Goal: Contribute content: Contribute content

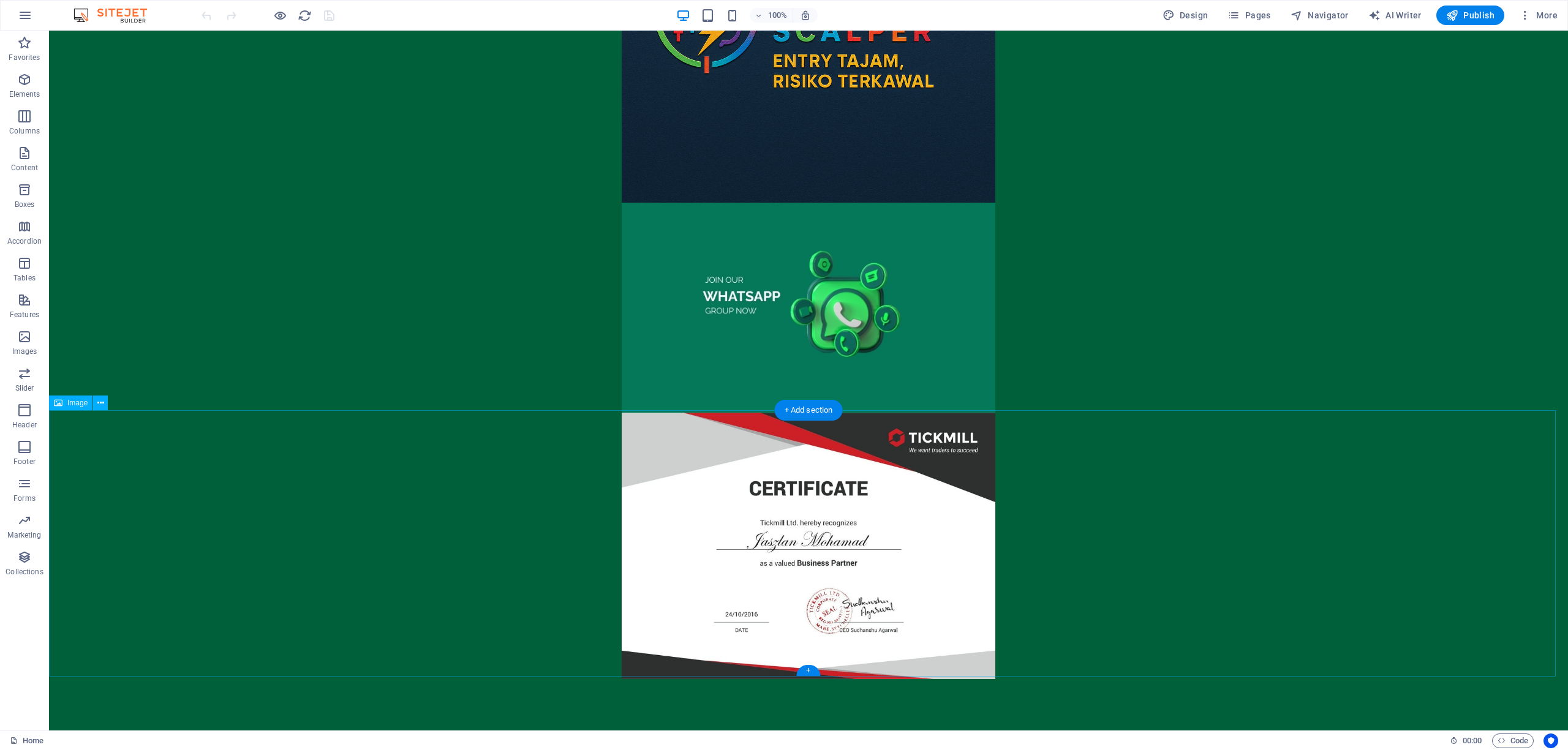
scroll to position [258, 0]
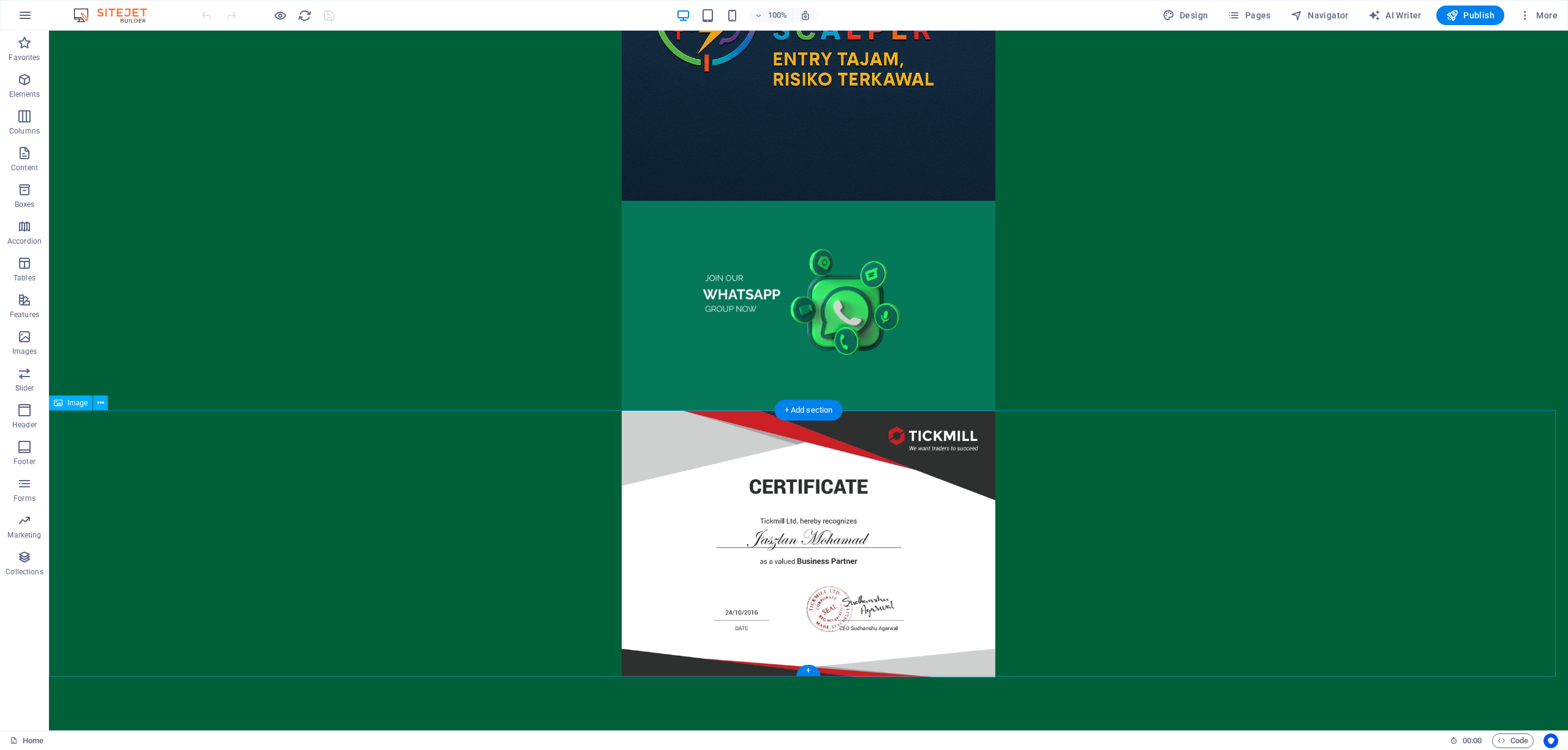
click at [1167, 512] on figure at bounding box center [808, 544] width 1519 height 267
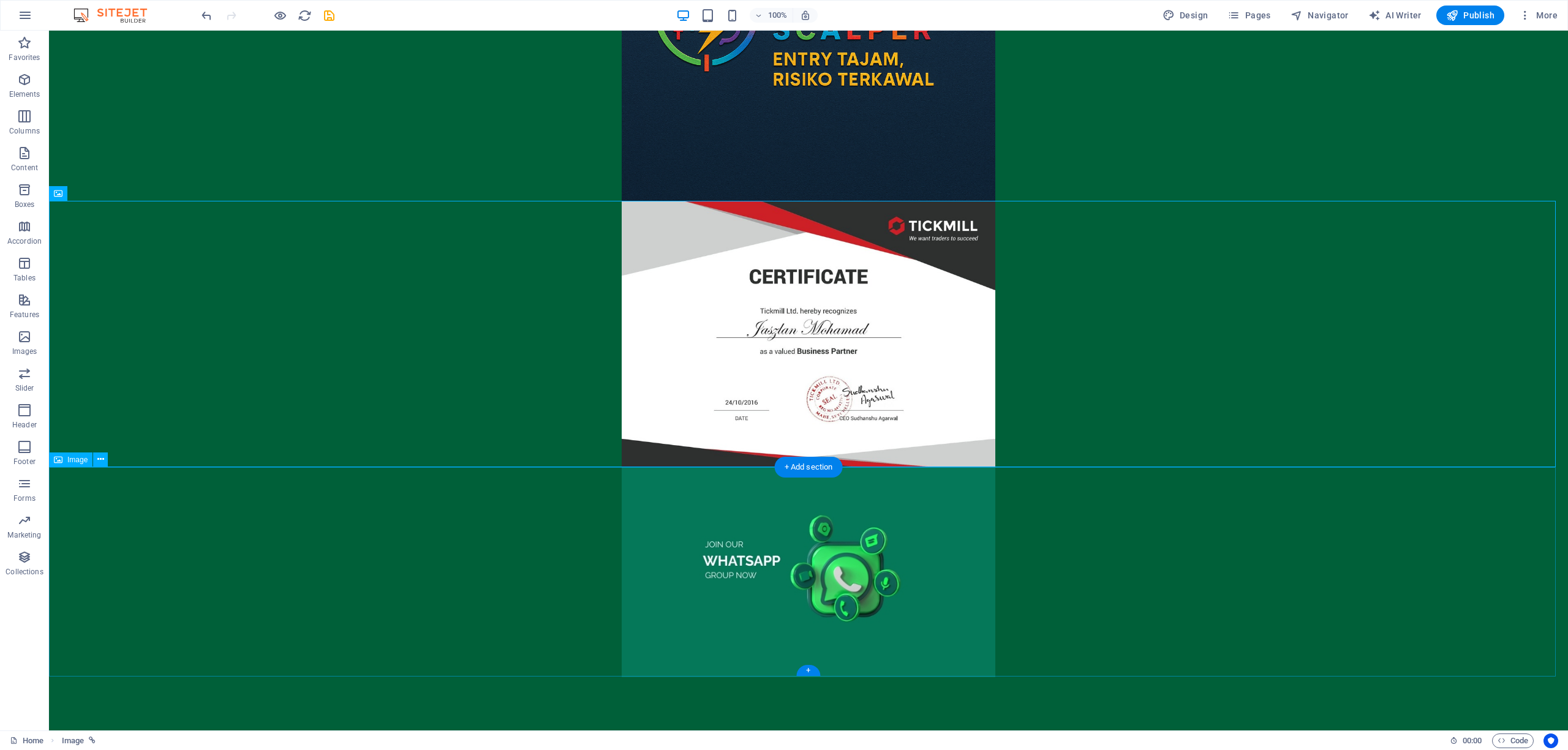
click at [1264, 554] on figure at bounding box center [808, 572] width 1519 height 210
click at [890, 700] on div at bounding box center [808, 705] width 1519 height 55
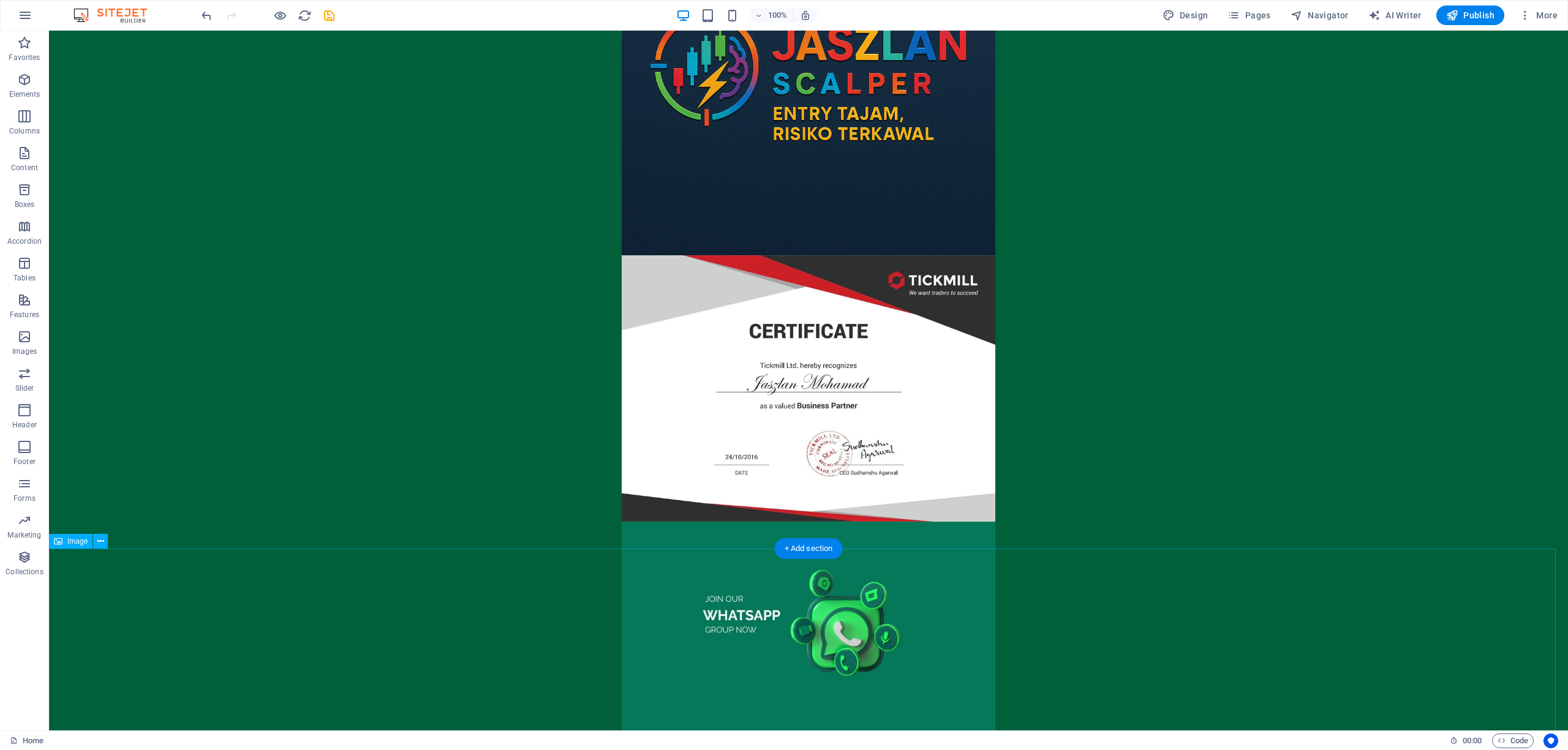
scroll to position [0, 0]
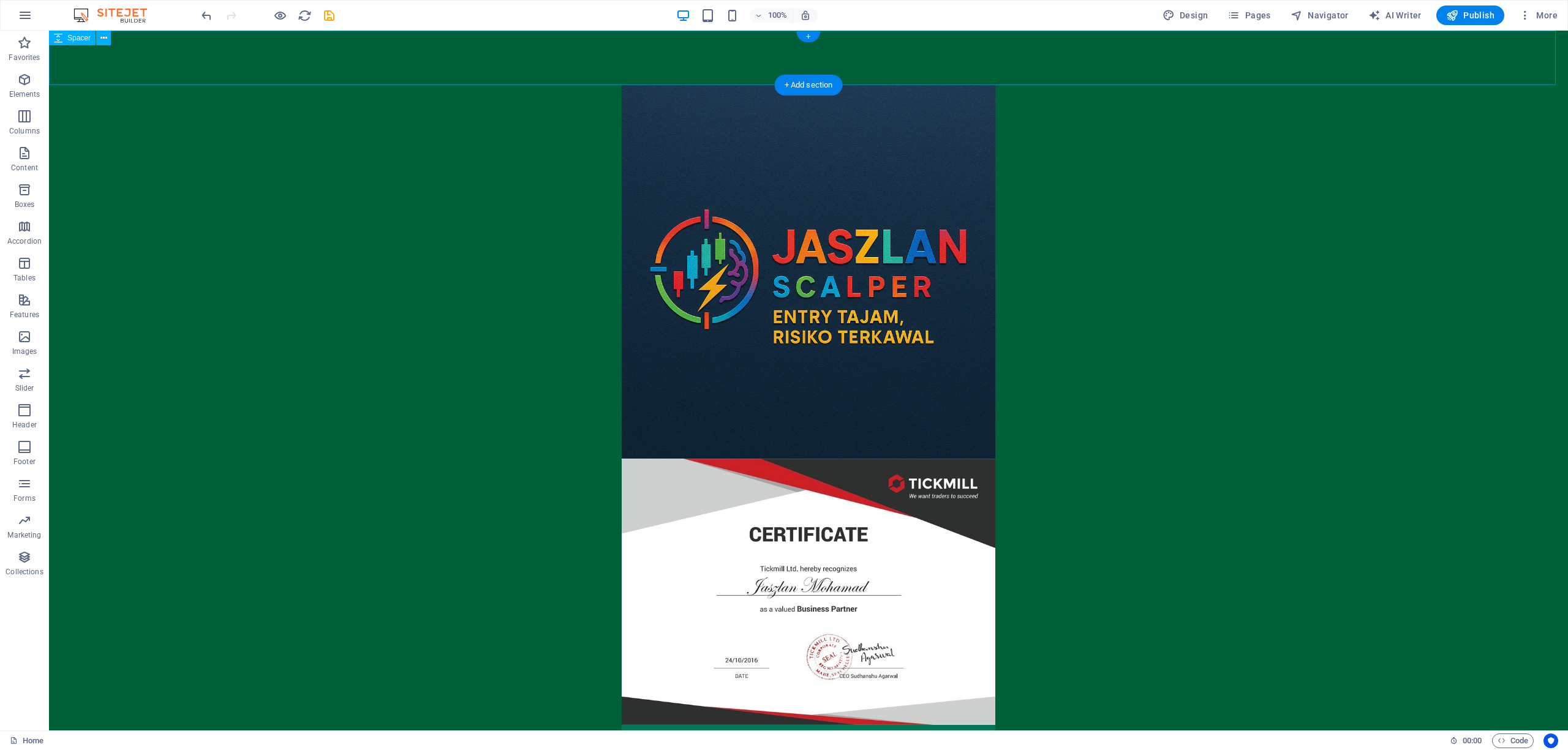
click at [851, 44] on div at bounding box center [808, 58] width 1519 height 55
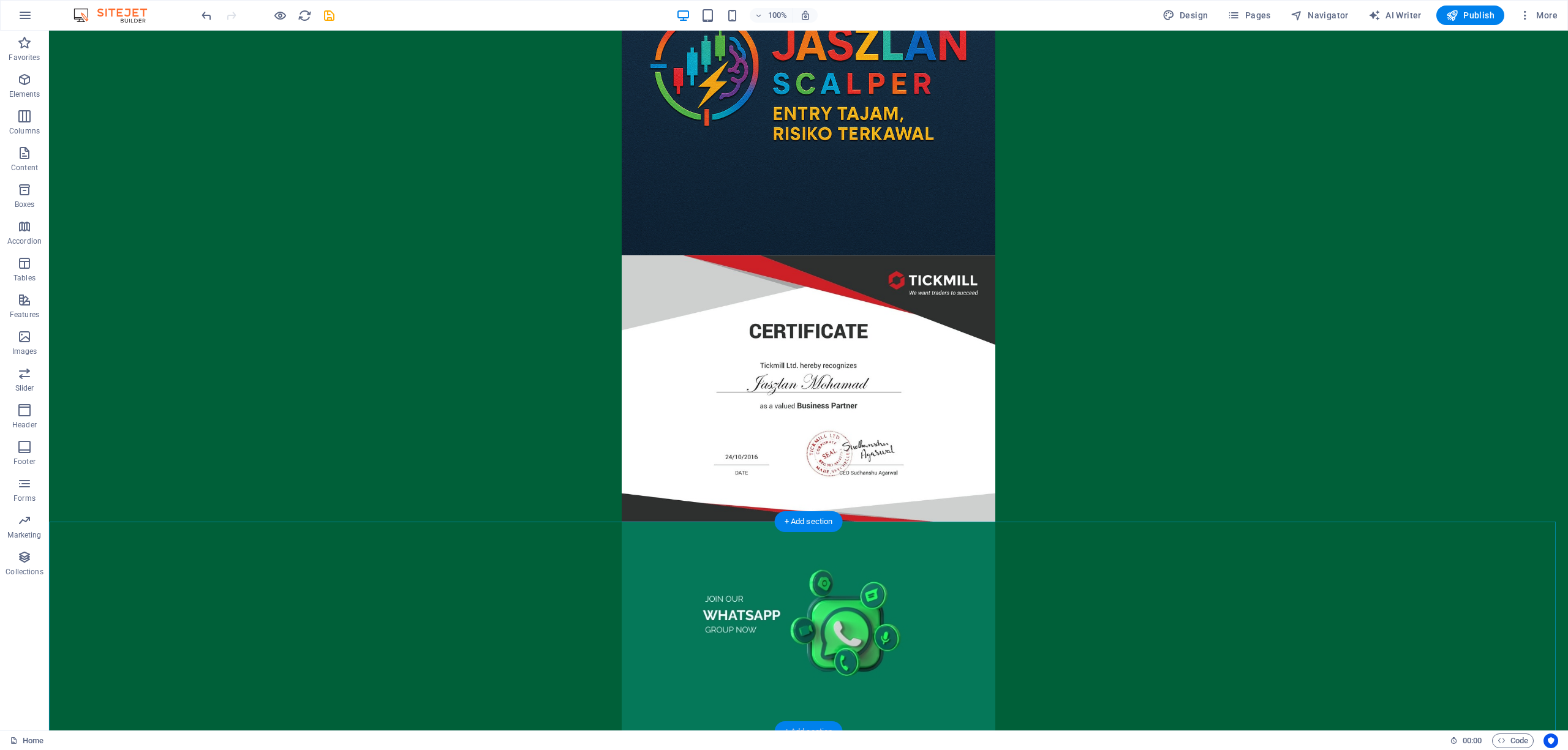
drag, startPoint x: 555, startPoint y: 695, endPoint x: 814, endPoint y: 725, distance: 260.7
click at [814, 725] on div "+ Add section" at bounding box center [808, 732] width 68 height 21
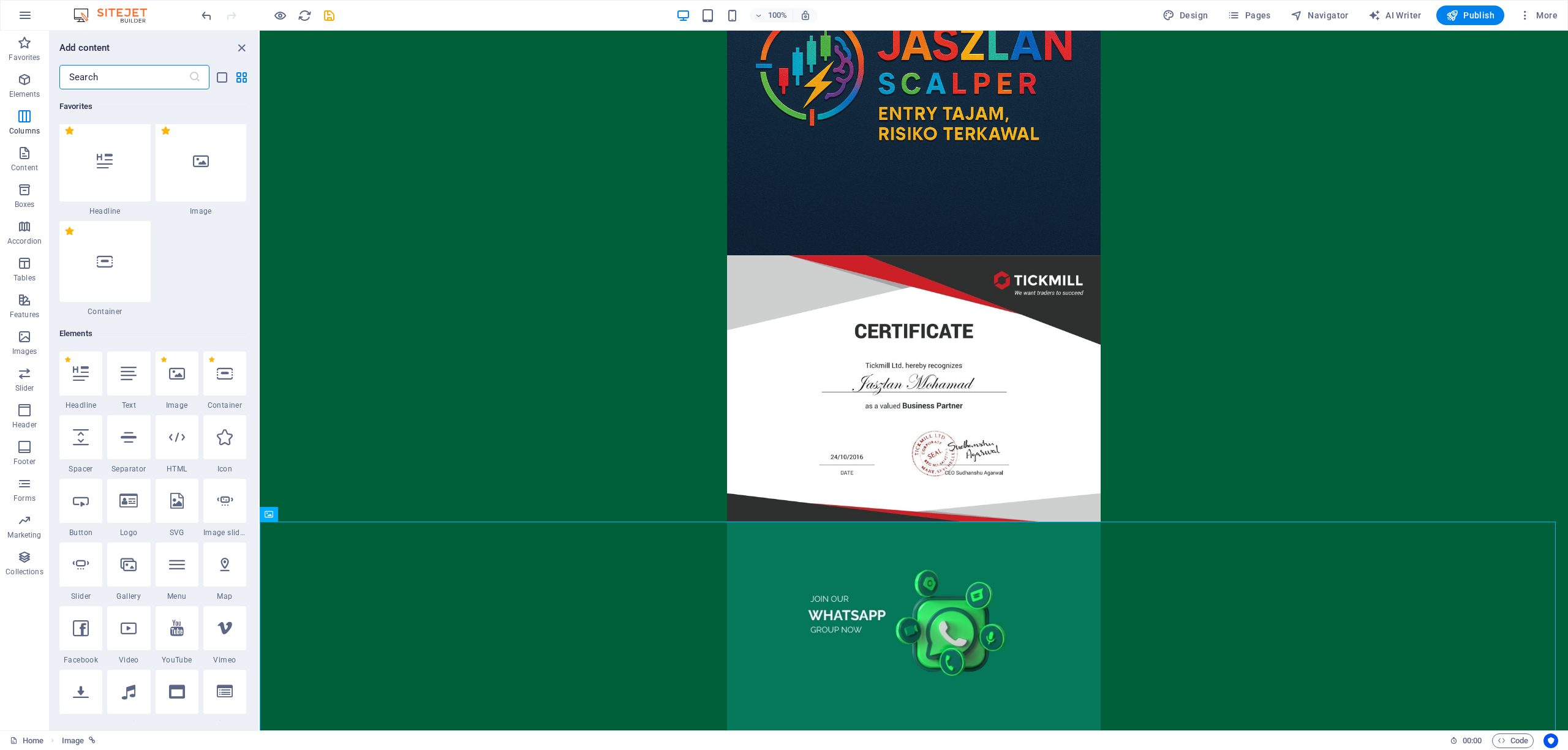
scroll to position [0, 0]
click at [182, 451] on div at bounding box center [177, 441] width 43 height 44
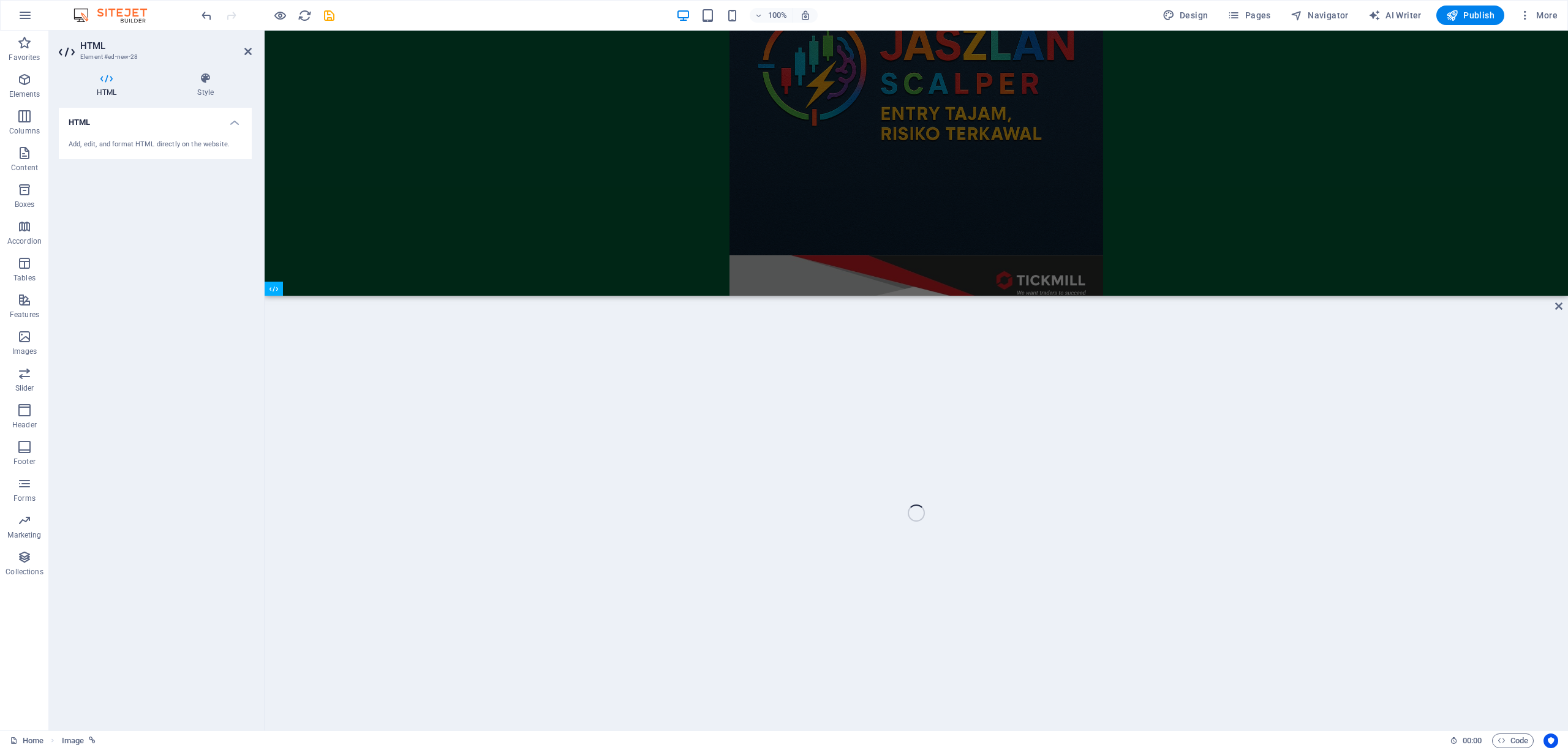
scroll to position [638, 0]
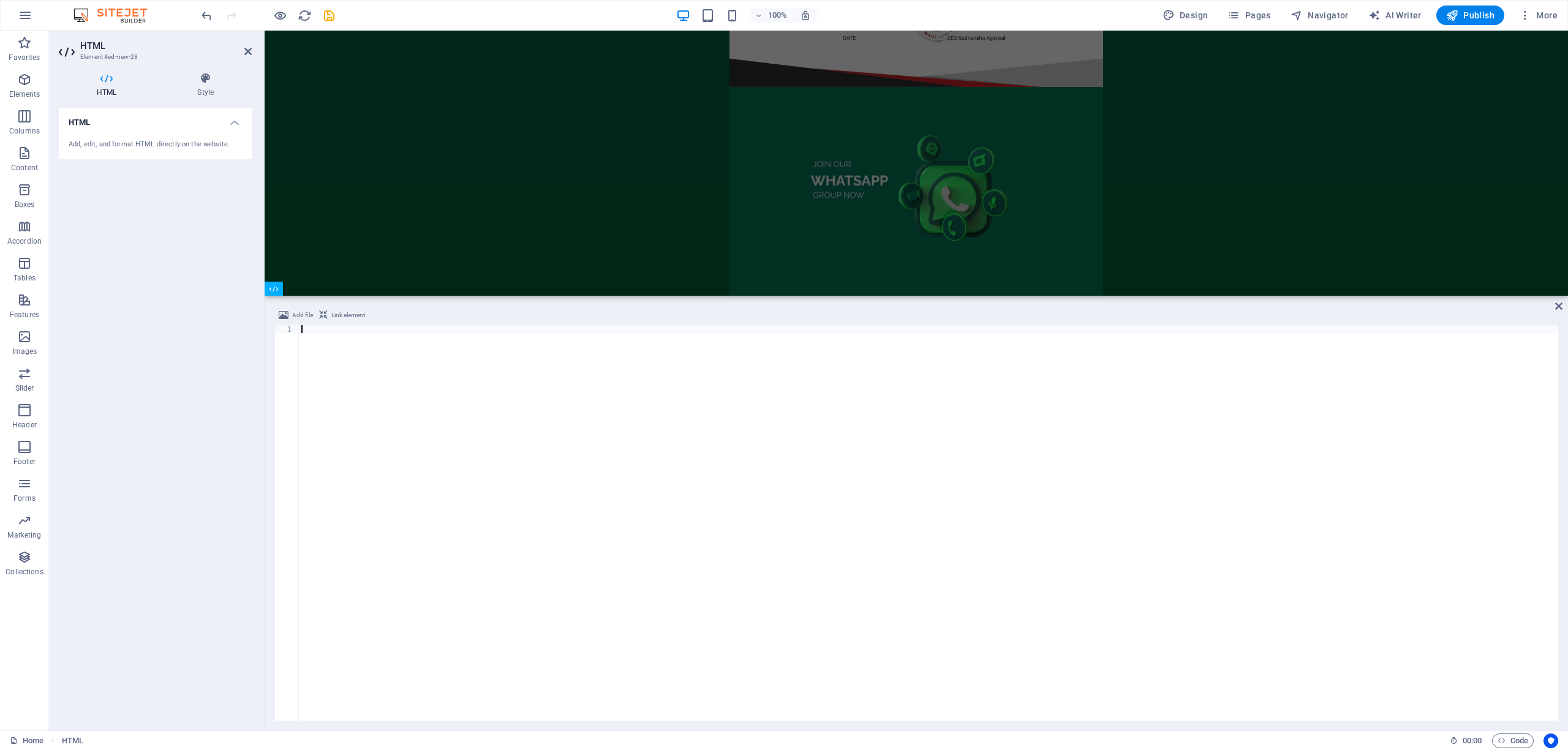
click at [700, 564] on div at bounding box center [928, 531] width 1259 height 412
click at [883, 518] on div at bounding box center [928, 531] width 1259 height 412
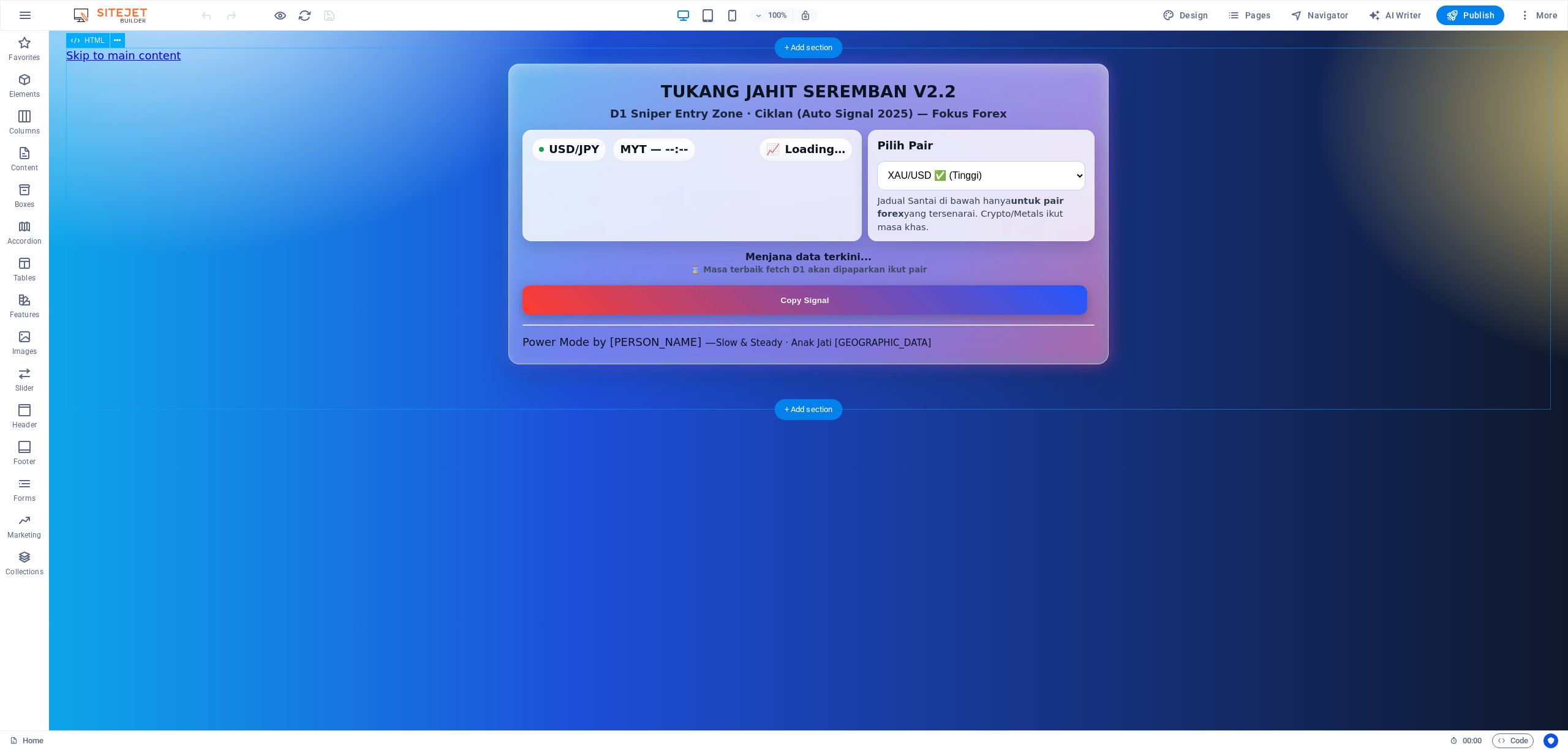
click at [894, 362] on div "D1 Sniper Entry Zone — Auto + Jadual Santai (Forex Only v2.2) TUKANG JAHIT SERE…" at bounding box center [808, 214] width 1484 height 301
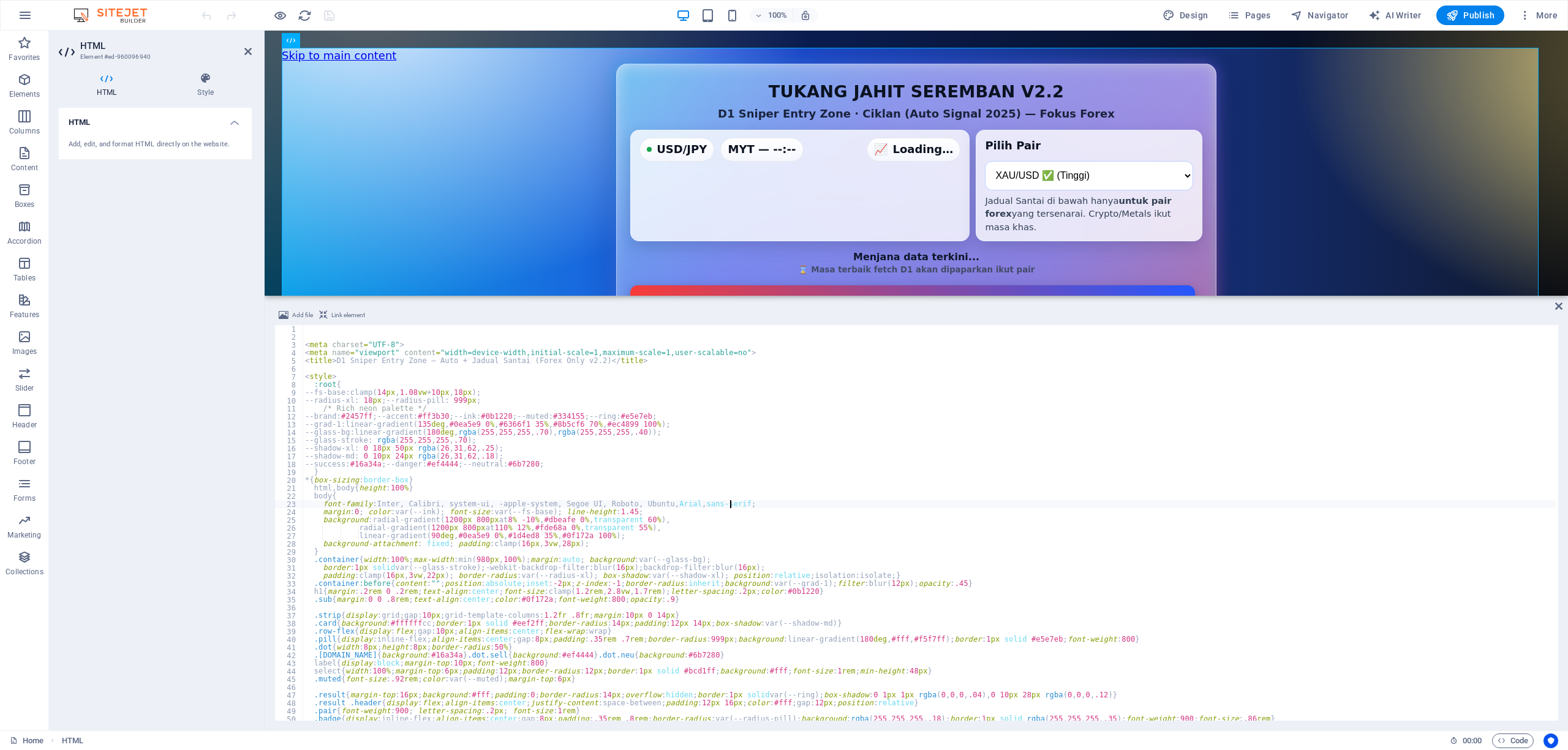
click at [911, 504] on div "< meta charset = "UTF-8" > < meta name = "viewport" content = "width=device-wid…" at bounding box center [928, 531] width 1253 height 412
type textarea "font-family: Inter, Calibri, system-ui, -apple-system, Segoe UI, Roboto, Ubuntu…"
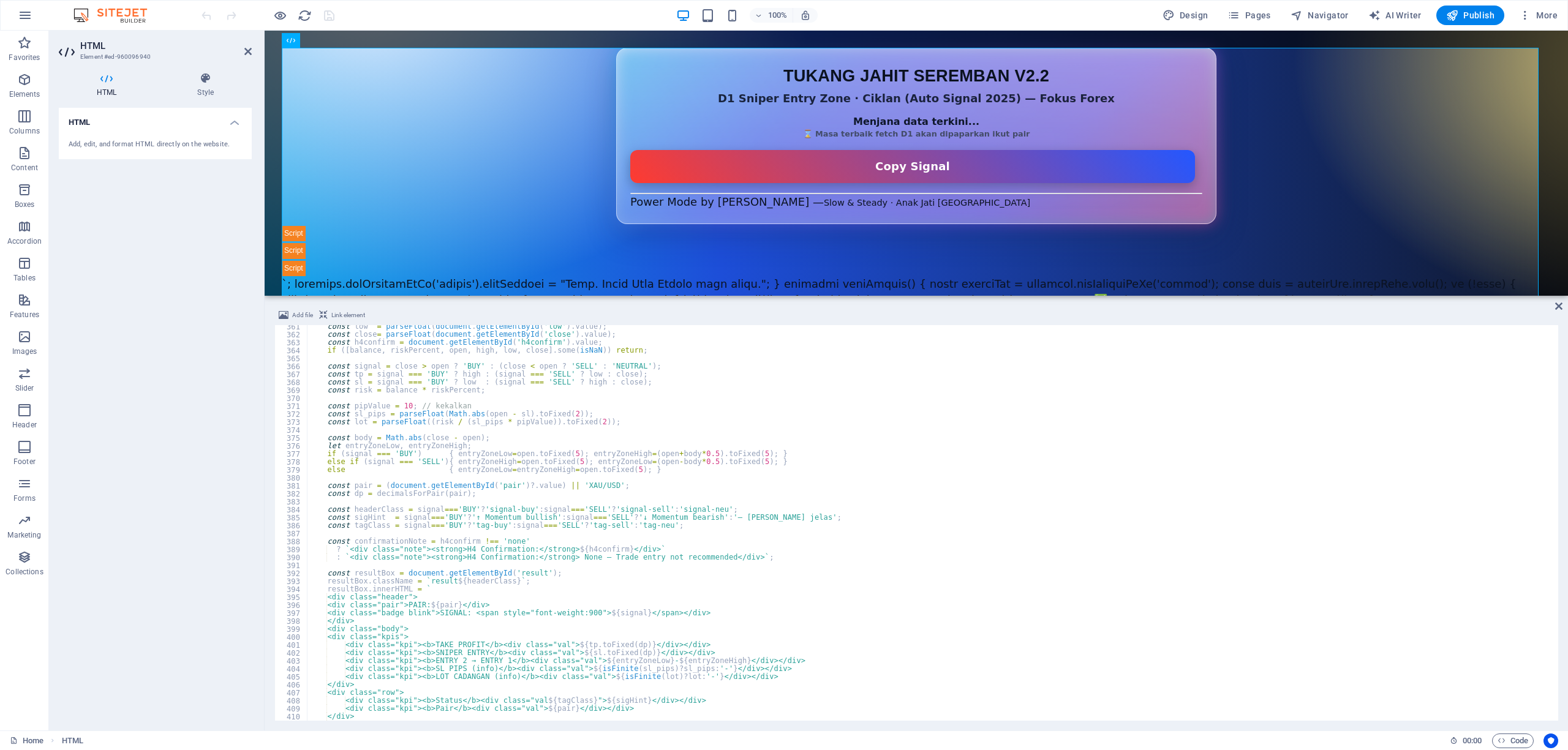
scroll to position [4126, 0]
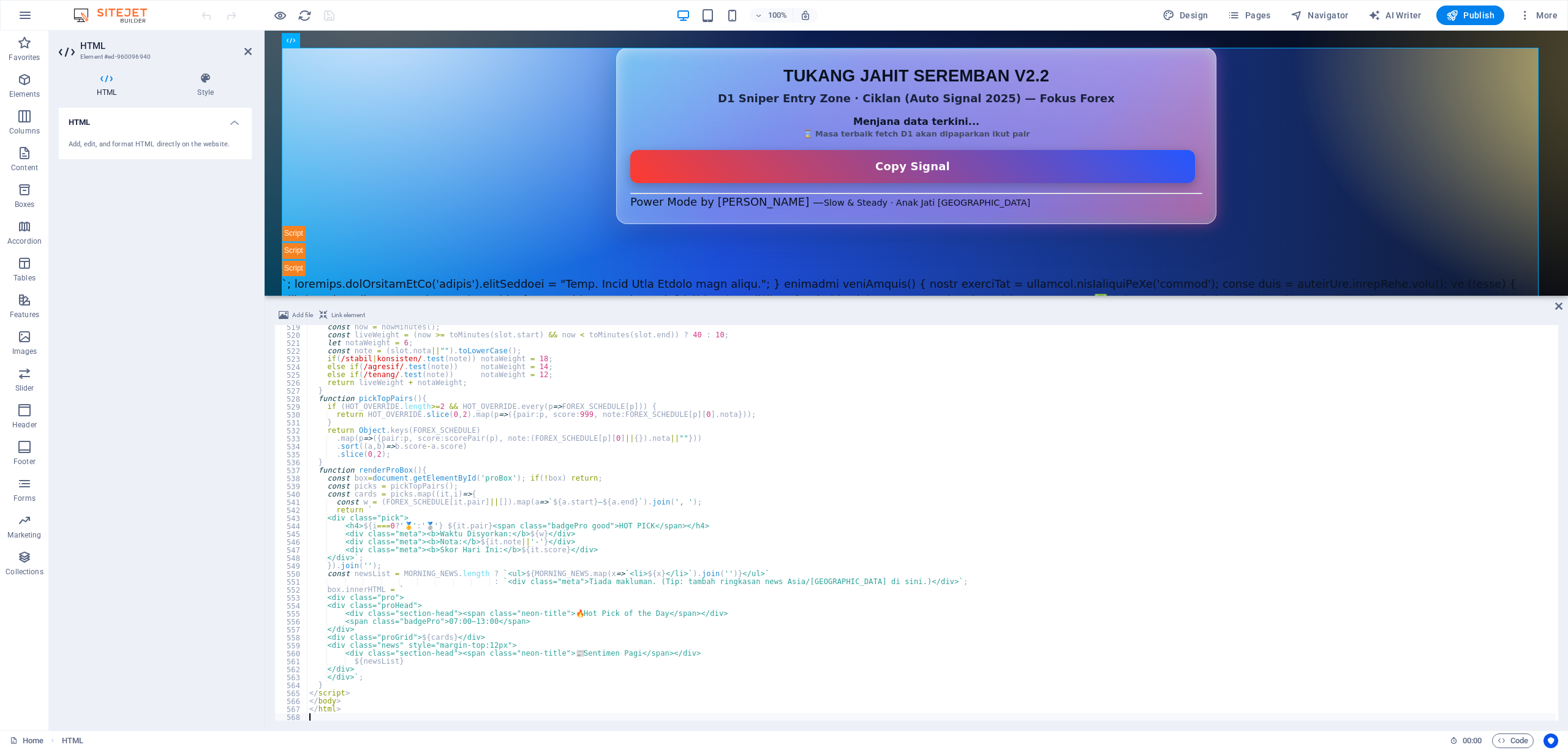
type textarea "</html>"
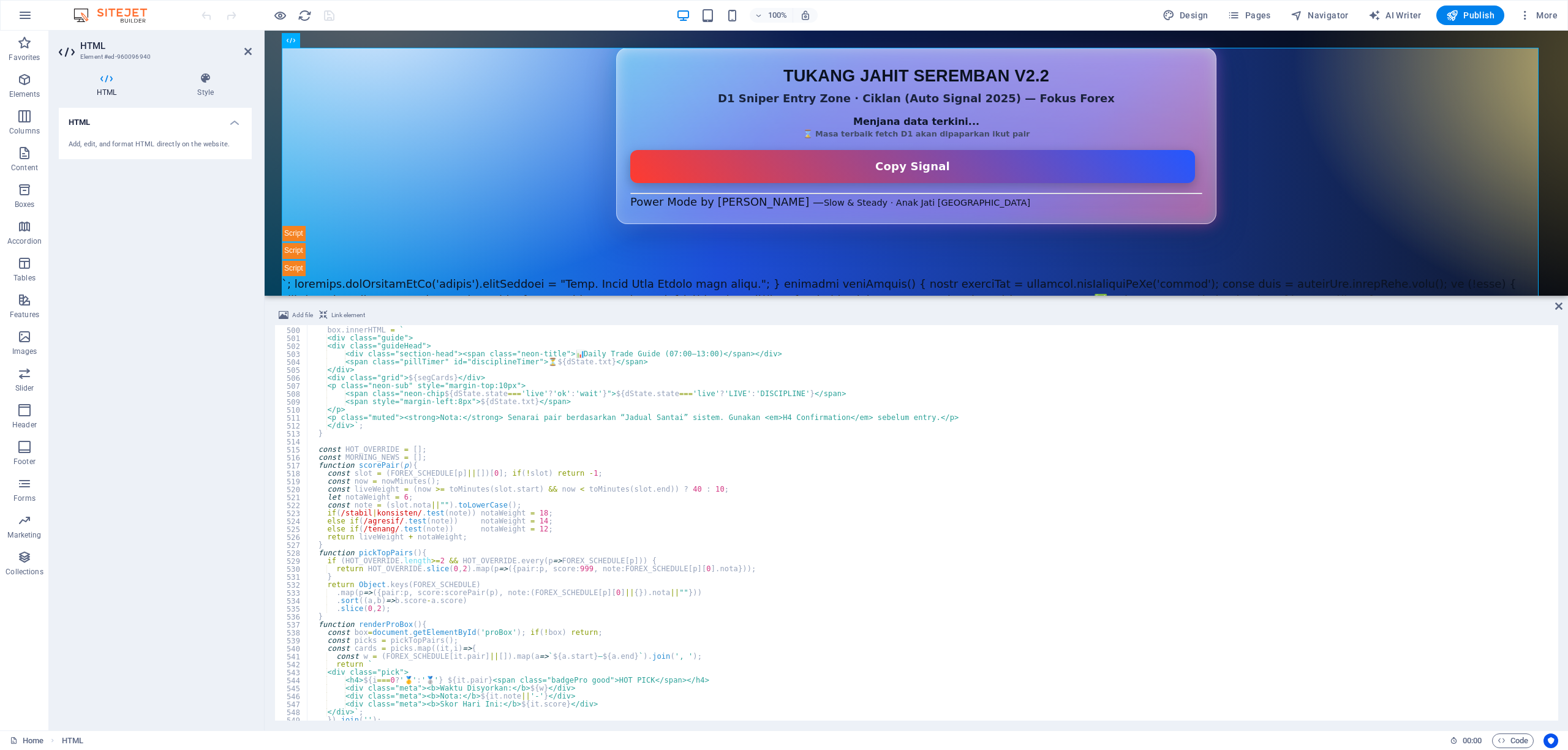
scroll to position [3923, 0]
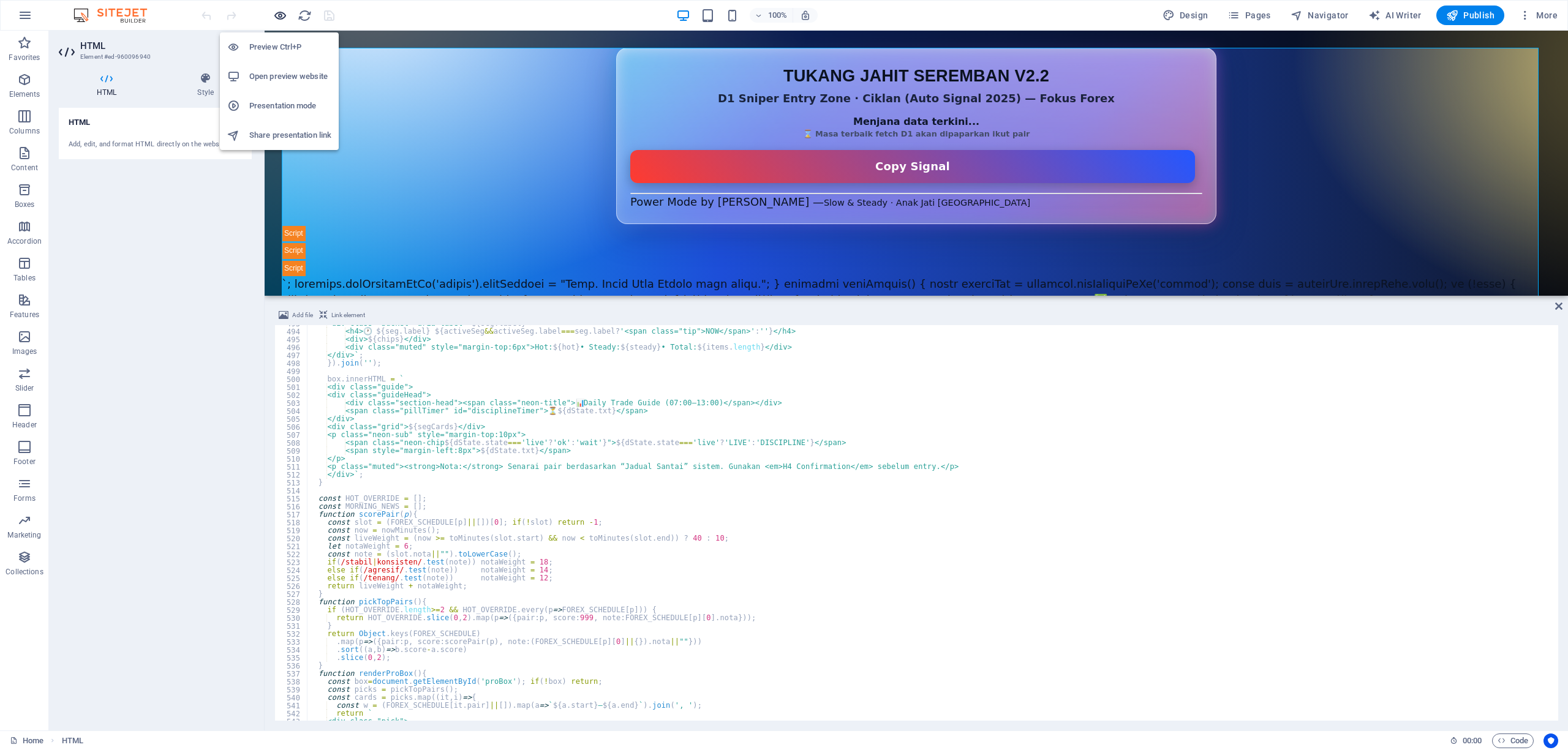
click at [283, 20] on icon "button" at bounding box center [280, 15] width 14 height 14
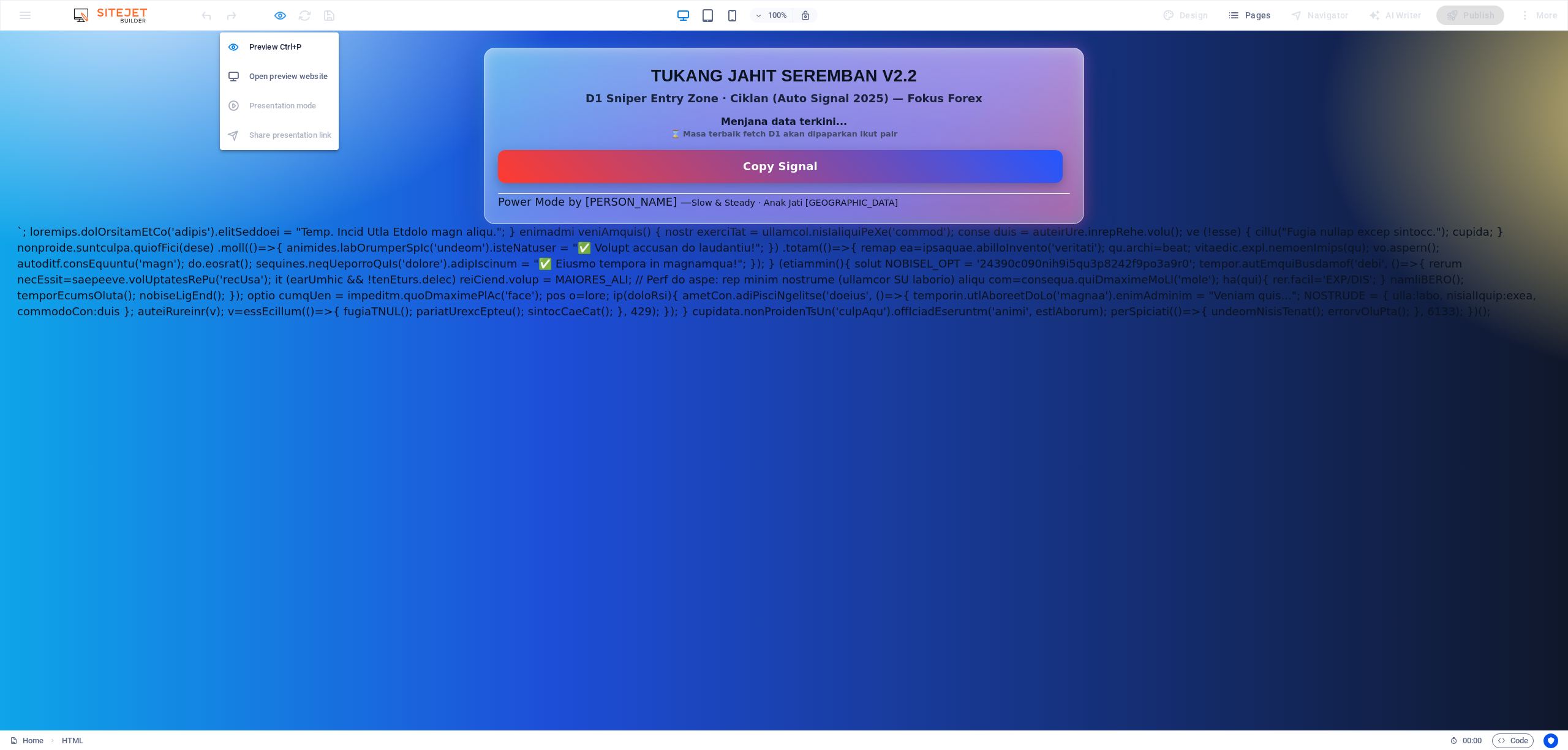
click at [280, 17] on icon "button" at bounding box center [280, 15] width 14 height 14
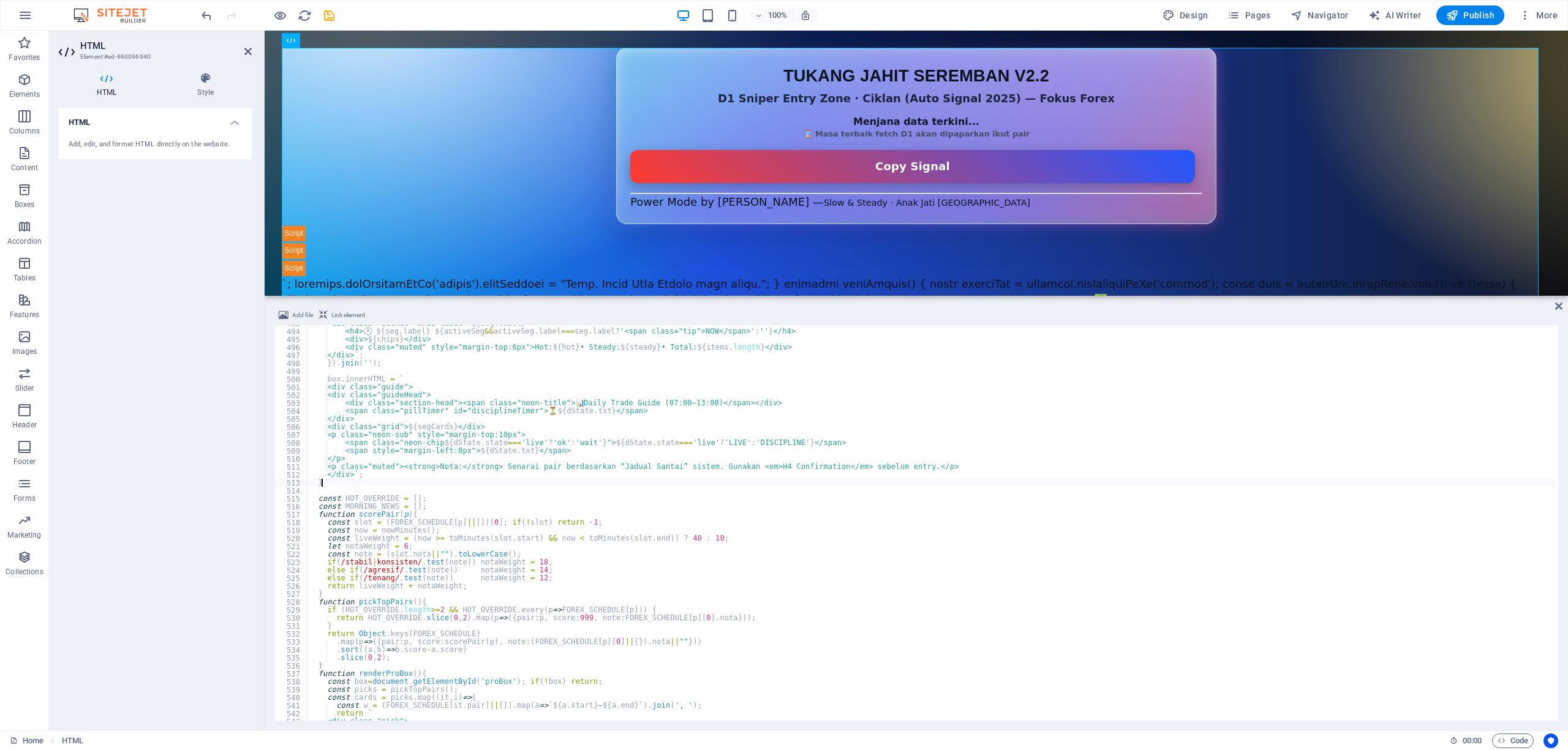
click at [777, 481] on div "<div class="bucket" aria-label=" ${ seg . label } "> <h4> 🕐 ${ seg . label } ${…" at bounding box center [931, 526] width 1249 height 412
type textarea "</body> </html>"
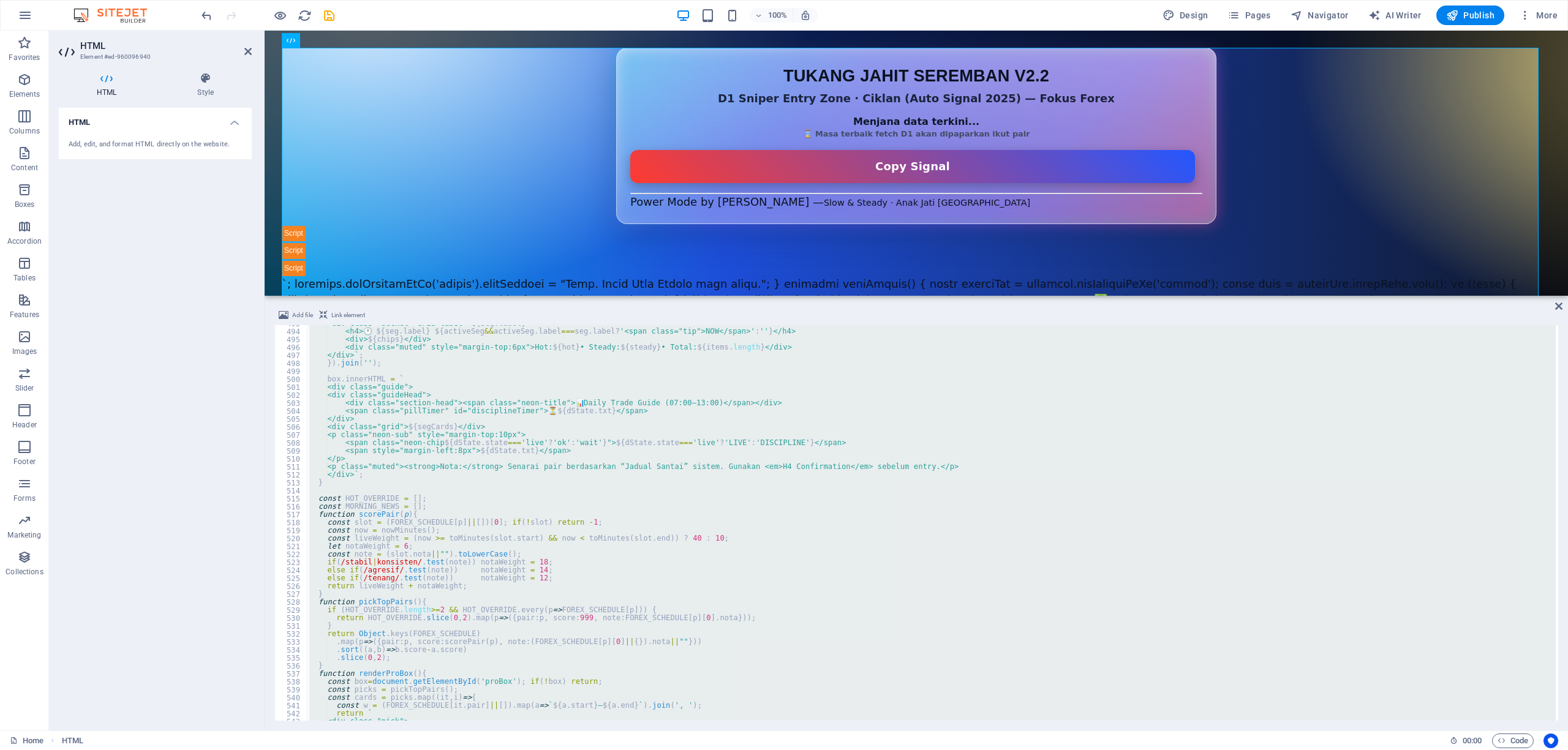
paste textarea
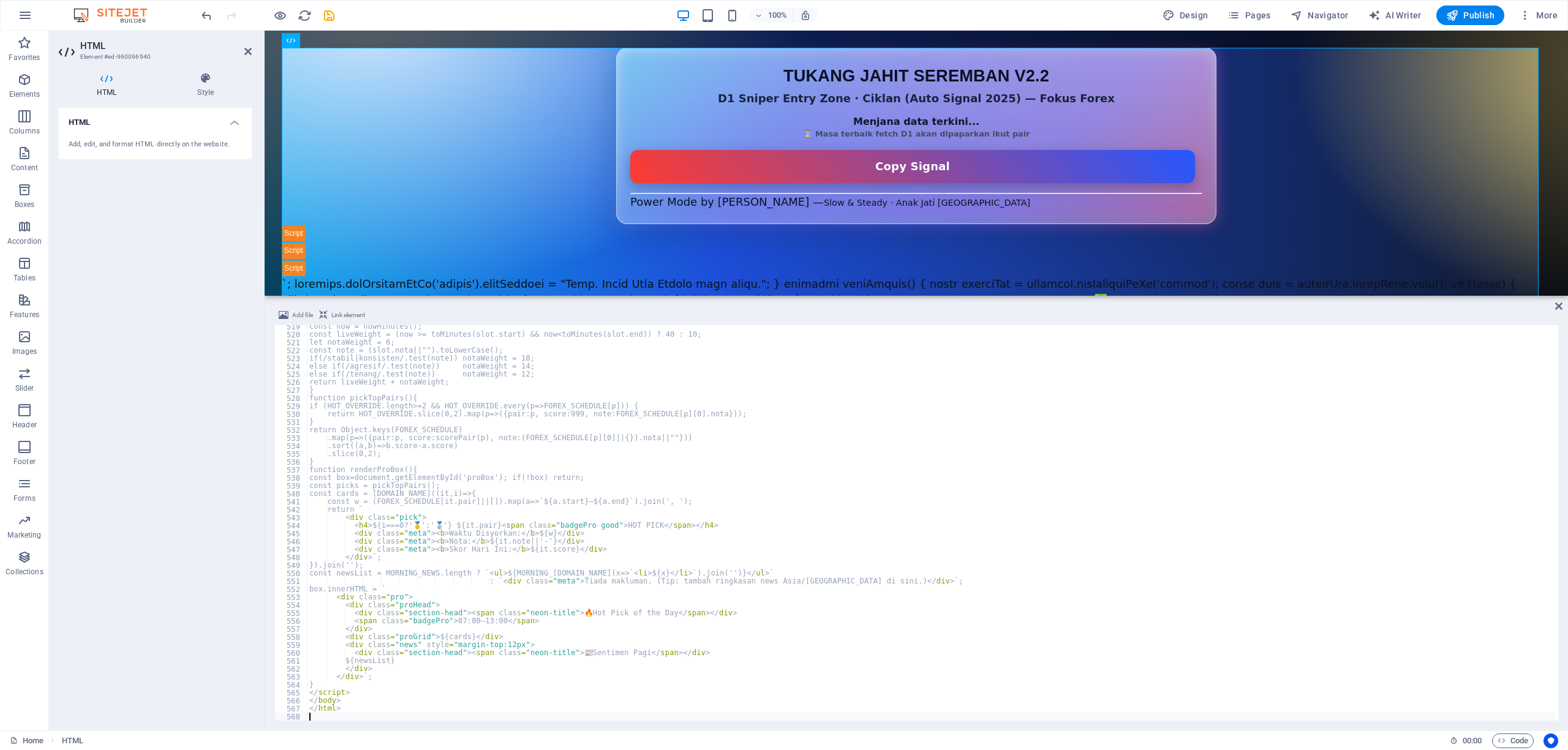
scroll to position [4126, 0]
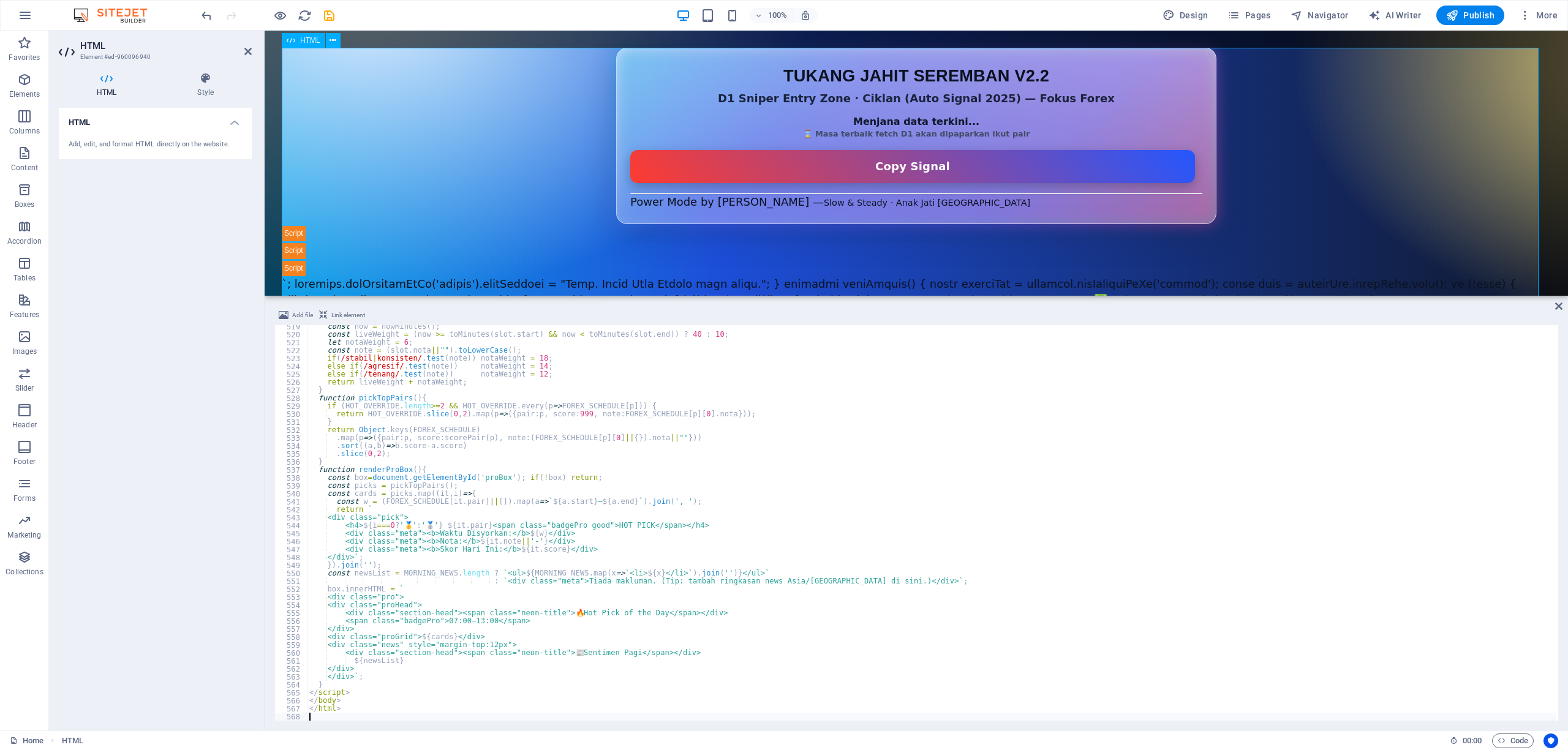
click at [504, 74] on div "D1 Sniper Entry Zone — Auto + Jadual Santai (Forex Only v2.2) TUKANG JAHIT SERE…" at bounding box center [916, 235] width 1269 height 374
click at [1471, 14] on span "Publish" at bounding box center [1470, 15] width 49 height 12
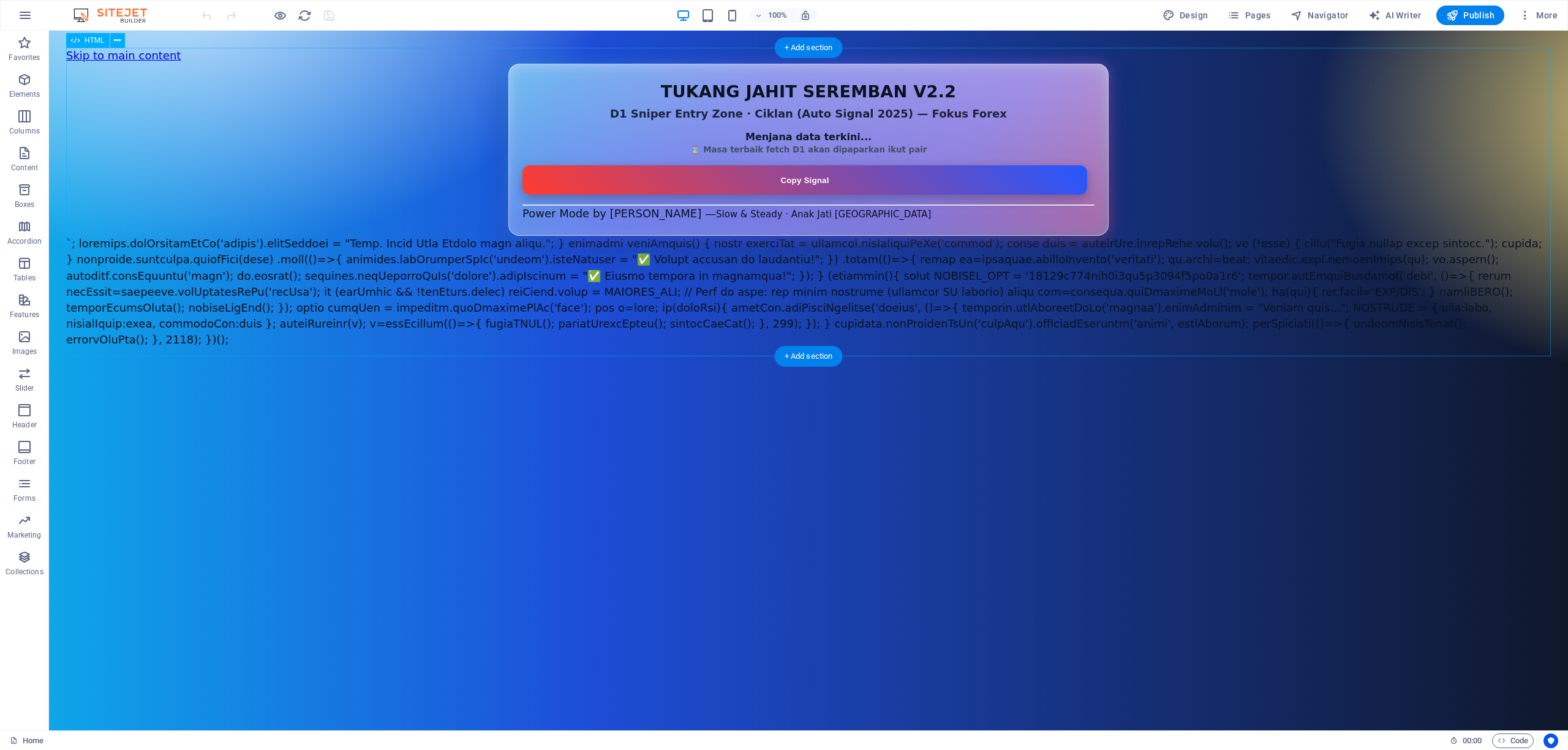
click at [931, 310] on div "D1 Sniper Entry Zone — Auto + Jadual Santai (Forex Only v2.2) TUKANG JAHIT SERE…" at bounding box center [808, 206] width 1484 height 284
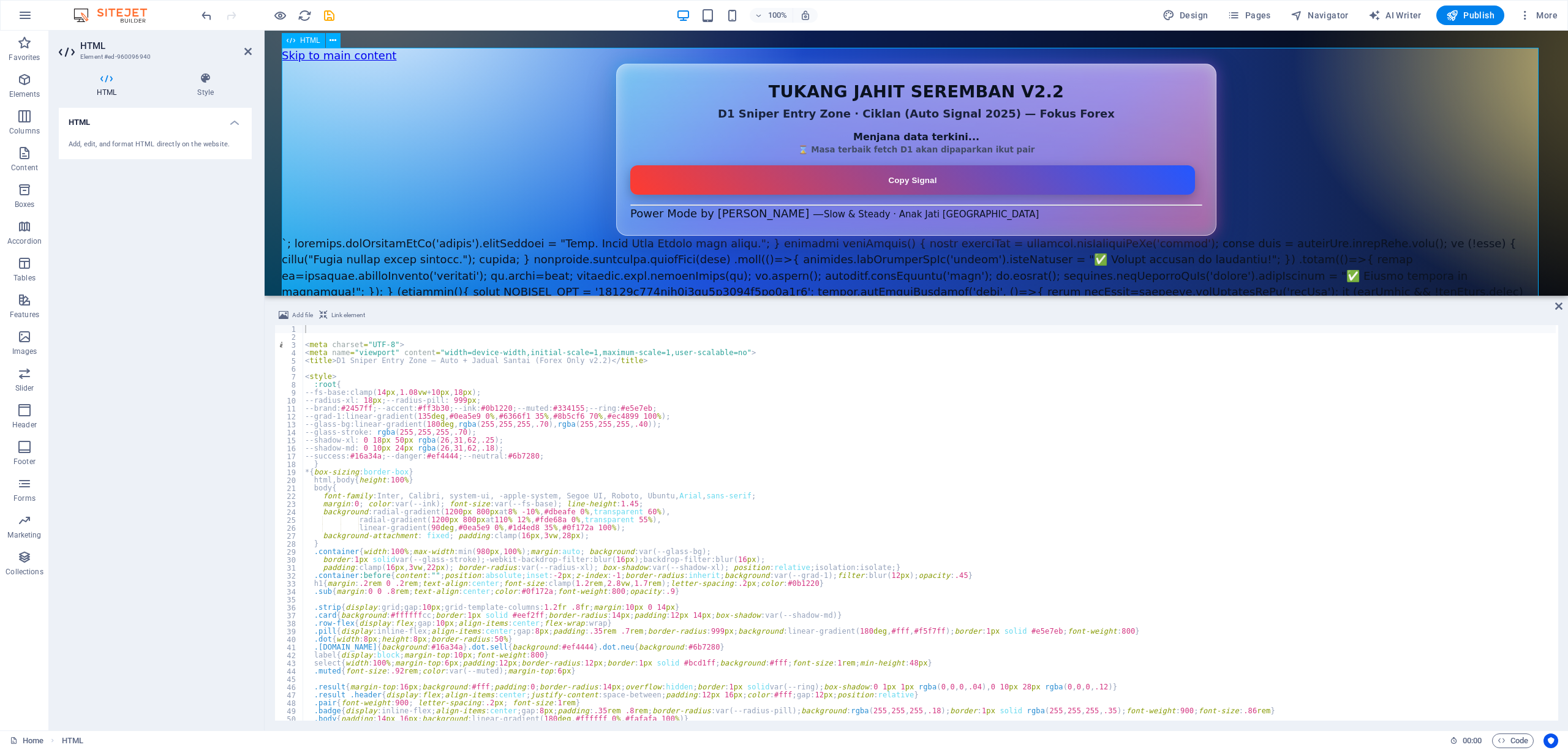
click at [527, 152] on div "D1 Sniper Entry Zone — Auto + Jadual Santai (Forex Only v2.2) TUKANG JAHIT SERE…" at bounding box center [916, 214] width 1269 height 300
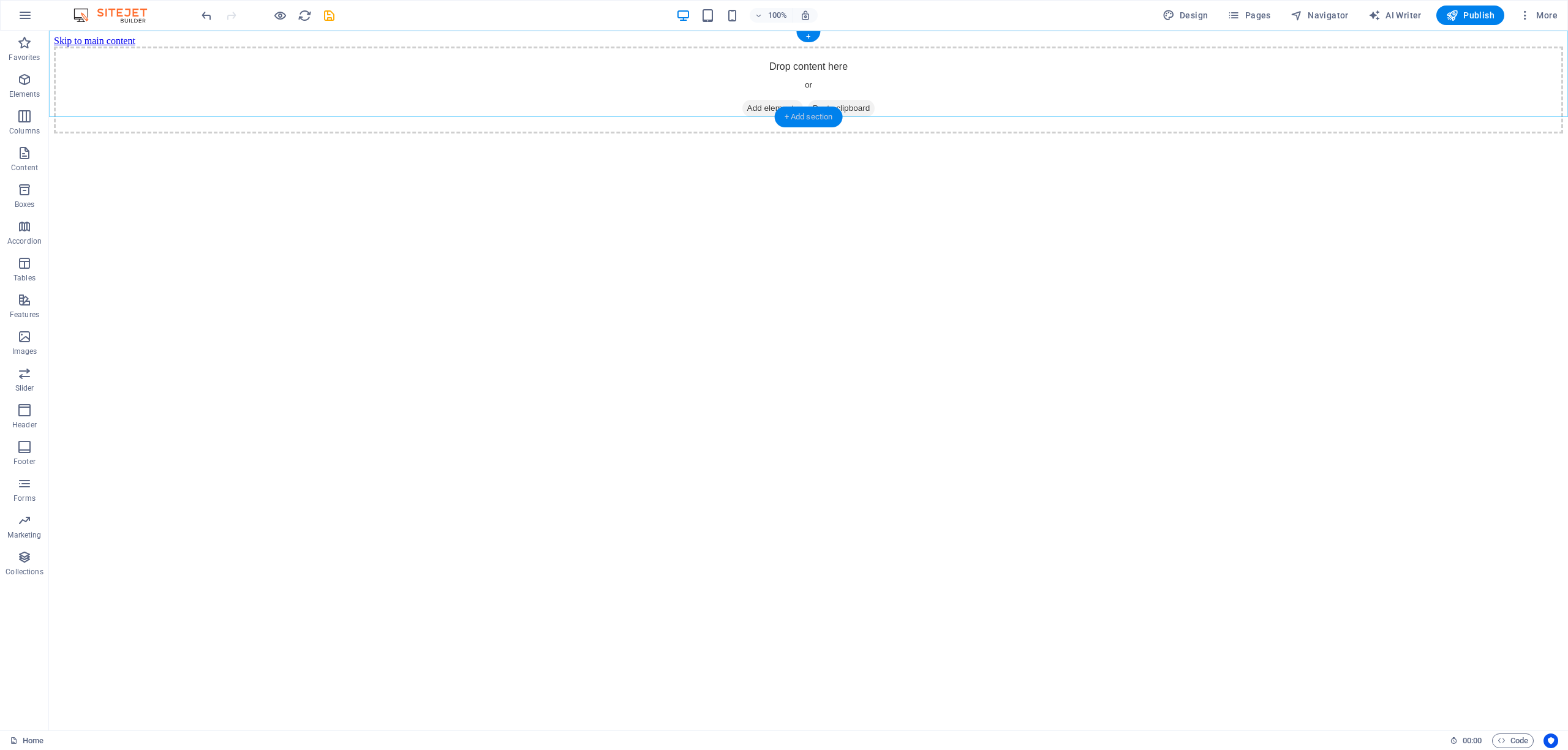
click at [806, 111] on div "+ Add section" at bounding box center [808, 116] width 68 height 21
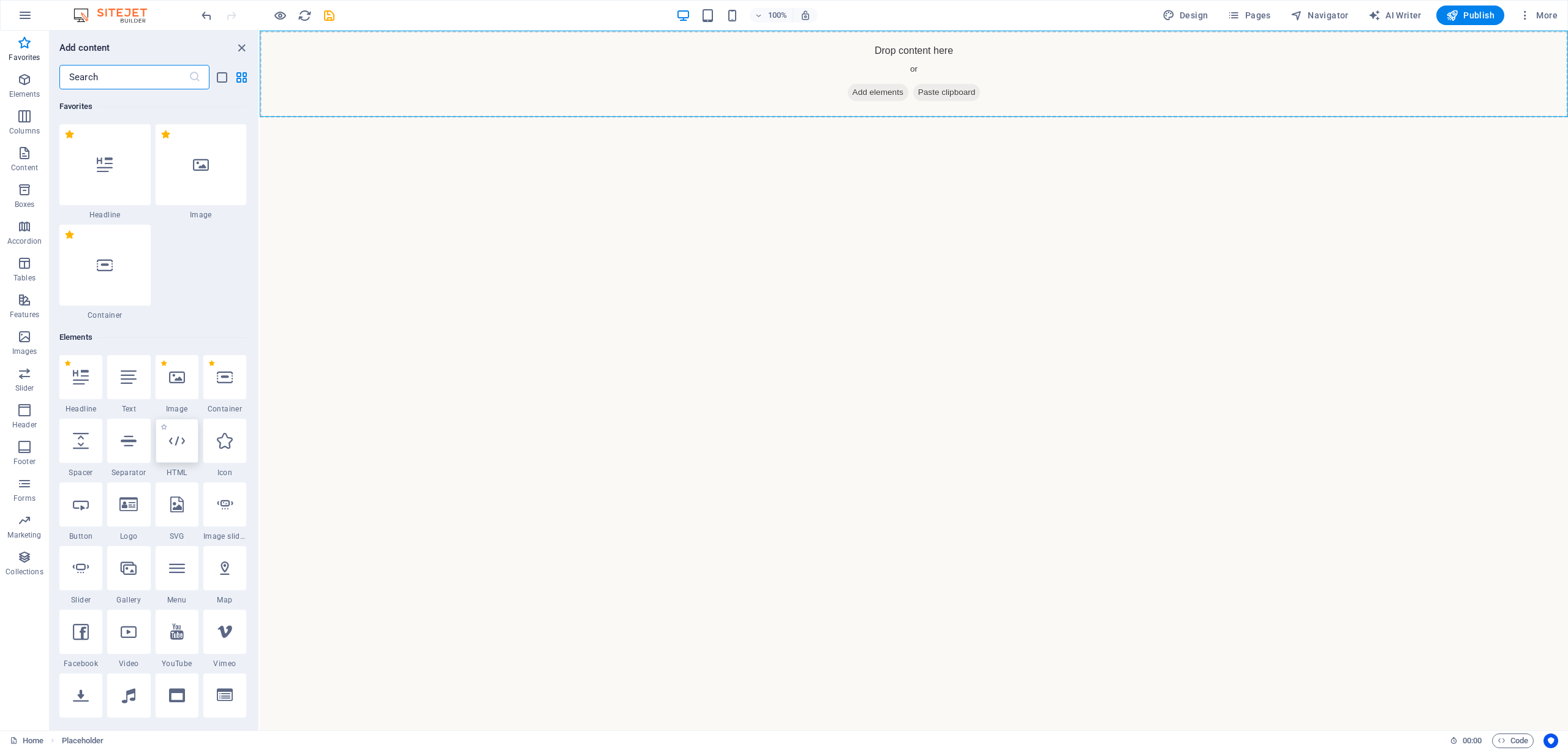
click at [177, 450] on div at bounding box center [177, 441] width 43 height 44
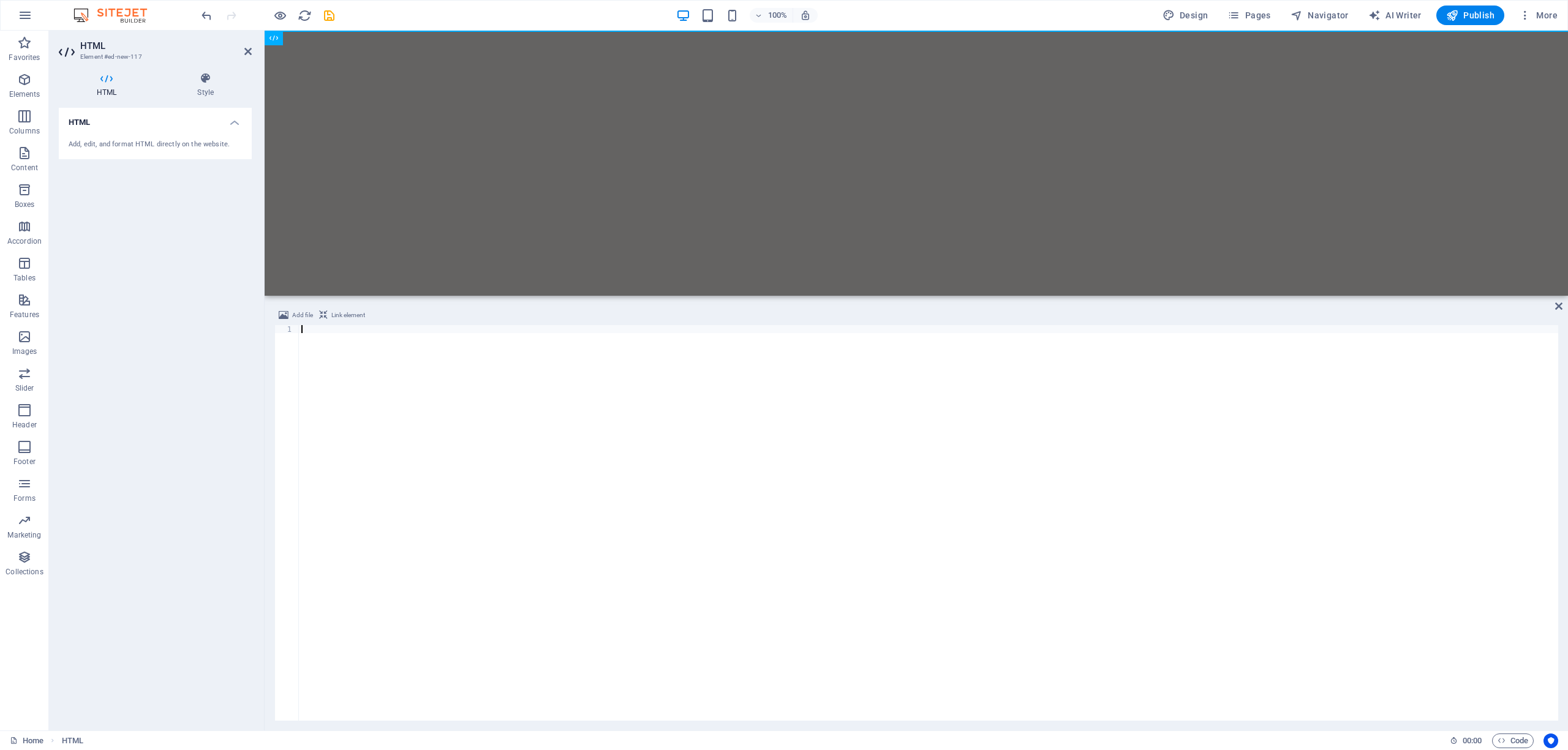
click at [692, 482] on div at bounding box center [928, 531] width 1259 height 412
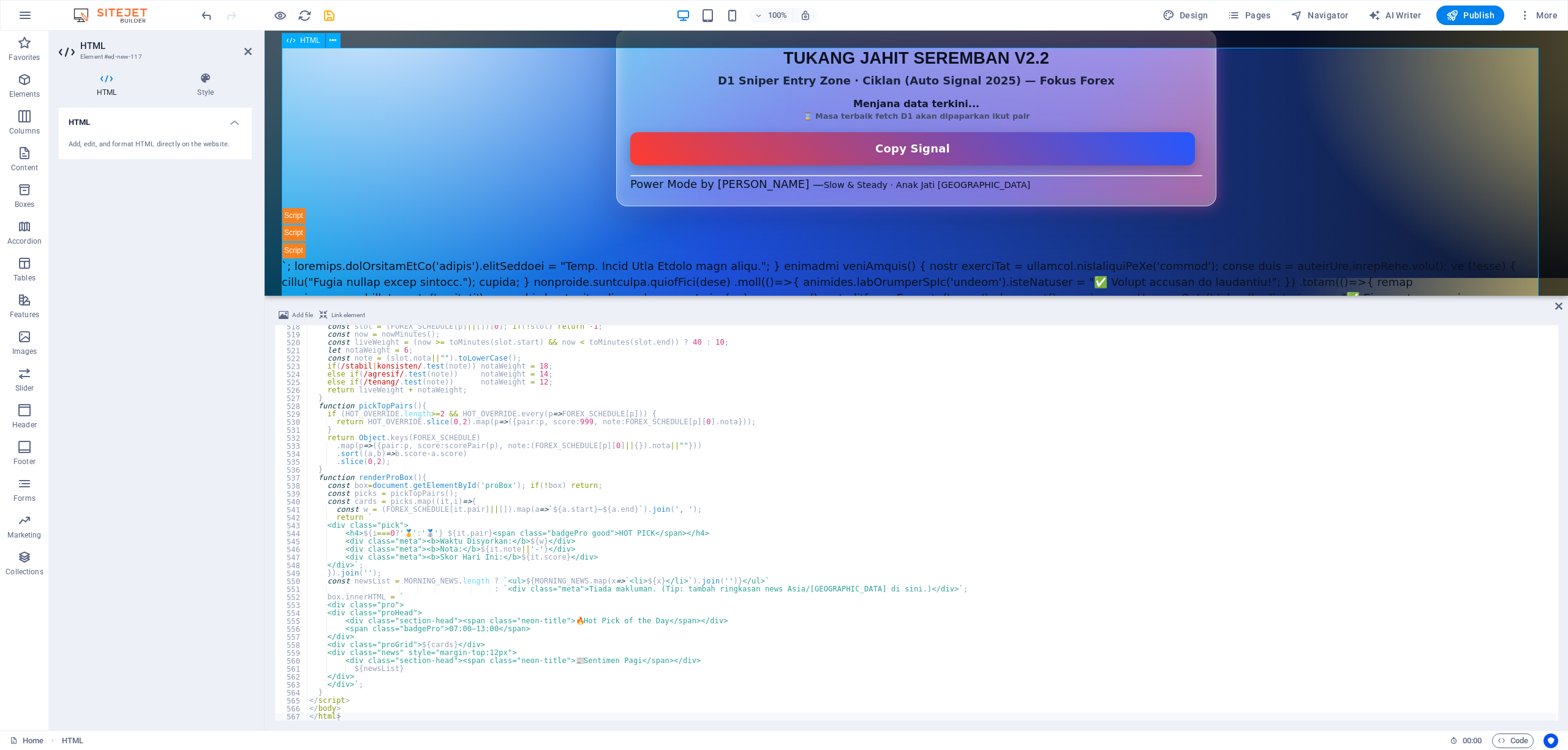
scroll to position [93, 0]
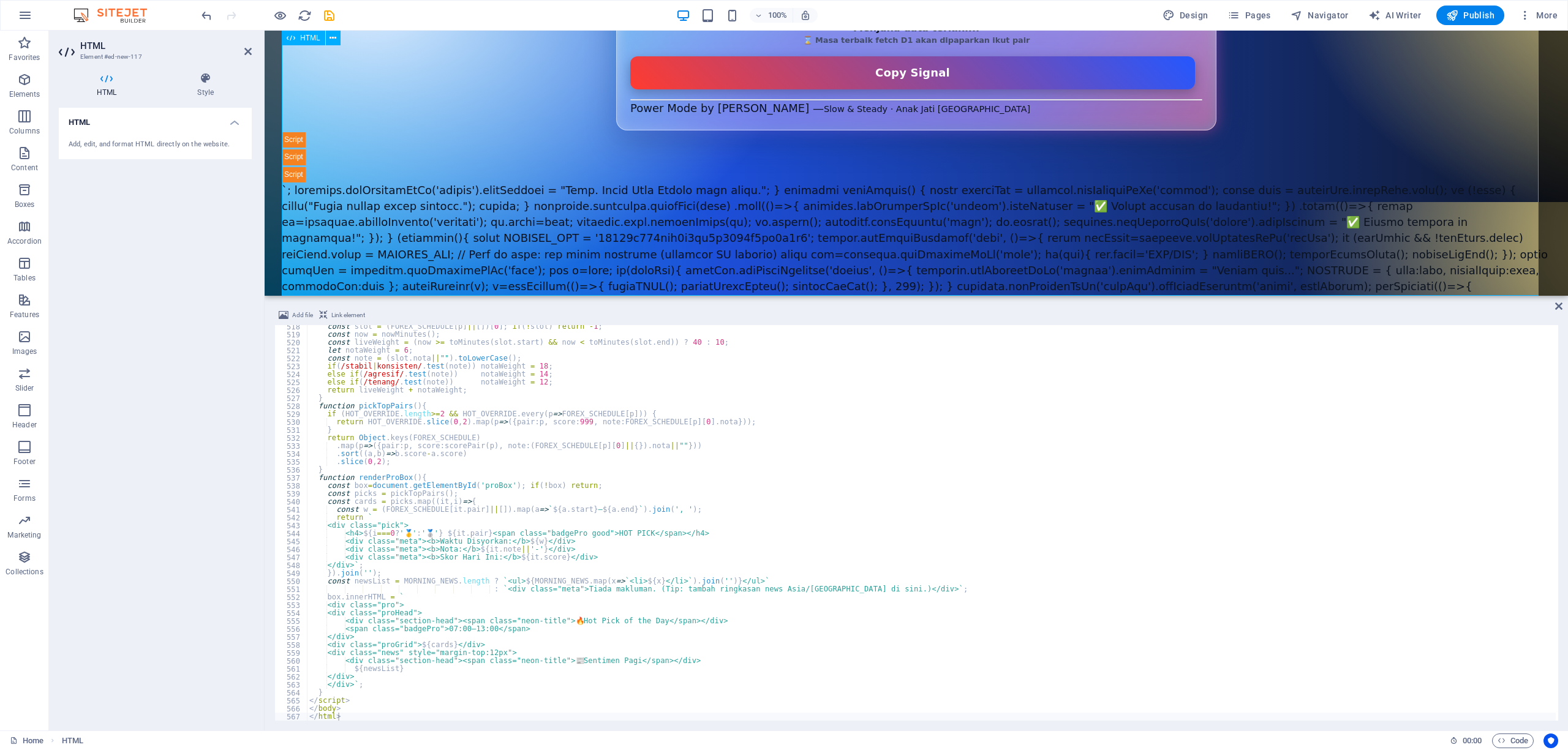
click at [296, 146] on div "D1 Sniper Entry Zone — Auto + Jadual Santai (Forex Only v2.2) TUKANG JAHIT SERE…" at bounding box center [916, 141] width 1269 height 374
click at [801, 520] on div "const slot = ( FOREX_SCHEDULE [ p ] || [ ]) [ 0 ] ; if ( ! slot ) return - 1 ; …" at bounding box center [931, 529] width 1249 height 412
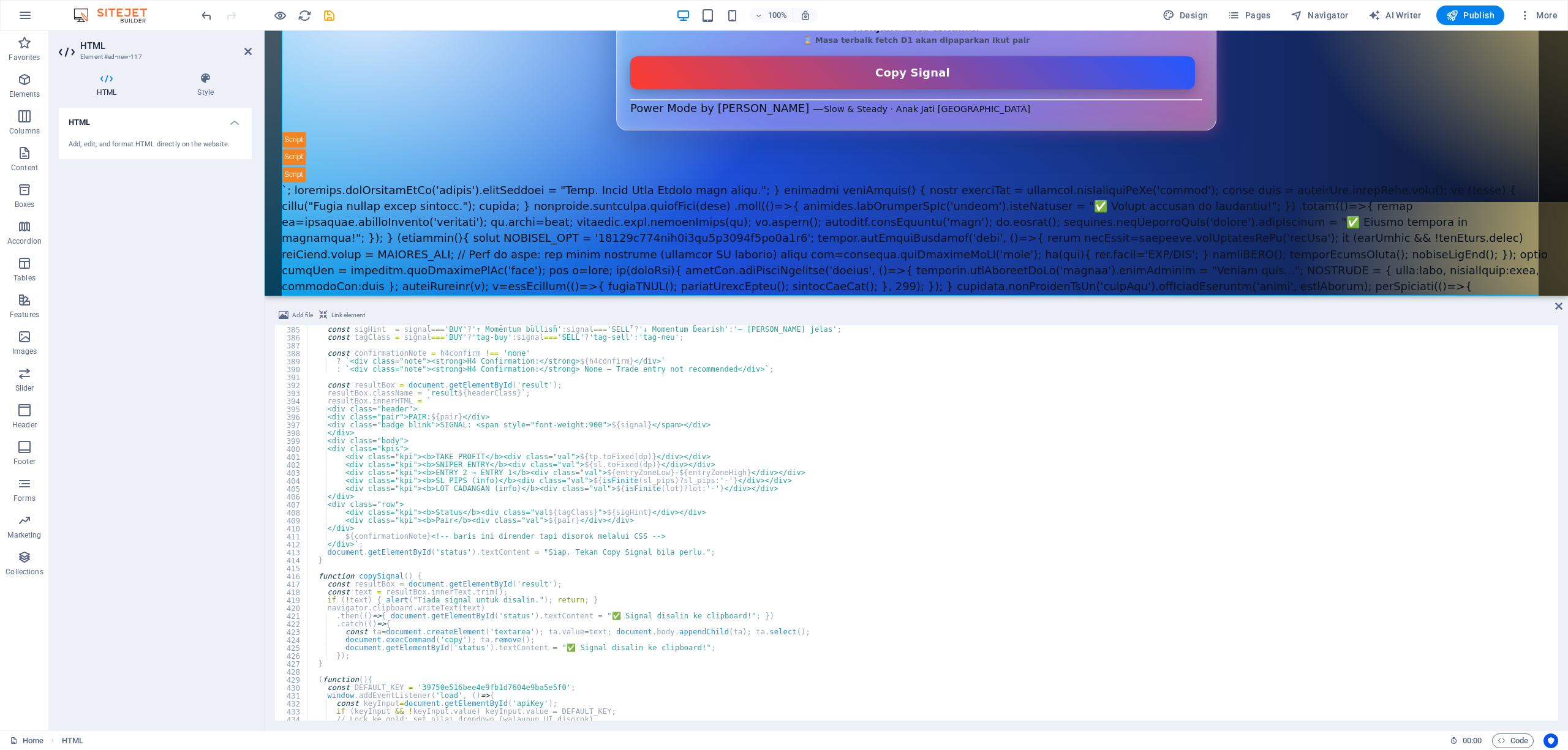
scroll to position [3186, 0]
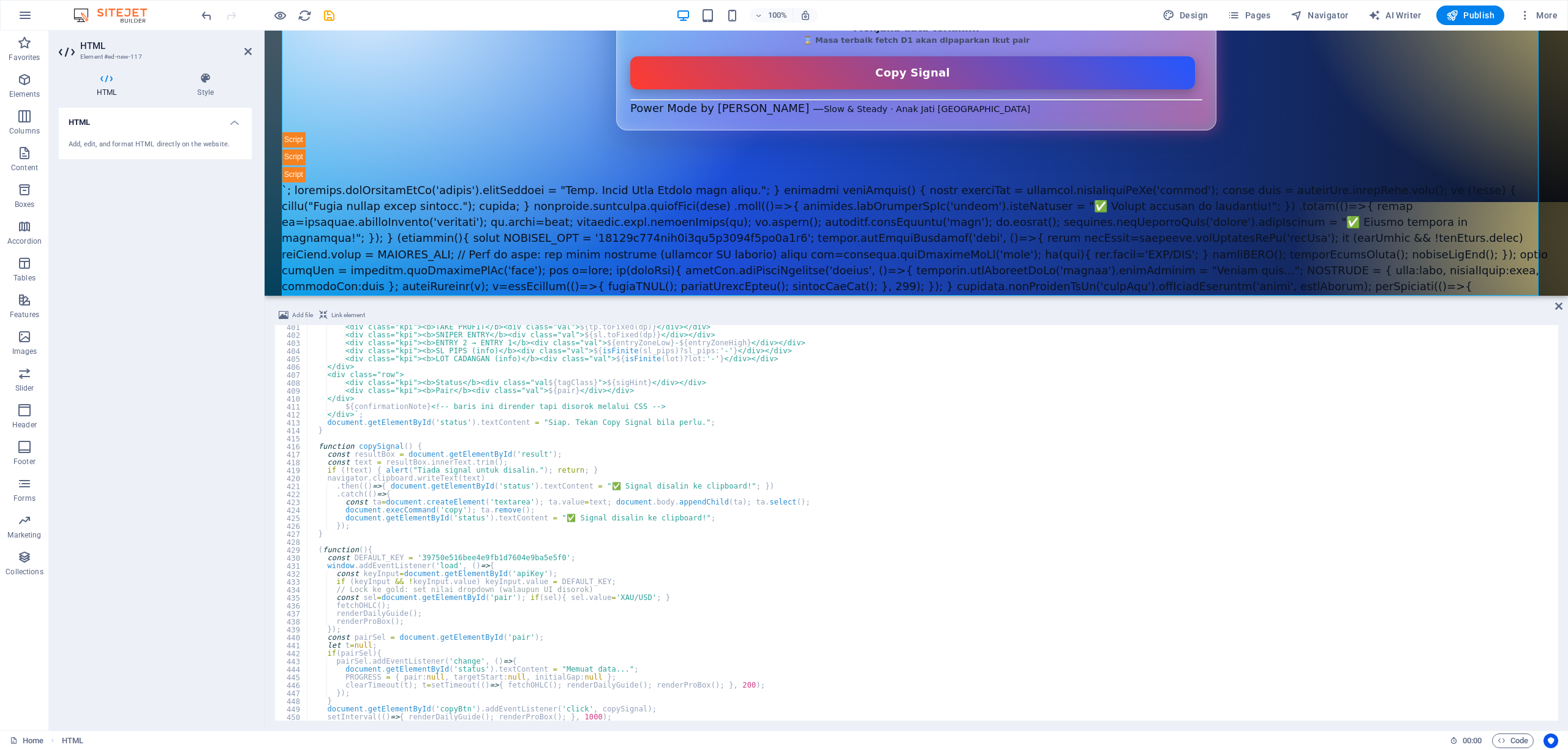
click at [833, 482] on div "<div class="kpi"><b>TAKE PROFIT</b><div class="val"> ${ tp . toFixed ( dp ) } <…" at bounding box center [931, 530] width 1249 height 412
type textarea "</body> </html>"
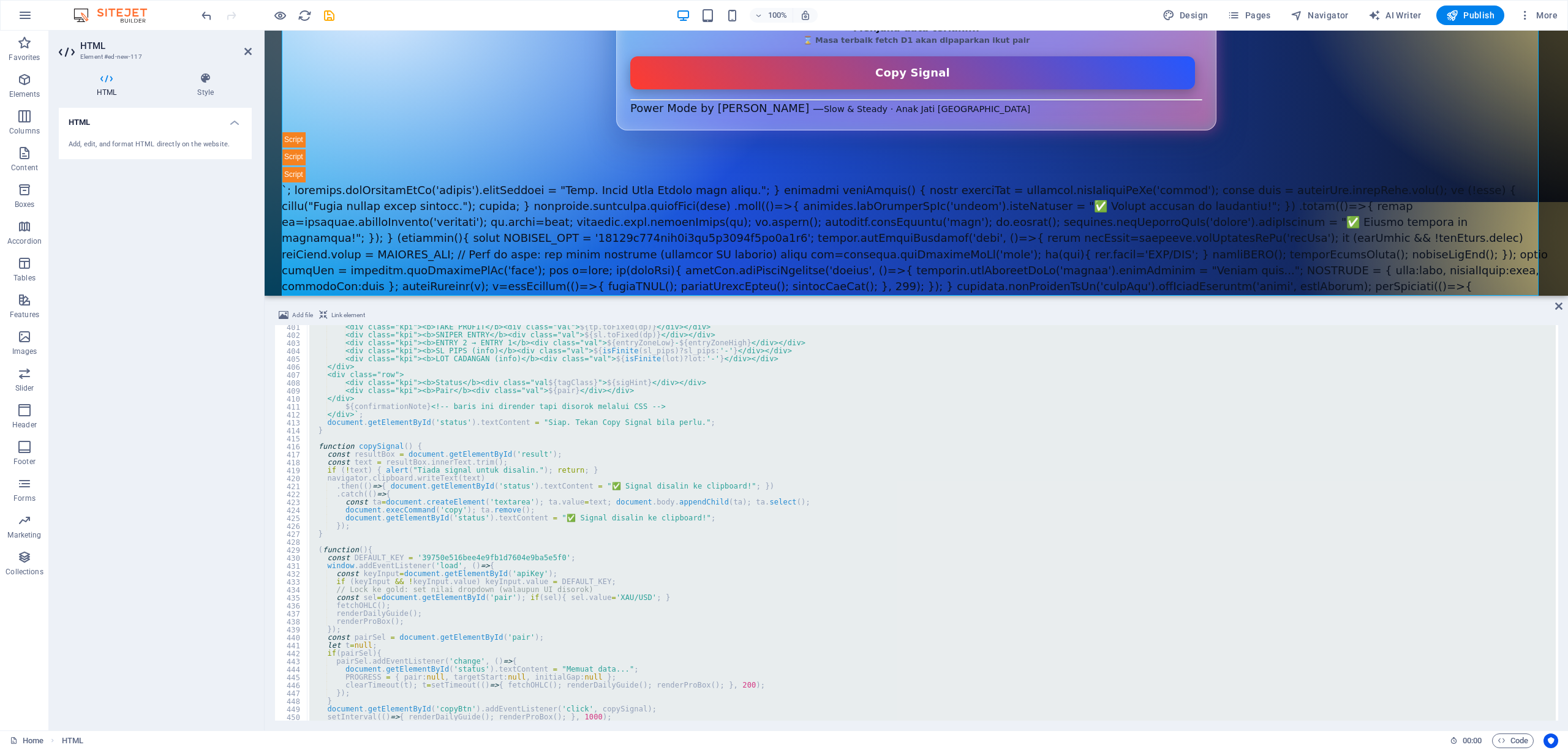
paste textarea
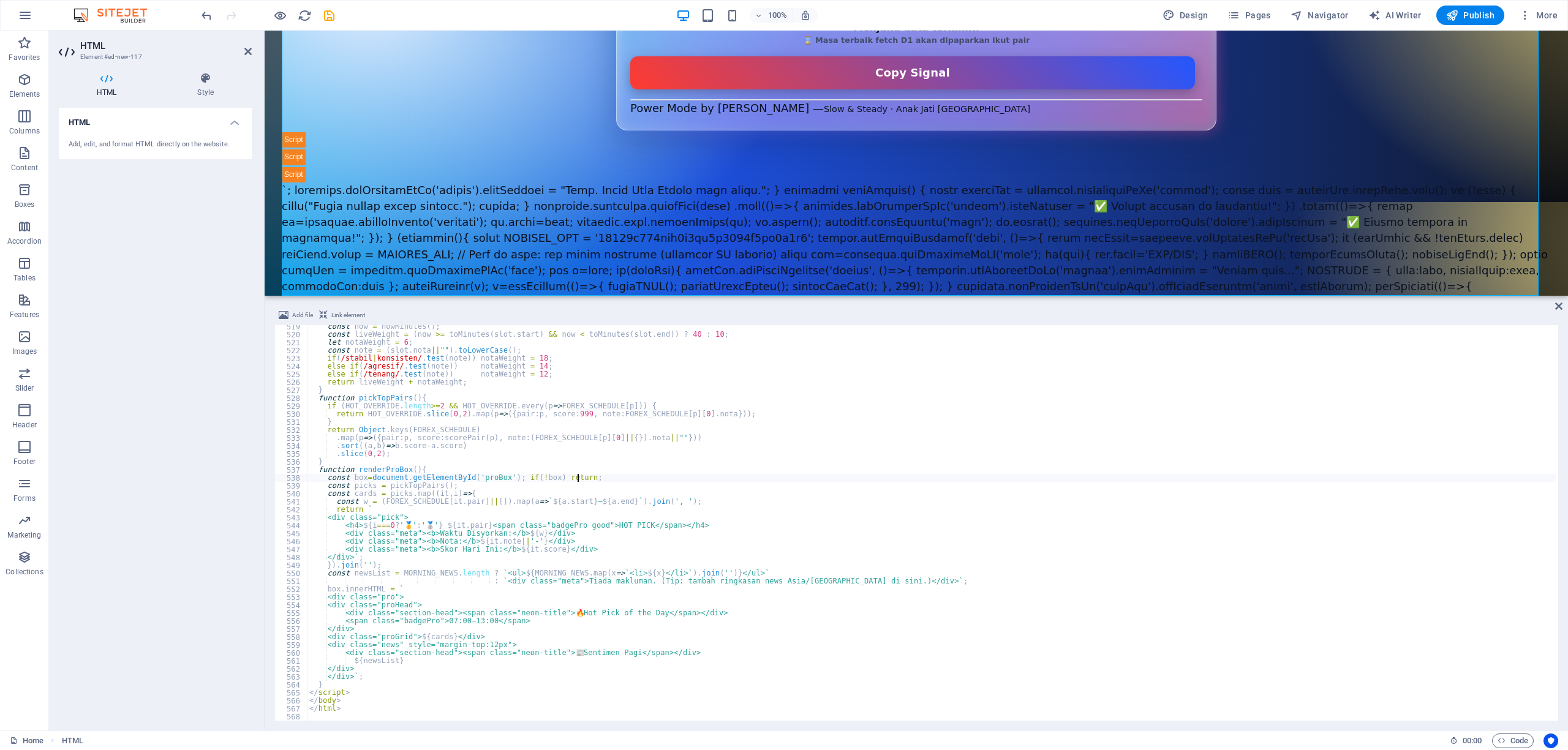
click at [833, 482] on div "const now = nowMinutes ( ) ; const liveWeight = ( now >= toMinutes ( slot . sta…" at bounding box center [931, 529] width 1249 height 412
click at [785, 481] on div "const now = nowMinutes ( ) ; const liveWeight = ( now >= toMinutes ( slot . sta…" at bounding box center [931, 529] width 1249 height 412
type textarea "</html>"
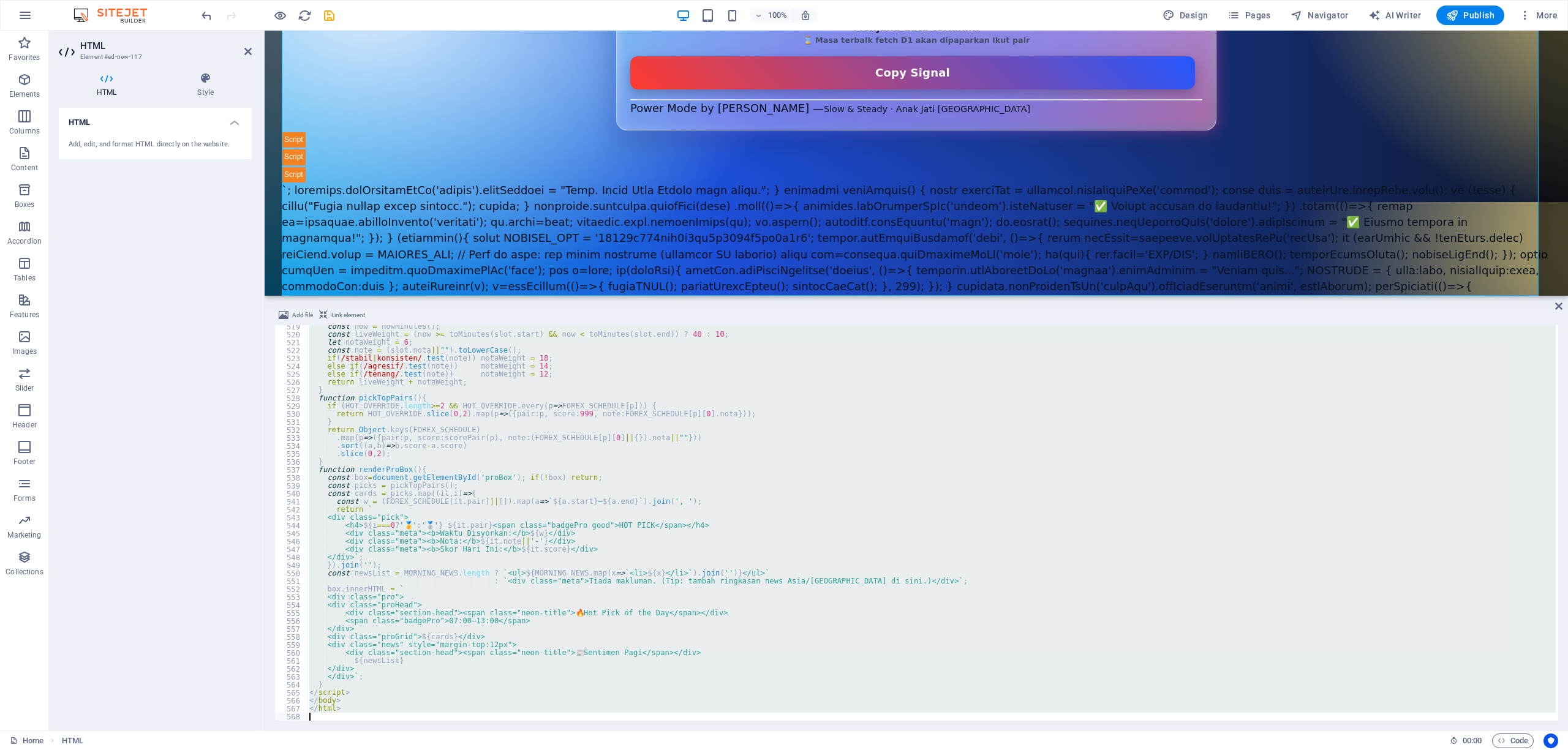
paste textarea
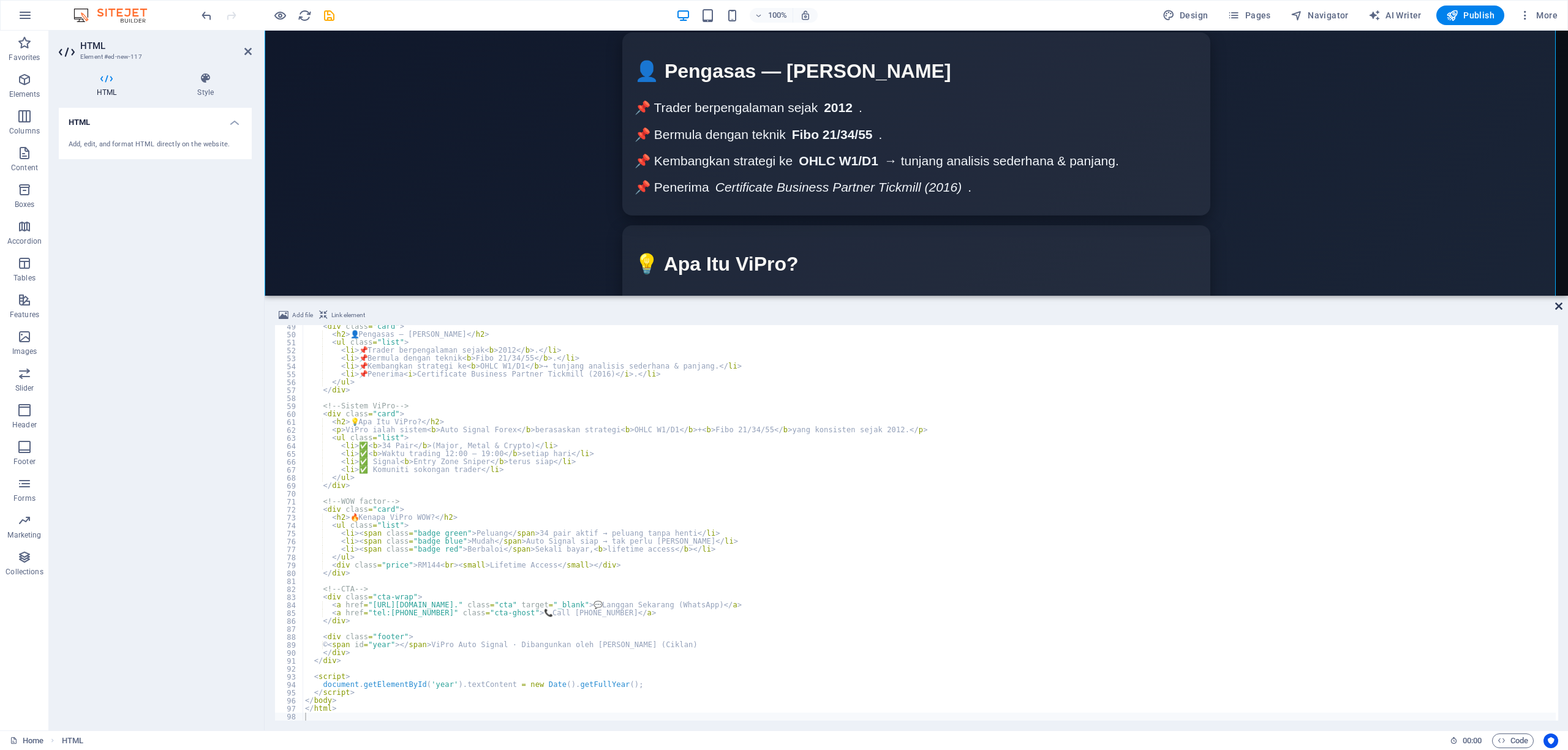
click at [1555, 309] on icon at bounding box center [1559, 306] width 8 height 10
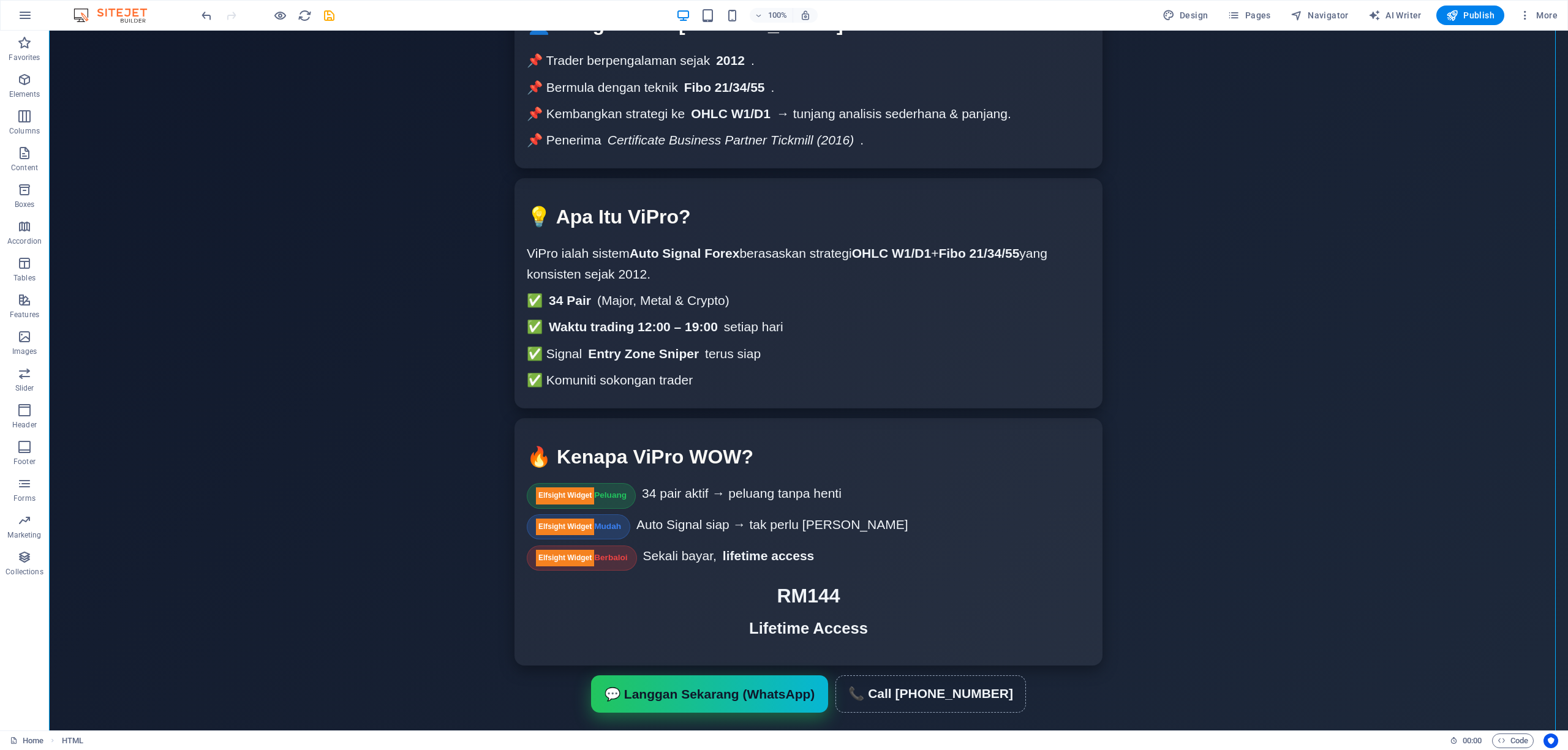
scroll to position [190, 0]
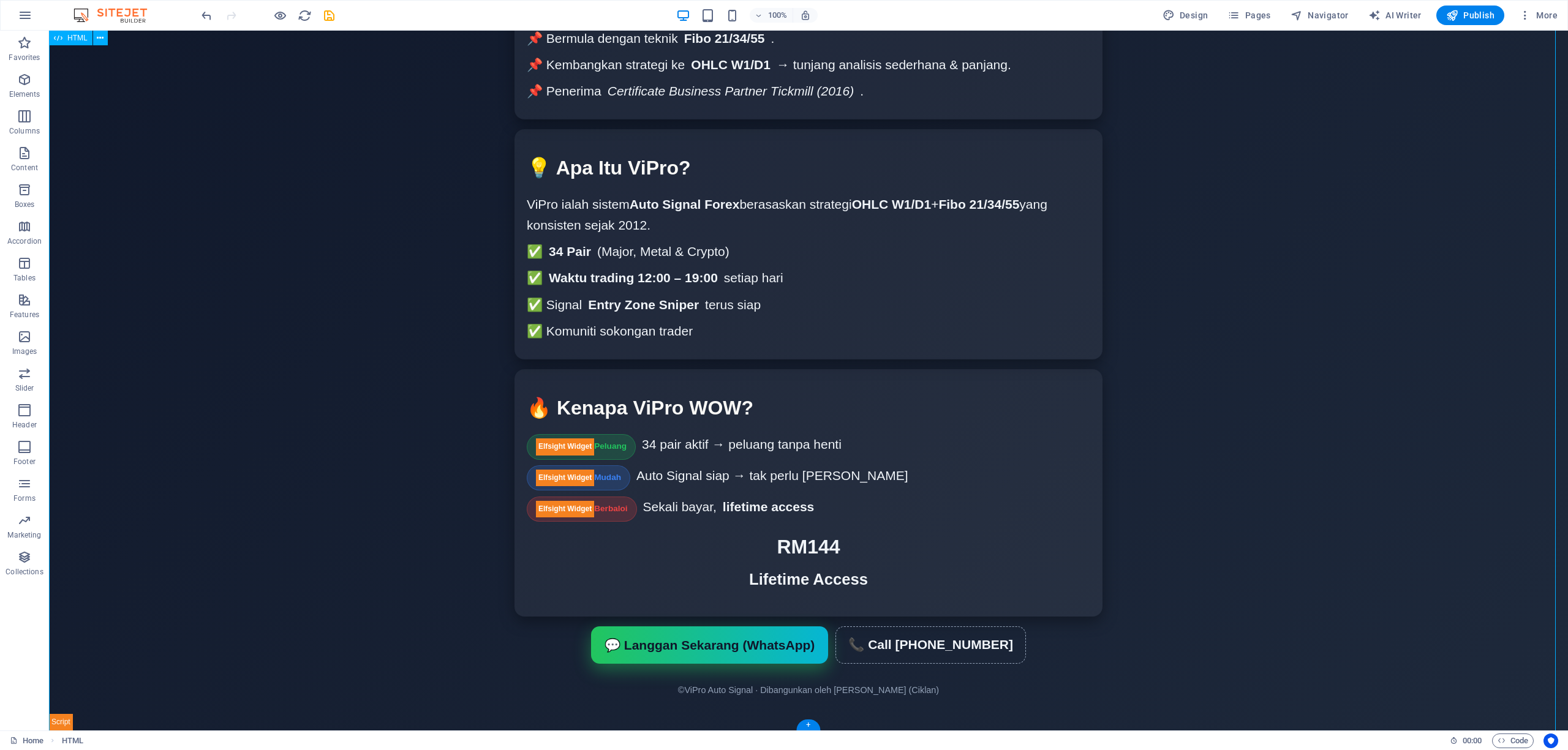
click at [1099, 275] on div "ViPro Auto Signal — D1 Sniper Entry Zone 🚀 ViPro Auto Signal 2025 D1 Sniper Ent…" at bounding box center [808, 285] width 1519 height 890
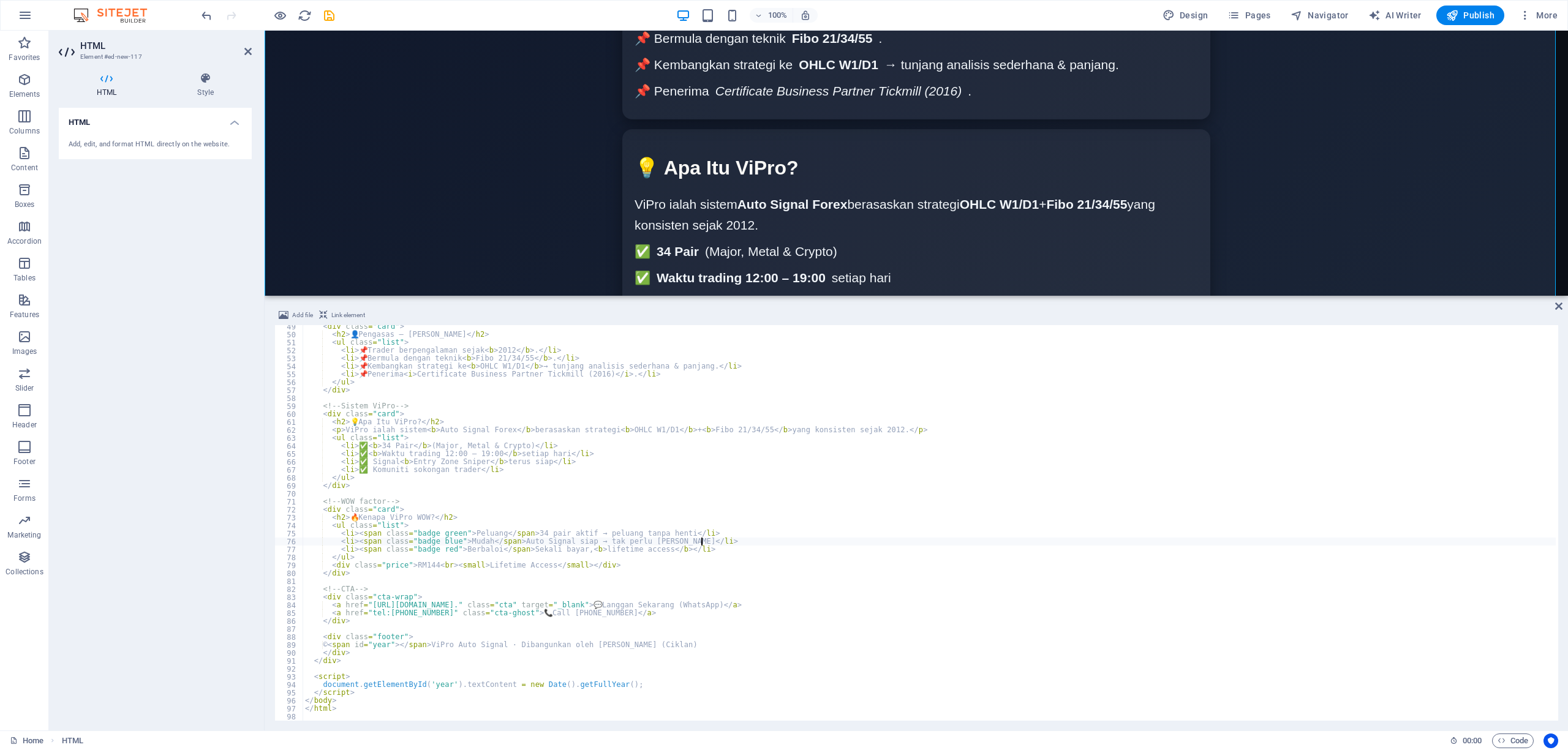
click at [953, 542] on div "< div class = "card" > < h2 > 👤 Pengasas — [PERSON_NAME] </ h2 > < ul class = "…" at bounding box center [928, 529] width 1253 height 412
type textarea "</html>"
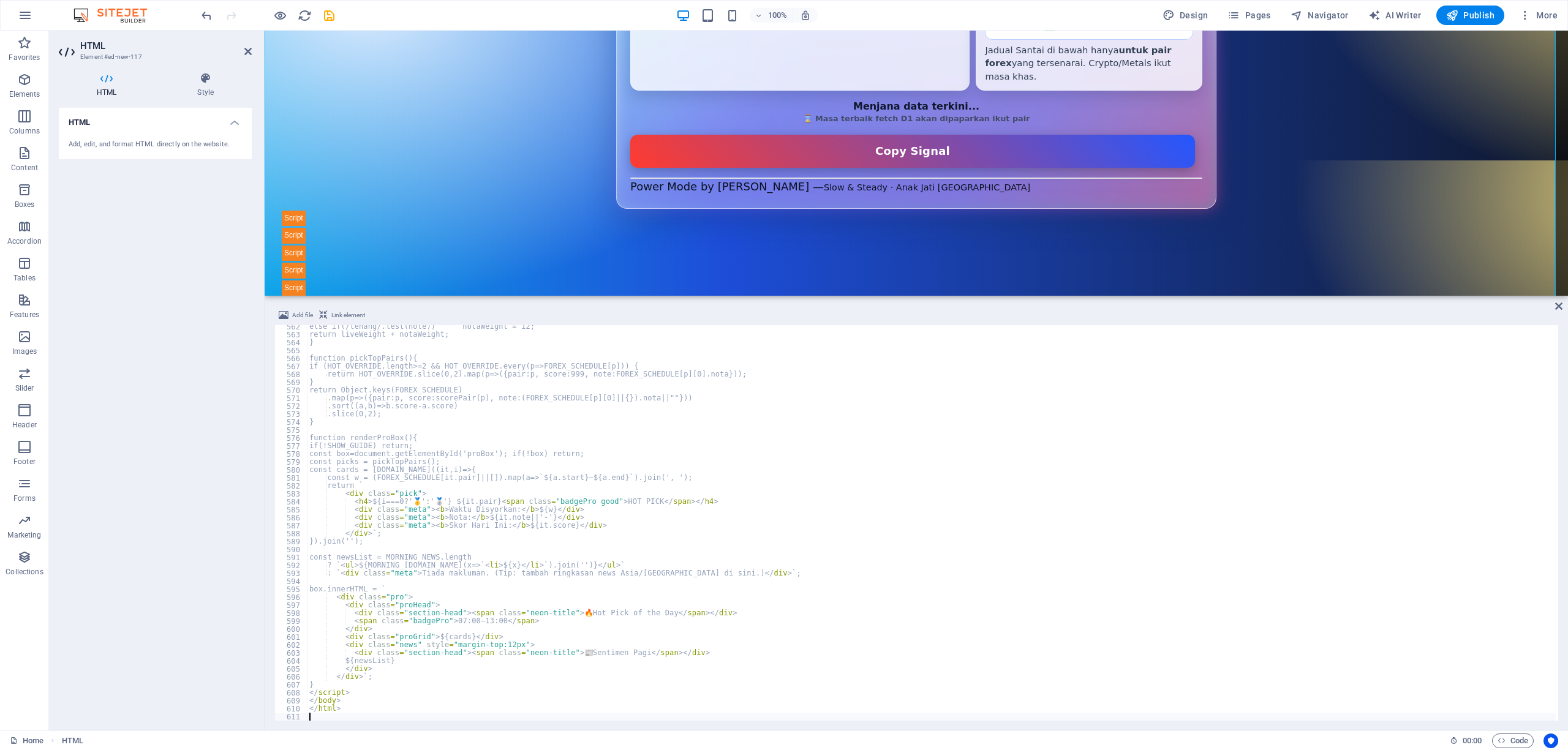
scroll to position [122, 0]
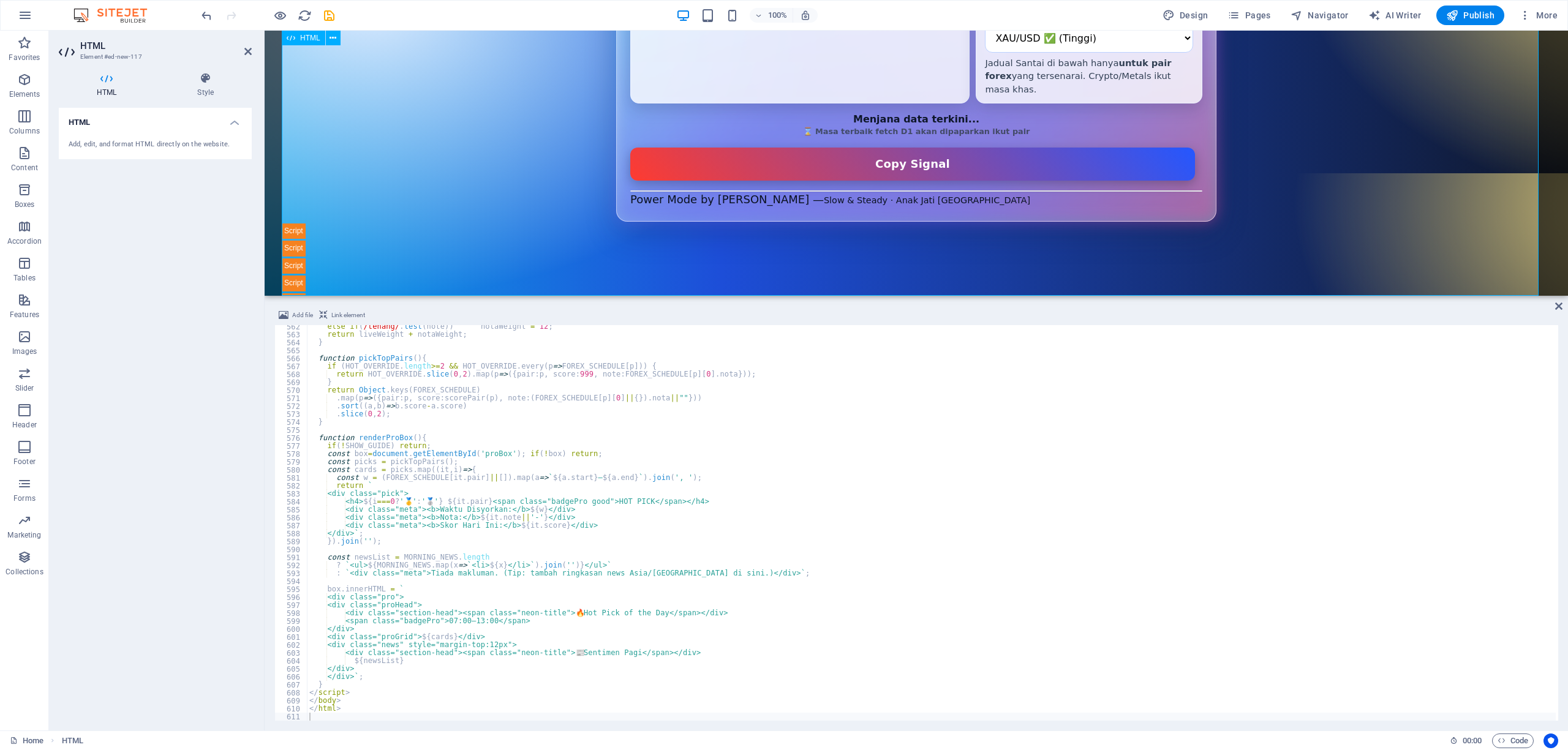
click at [1296, 158] on div "D1 Sniper Entry Zone — Auto + Jadual Santai (Forex Only v2.2) TUKANG JAHIT SERE…" at bounding box center [916, 117] width 1269 height 384
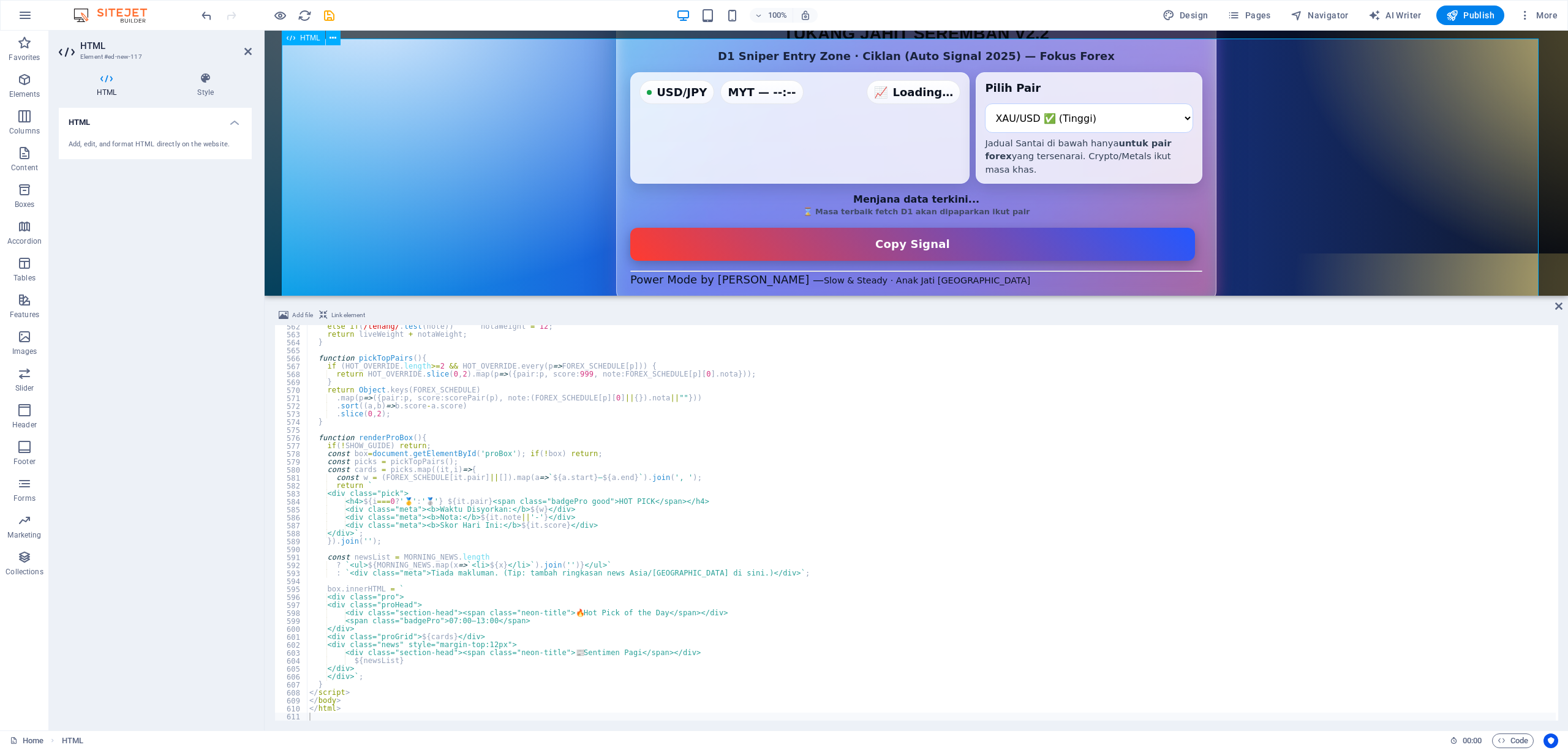
scroll to position [0, 0]
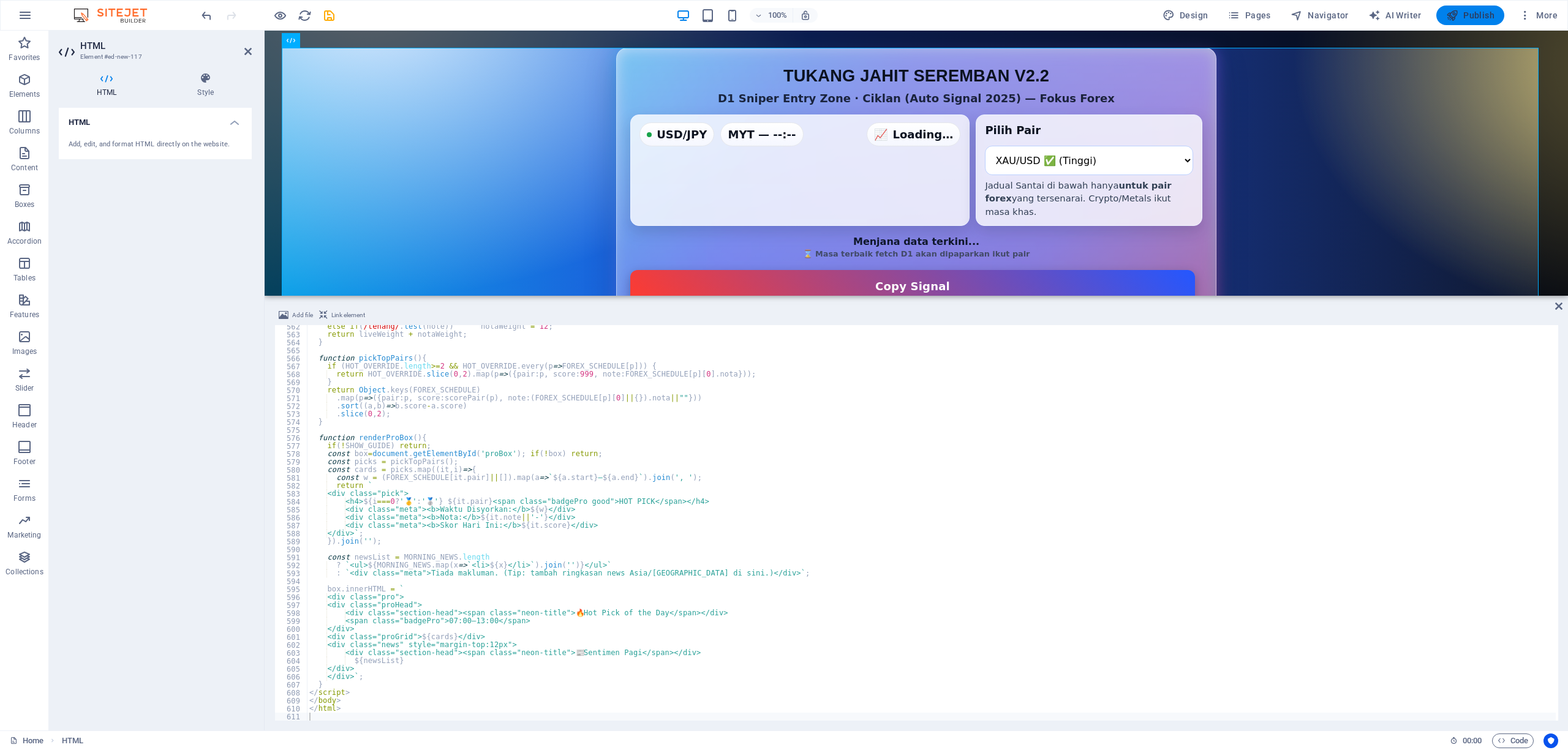
click at [1465, 24] on button "Publish" at bounding box center [1469, 15] width 68 height 20
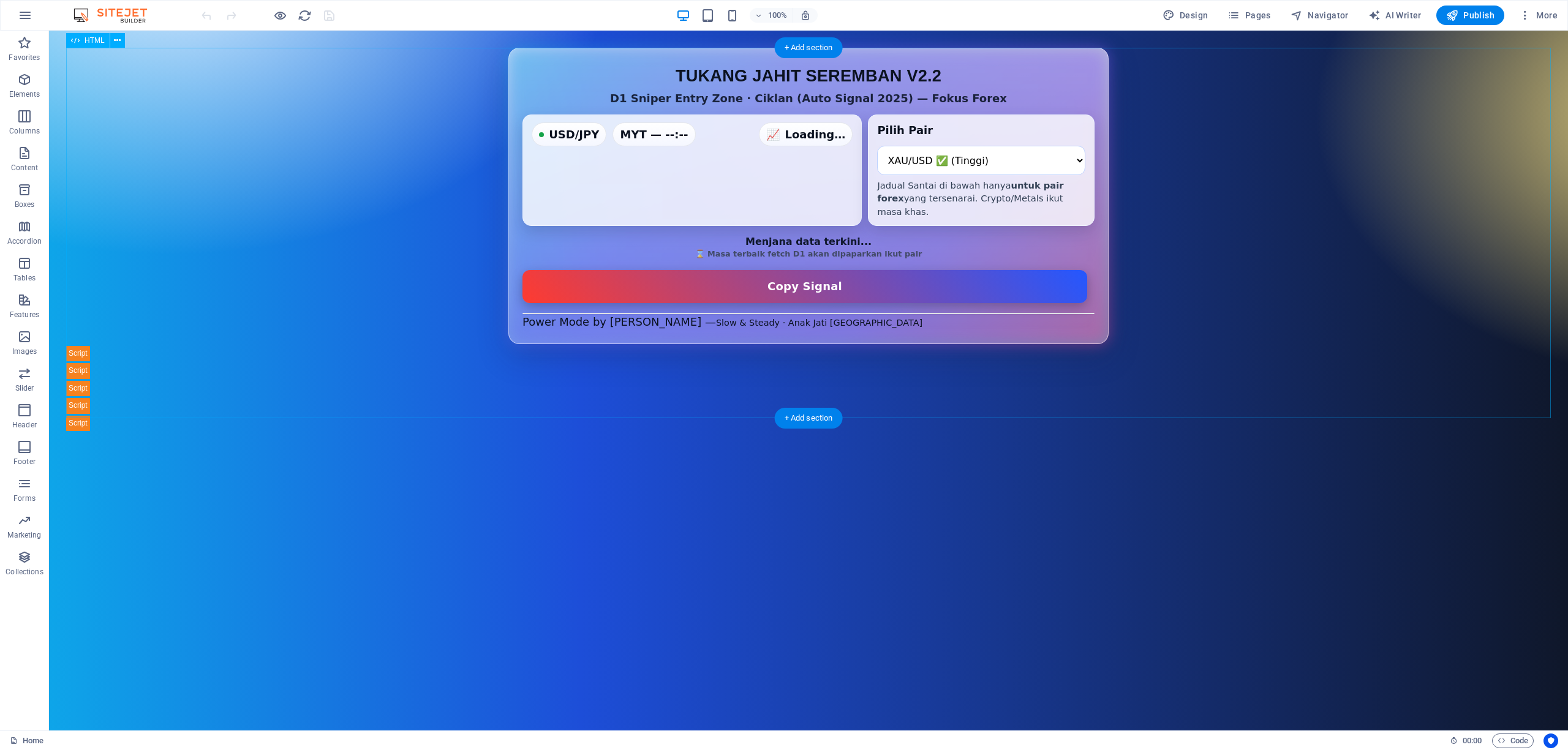
click at [878, 383] on div "D1 Sniper Entry Zone — Auto + Jadual Santai (Forex Only v2.2) TUKANG JAHIT SERE…" at bounding box center [808, 239] width 1484 height 384
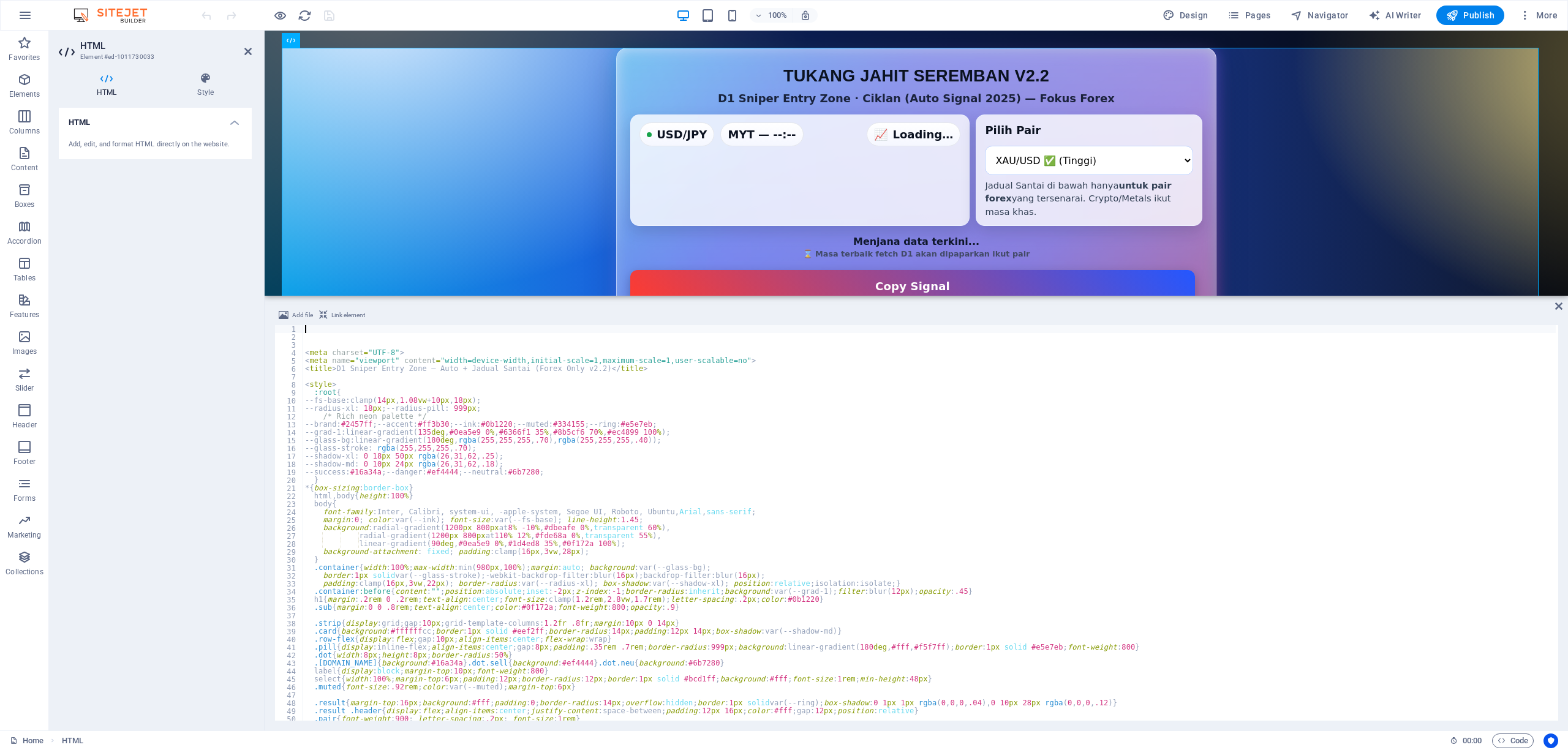
click at [894, 528] on div "< meta charset = "UTF-8" > < meta name = "viewport" content = "width=device-wid…" at bounding box center [928, 531] width 1253 height 412
type textarea "background: radial-gradient(1200px 800px at 8% -10%, #dbeafe 0%, transparent 60…"
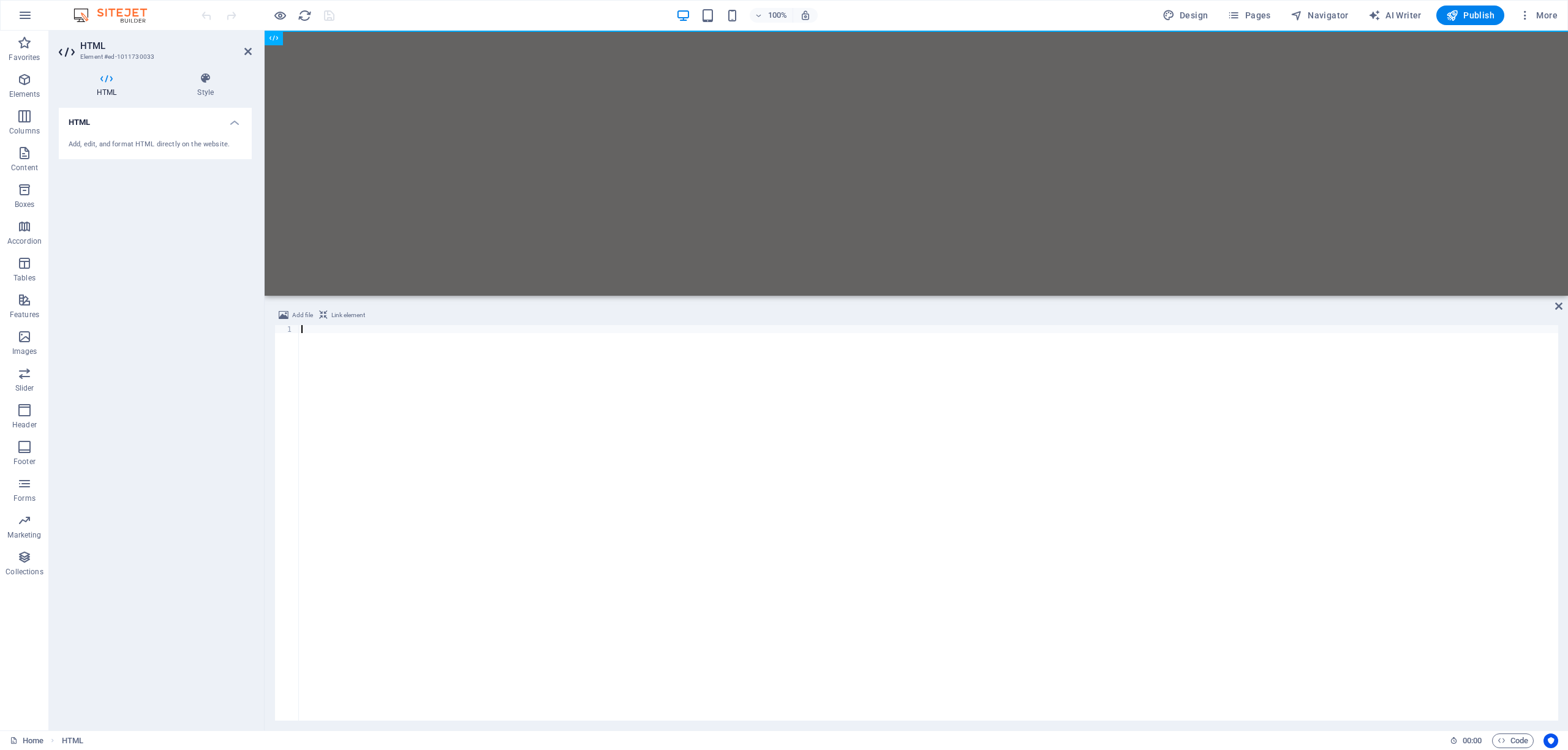
click at [894, 528] on div at bounding box center [928, 531] width 1259 height 412
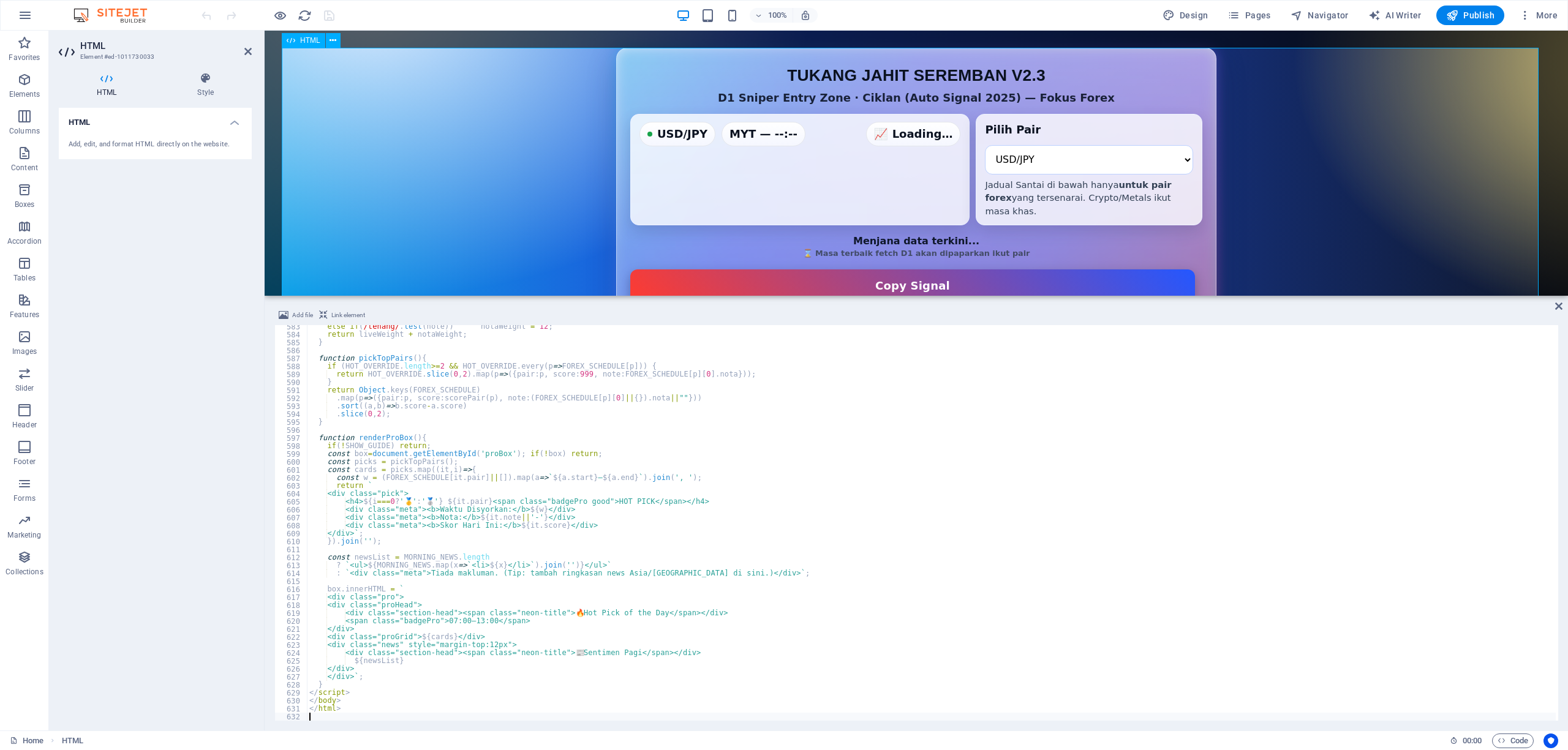
click at [1100, 160] on div "D1 Sniper Entry Zone — Auto + Jadual Santai (Forex Only v2.3) TUKANG JAHIT SERE…" at bounding box center [916, 245] width 1269 height 394
click at [270, 15] on div at bounding box center [267, 15] width 138 height 20
click at [274, 15] on icon "button" at bounding box center [280, 15] width 14 height 14
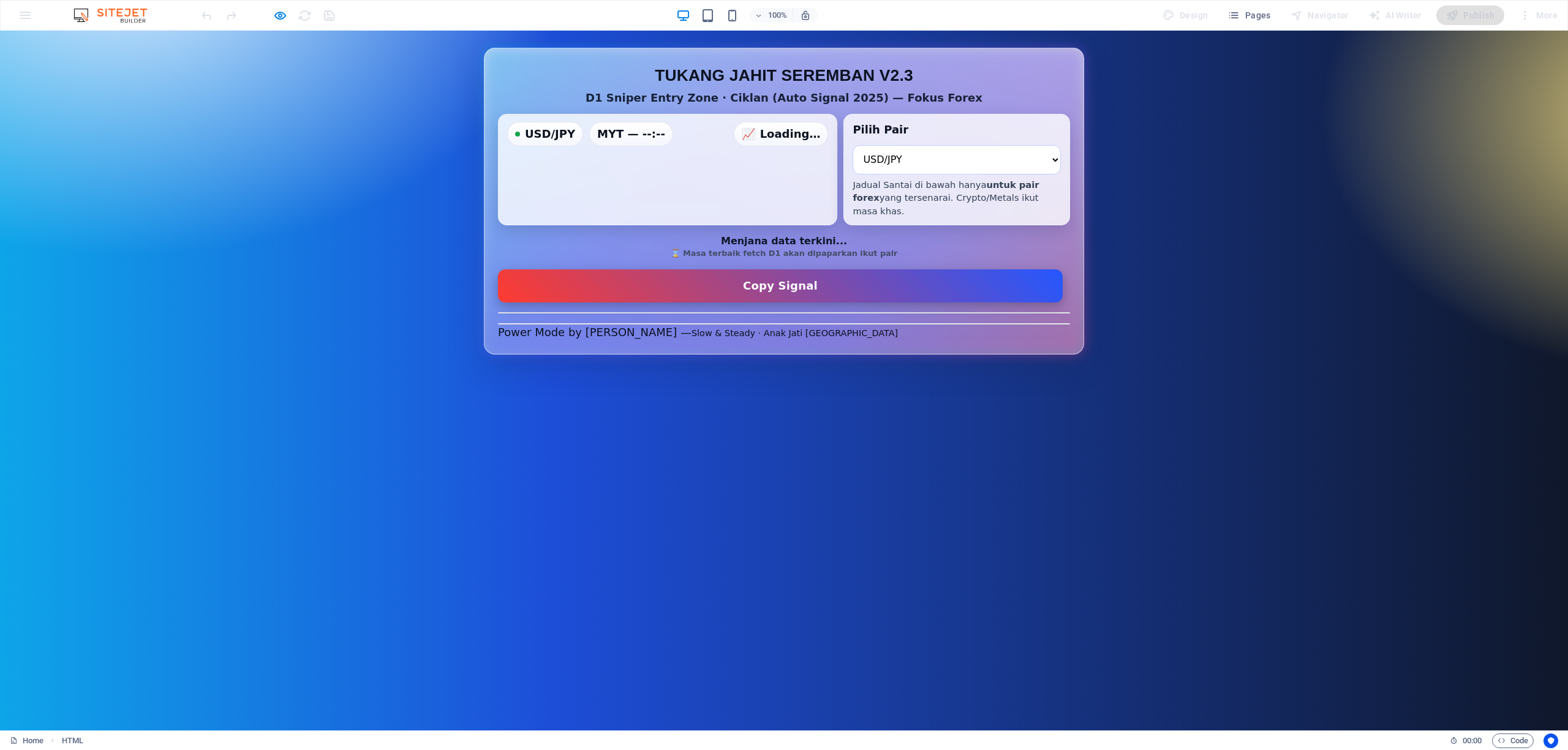
click at [946, 167] on select "XAU/USD ✅ (Tinggi) AUD/JPY EUR/JPY GBP/JPY NZD/JPY USD/JPY AUD/NZD AUD/USD NZD/…" at bounding box center [956, 160] width 208 height 30
click at [287, 15] on div at bounding box center [267, 15] width 138 height 20
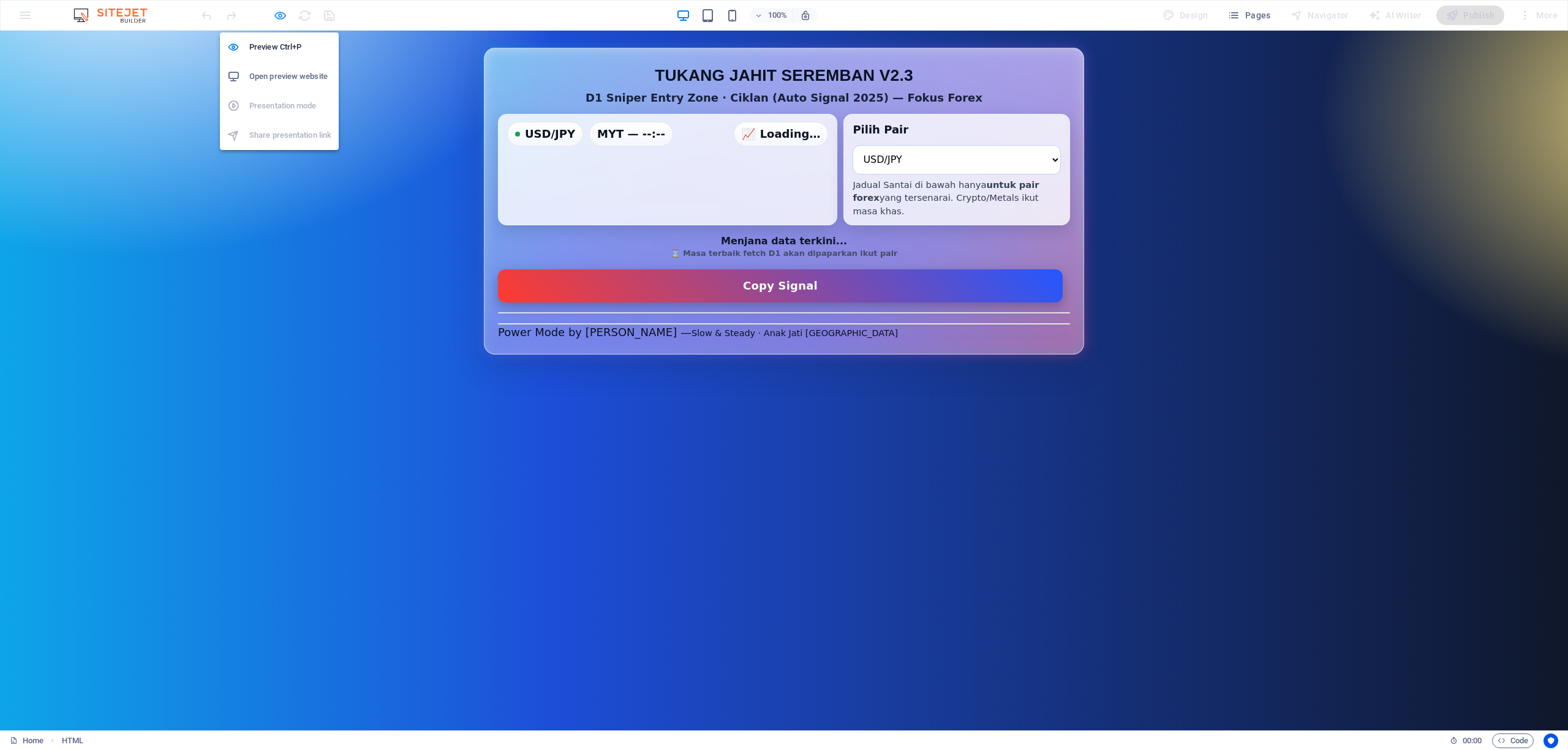
click at [280, 17] on icon "button" at bounding box center [280, 15] width 14 height 14
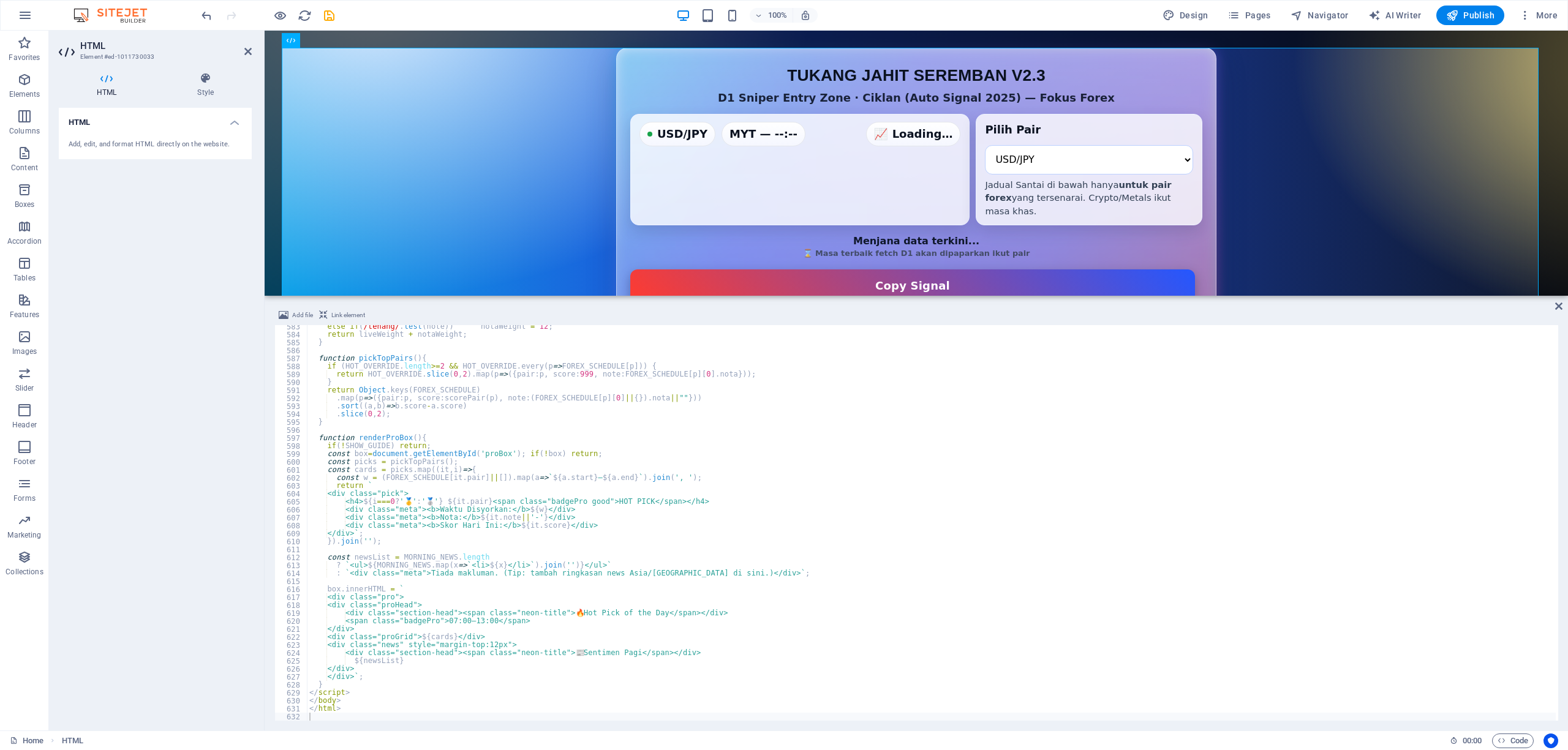
drag, startPoint x: 728, startPoint y: 318, endPoint x: 772, endPoint y: 412, distance: 103.8
click at [738, 344] on div "Add file Link element 583 584 585 586 587 588 589 590 591 592 593 594 595 596 5…" at bounding box center [916, 514] width 1284 height 413
click at [801, 454] on div "else if ( /tenang/ . test ( note )) notaWeight = 12 ; return liveWeight + notaW…" at bounding box center [931, 529] width 1249 height 412
type textarea "</html>"
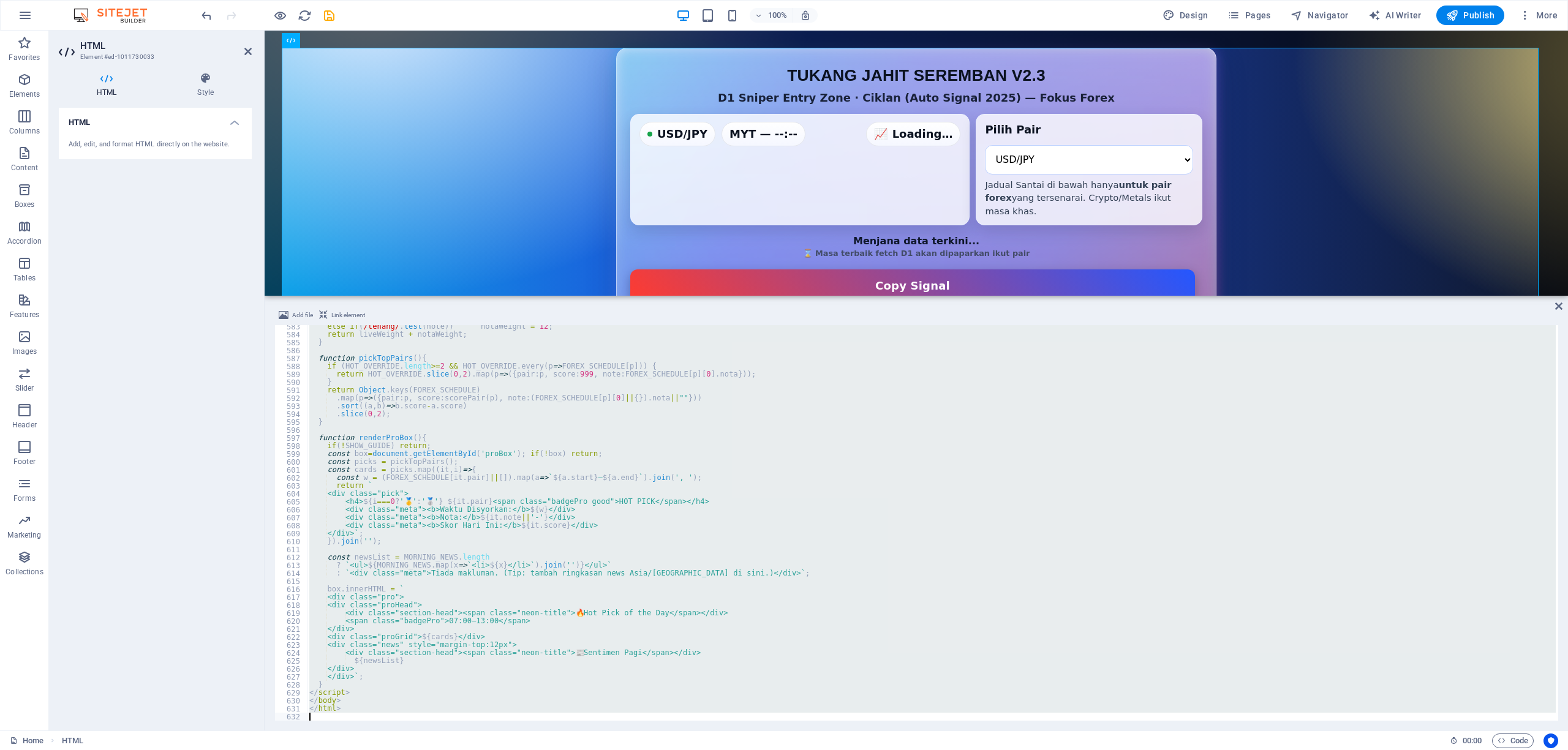
paste textarea
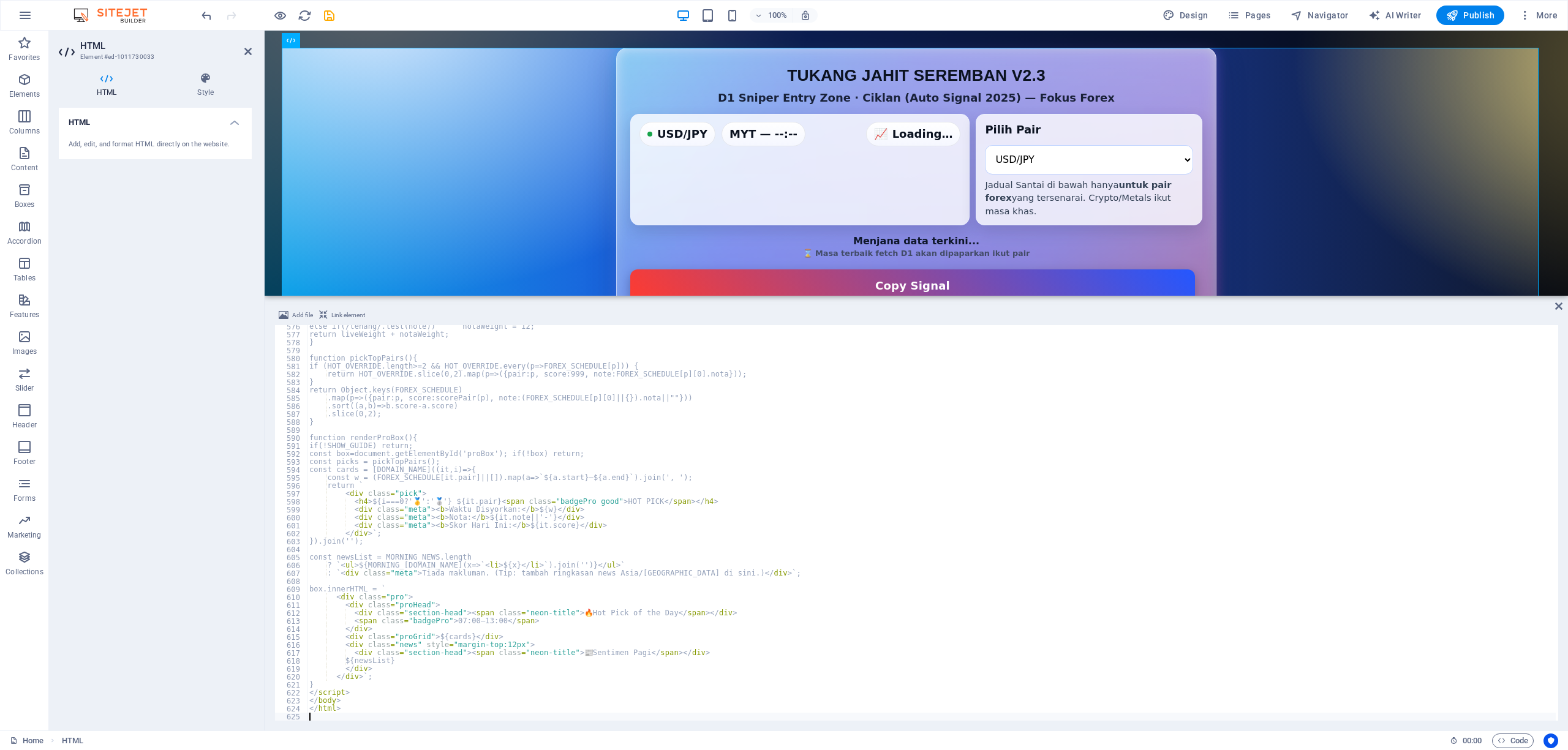
scroll to position [4581, 0]
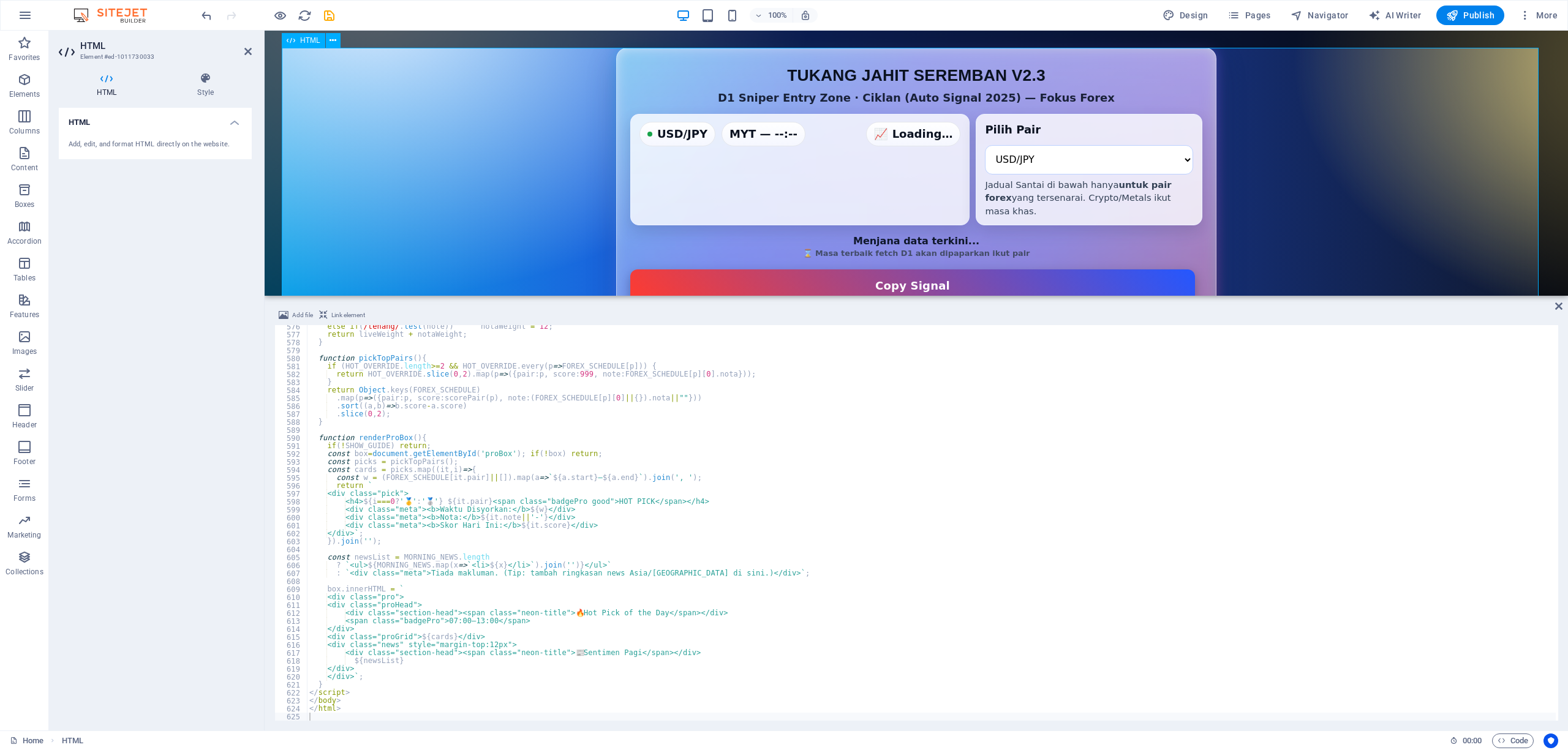
click at [1287, 191] on div "D1 Sniper Entry Zone — Auto + Jadual Santai (Forex Only v2.3) TUKANG JAHIT SERE…" at bounding box center [916, 245] width 1269 height 394
click at [277, 15] on icon "button" at bounding box center [280, 15] width 14 height 14
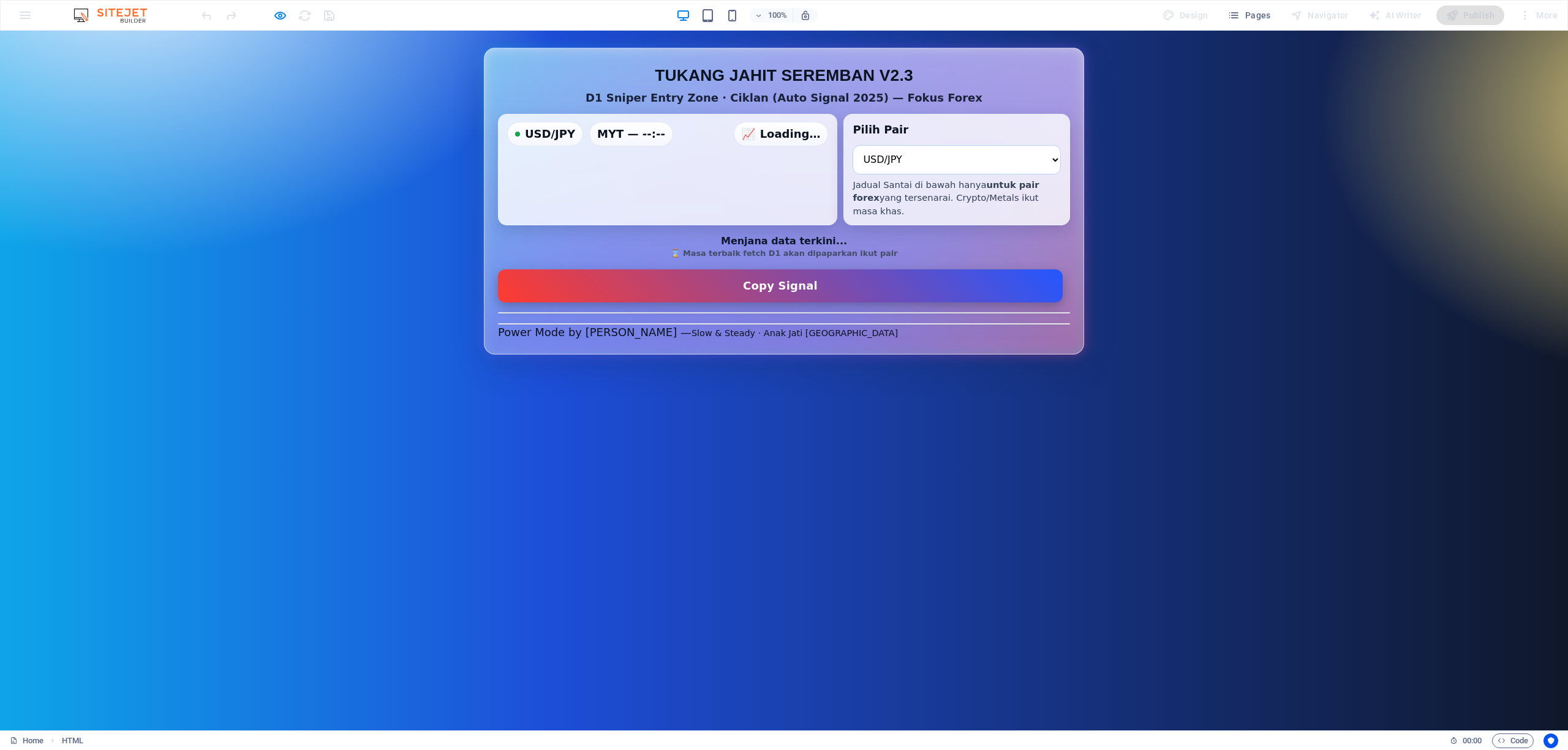
click at [917, 160] on select "XAU/USD ✅ (Trade Lepas 1300H) AUD/JPY EUR/JPY GBP/JPY NZD/JPY USD/JPY BNB/USD B…" at bounding box center [956, 160] width 208 height 30
click at [418, 253] on div "D1 Sniper Entry Zone — Auto + Jadual Santai (Forex Only v2.3) TUKANG JAHIT SERE…" at bounding box center [784, 201] width 1533 height 307
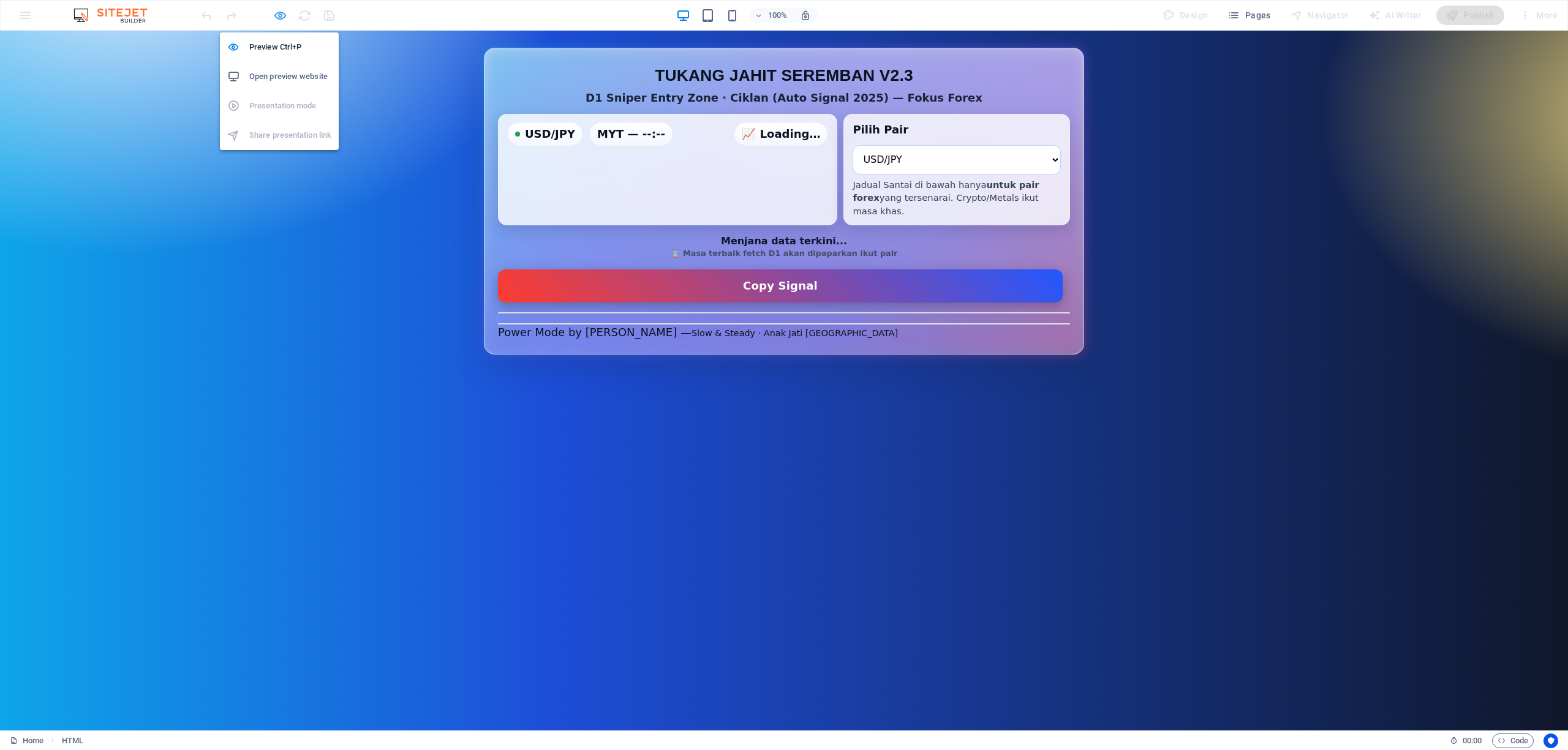
click at [277, 17] on icon "button" at bounding box center [280, 15] width 14 height 14
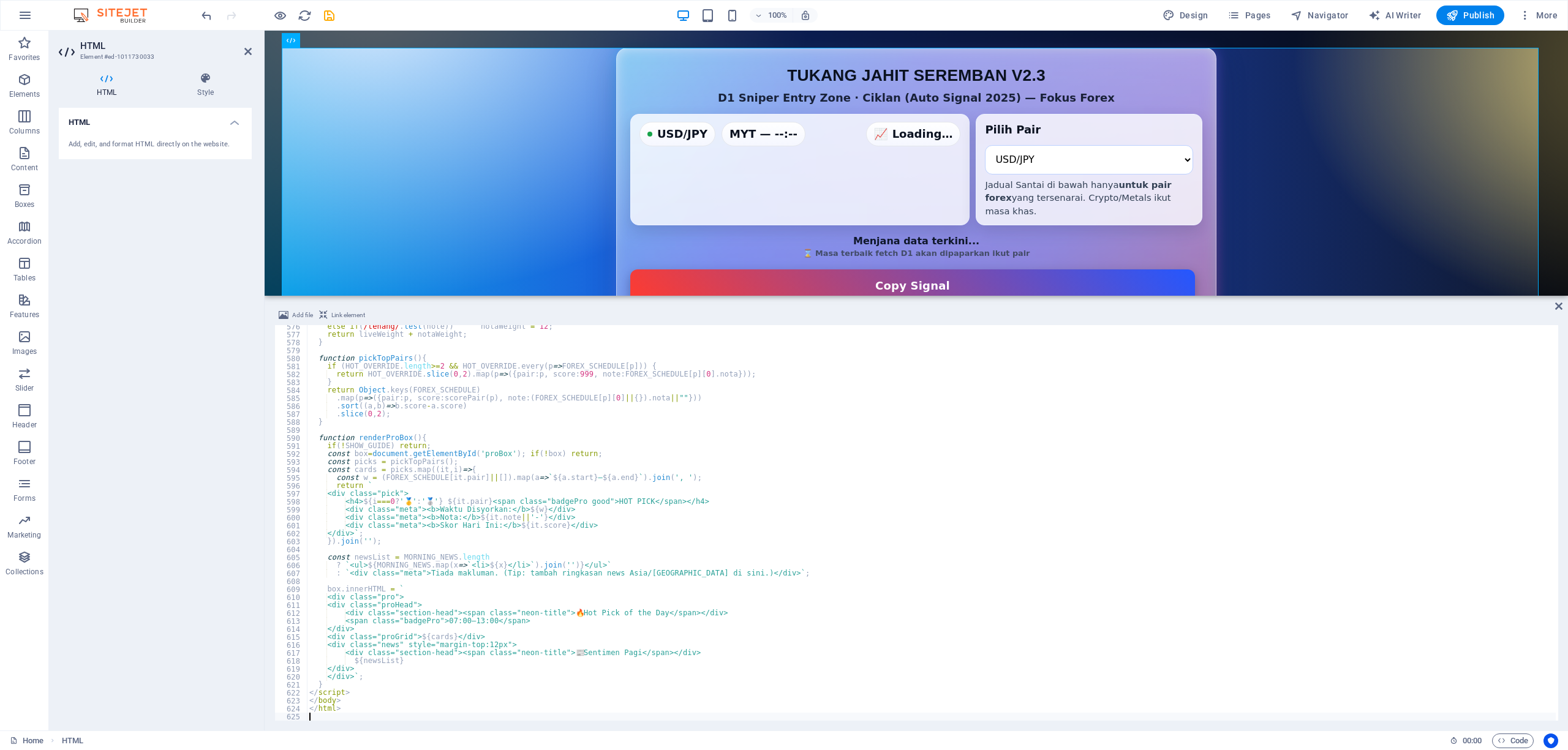
click at [842, 535] on div "else if ( /tenang/ . test ( note )) notaWeight = 12 ; return liveWeight + notaW…" at bounding box center [931, 529] width 1249 height 412
type textarea "</html>"
click at [1306, 189] on div "D1 Sniper Entry Zone — Auto + Jadual Santai (Forex Only v2.3) TUKANG JAHIT SERE…" at bounding box center [916, 245] width 1269 height 394
click at [280, 14] on icon "button" at bounding box center [280, 15] width 14 height 14
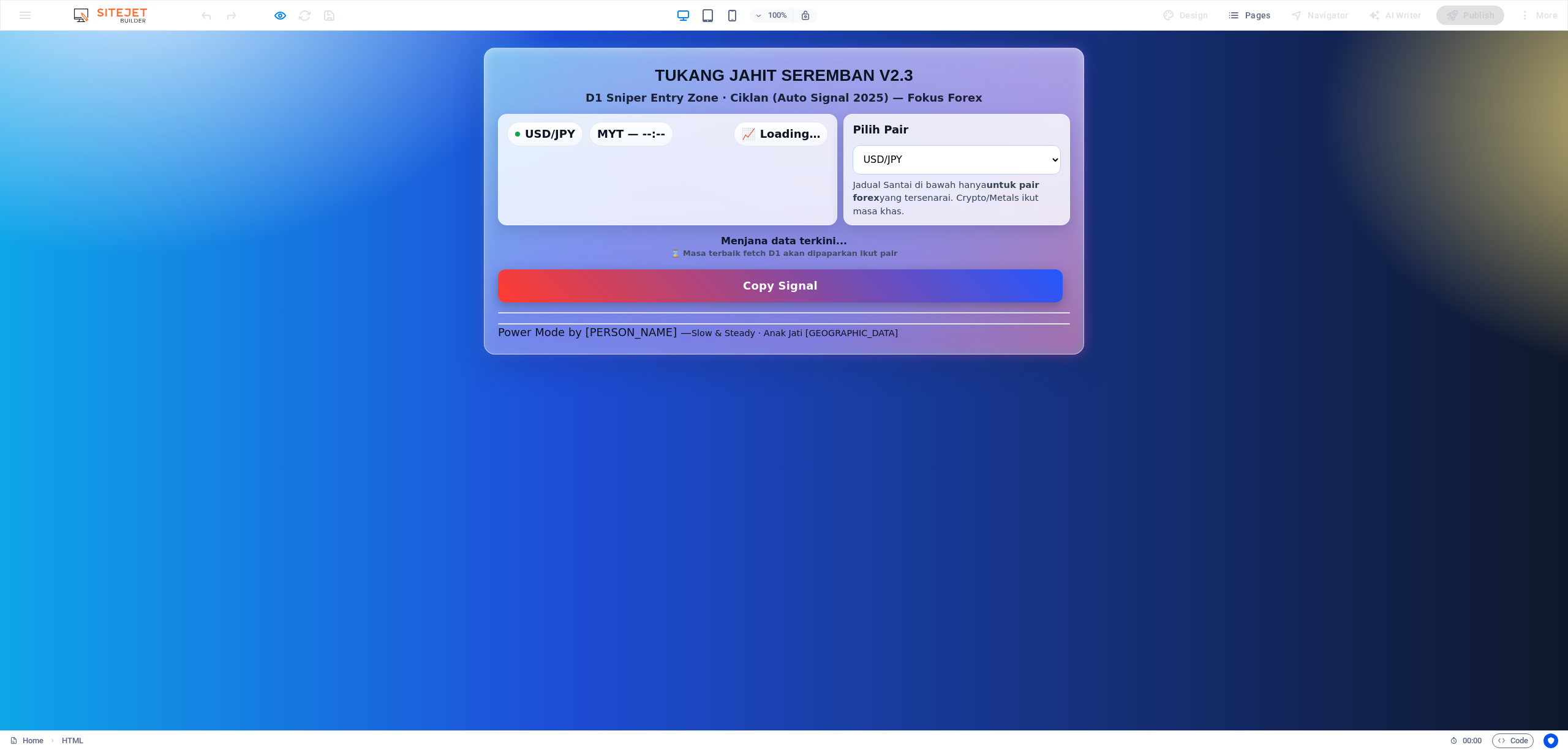
click at [1029, 155] on select "XAU/USD ✅ (Trade Lepas 1300H) AUD/JPY EUR/JPY GBP/JPY NZD/JPY USD/JPY BNB/USD B…" at bounding box center [956, 160] width 208 height 30
click at [1176, 226] on div "D1 Sniper Entry Zone — Auto + Jadual Santai (Forex Only v2.3) TUKANG JAHIT SERE…" at bounding box center [784, 201] width 1533 height 307
click at [932, 164] on select "XAU/USD ✅ (Trade Lepas 1300H) AUD/JPY EUR/JPY GBP/JPY NZD/JPY USD/JPY BNB/USD B…" at bounding box center [956, 160] width 208 height 30
click at [924, 153] on select "XAU/USD ✅ (Trade Lepas 1300H) AUD/JPY EUR/JPY GBP/JPY NZD/JPY USD/JPY BNB/USD B…" at bounding box center [956, 160] width 208 height 30
select select "XAU/USD"
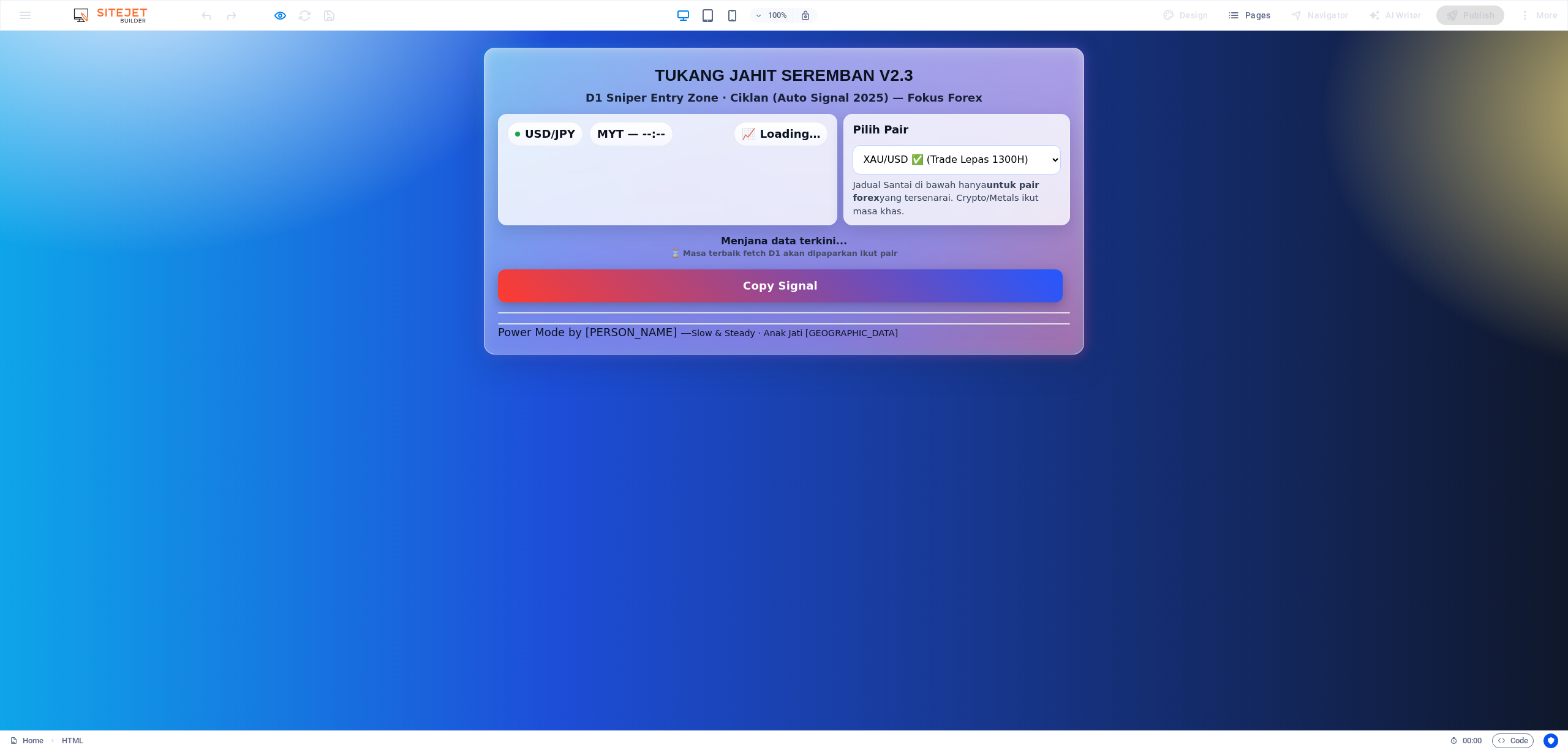
click at [852, 145] on select "XAU/USD ✅ (Trade Lepas 1300H) AUD/JPY EUR/JPY GBP/JPY NZD/JPY USD/JPY BNB/USD B…" at bounding box center [956, 160] width 208 height 30
click at [919, 169] on select "XAU/USD ✅ (Trade Lepas 1300H) AUD/JPY EUR/JPY GBP/JPY NZD/JPY USD/JPY BNB/USD B…" at bounding box center [956, 160] width 208 height 30
click at [919, 168] on select "XAU/USD ✅ (Trade Lepas 1300H) AUD/JPY EUR/JPY GBP/JPY NZD/JPY USD/JPY BNB/USD B…" at bounding box center [956, 160] width 208 height 30
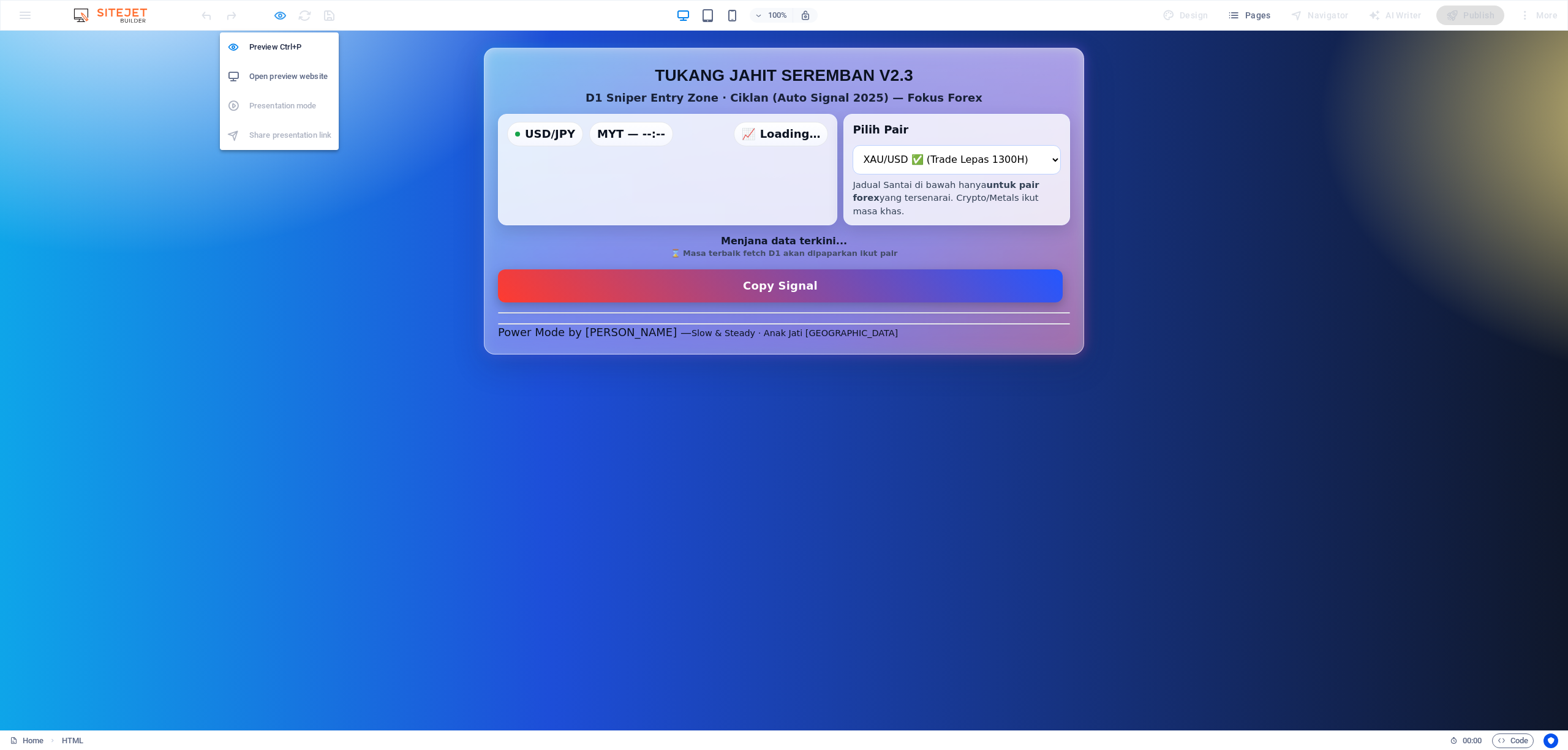
click at [280, 23] on div "Preview Ctrl+P Open preview website Presentation mode Share presentation link" at bounding box center [279, 87] width 119 height 128
click at [280, 17] on icon "button" at bounding box center [280, 15] width 14 height 14
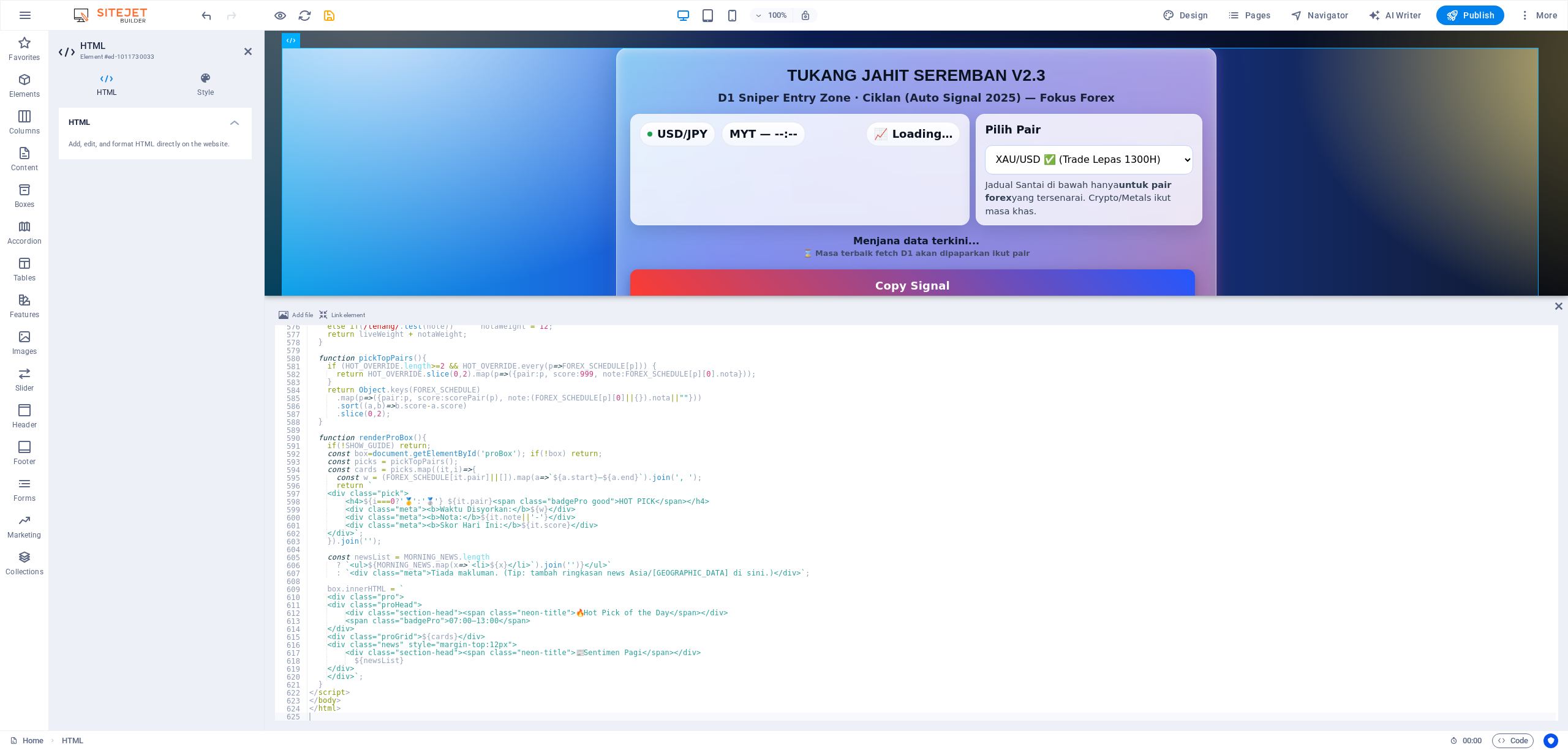
click at [953, 479] on div "else if ( /tenang/ . test ( note )) notaWeight = 12 ; return liveWeight + notaW…" at bounding box center [931, 529] width 1249 height 412
type textarea "</html>"
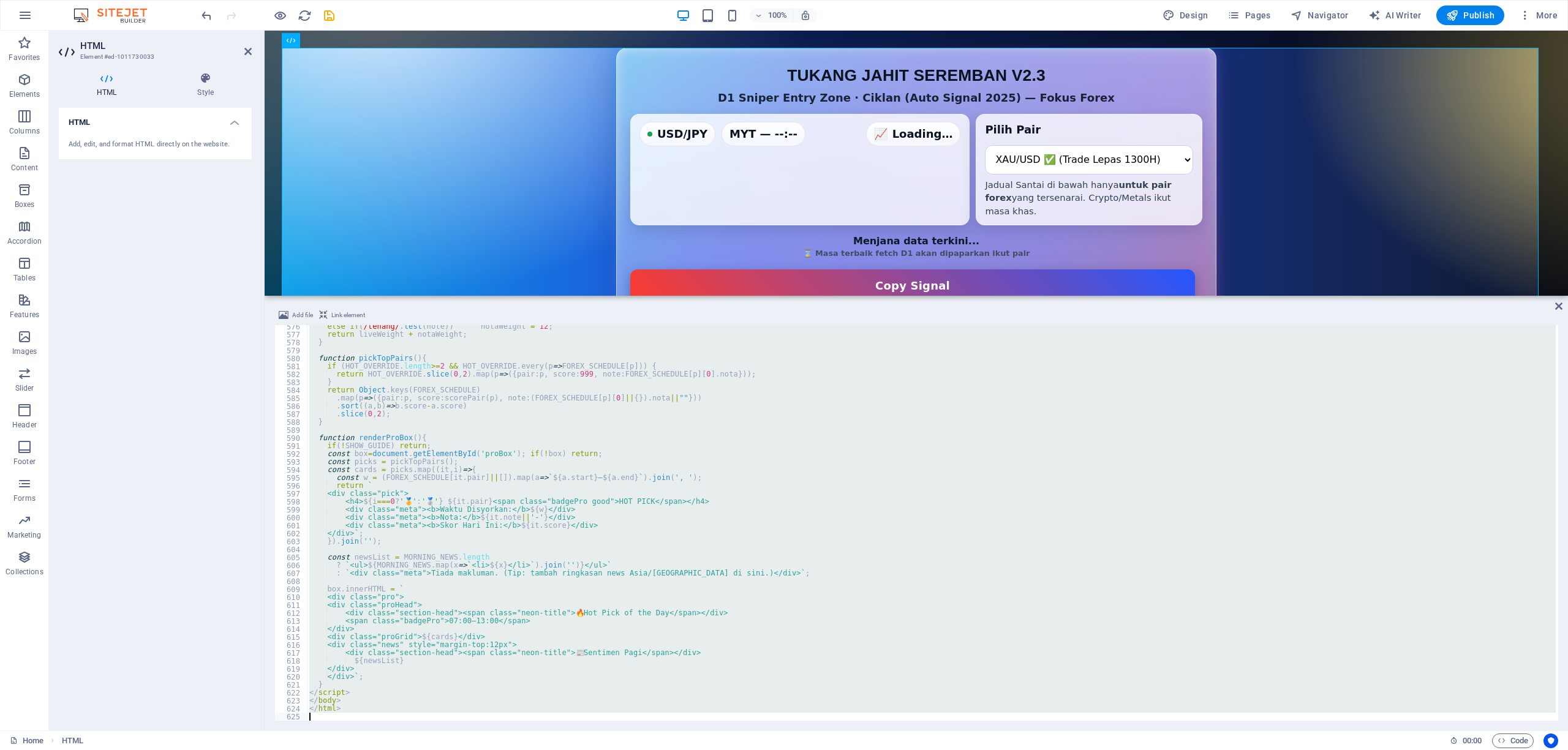
paste textarea
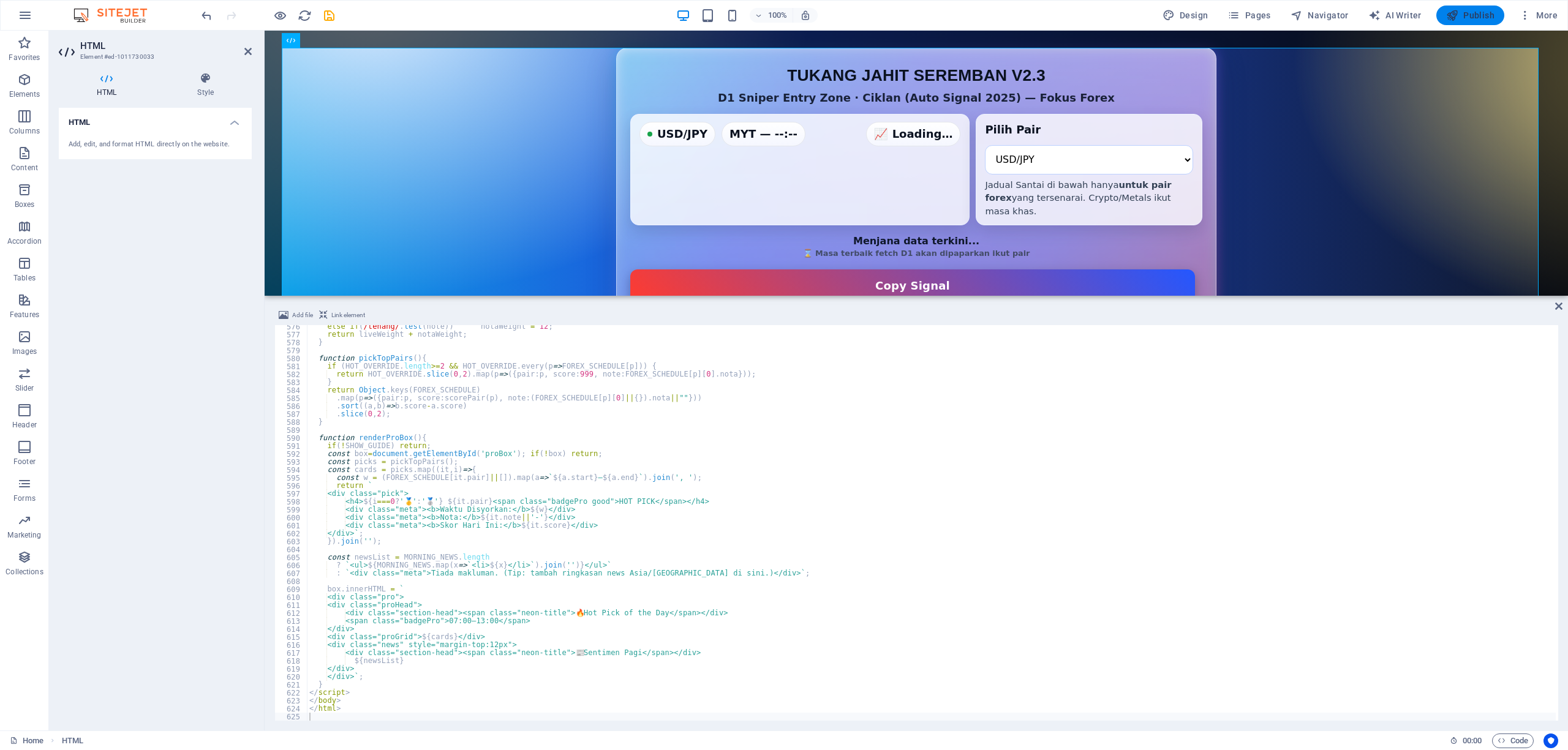
click at [1481, 14] on span "Publish" at bounding box center [1470, 15] width 49 height 12
